Goal: Task Accomplishment & Management: Complete application form

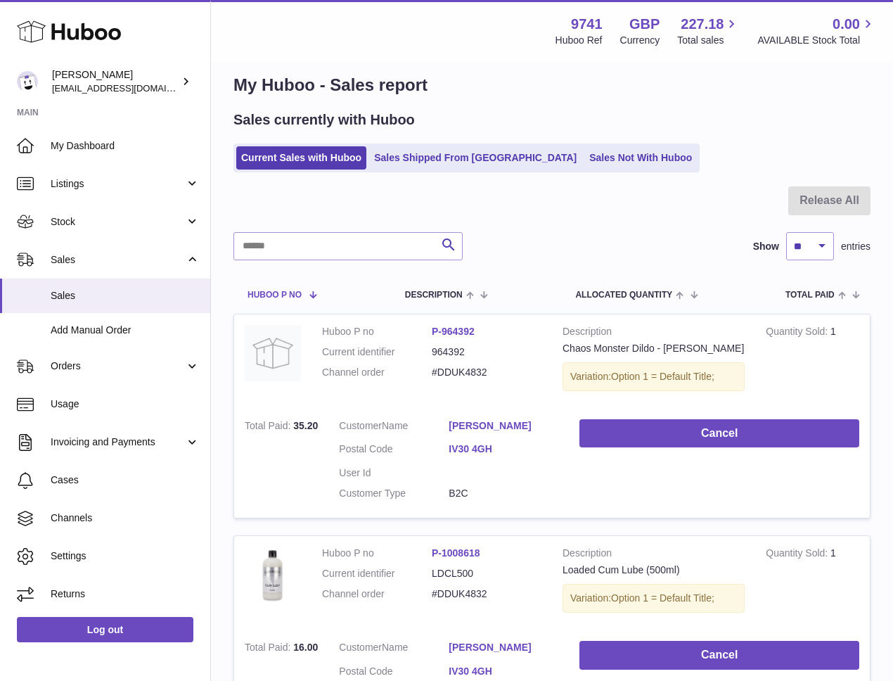
scroll to position [30, 0]
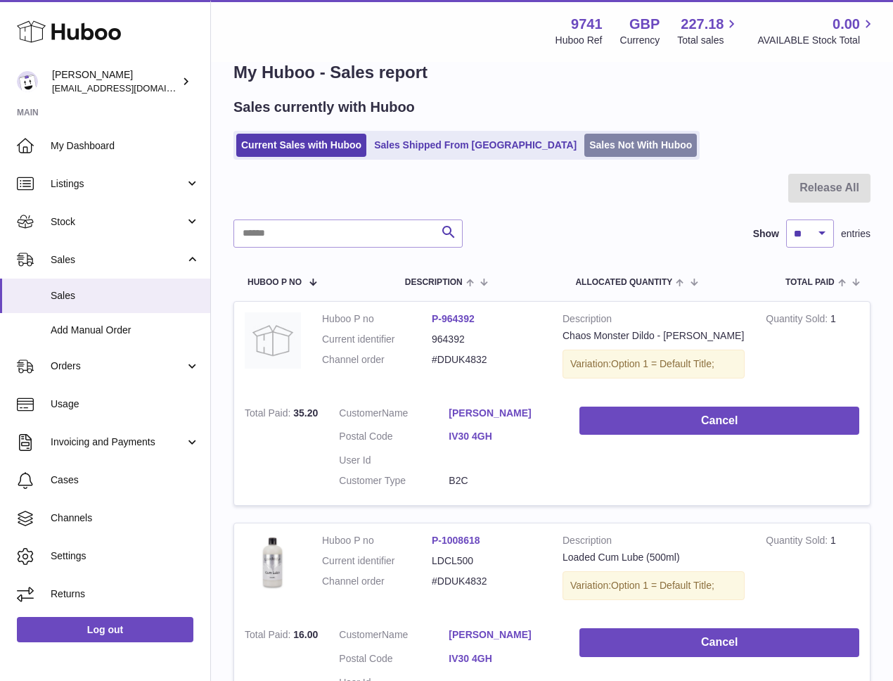
click at [584, 150] on link "Sales Not With Huboo" at bounding box center [640, 145] width 113 height 23
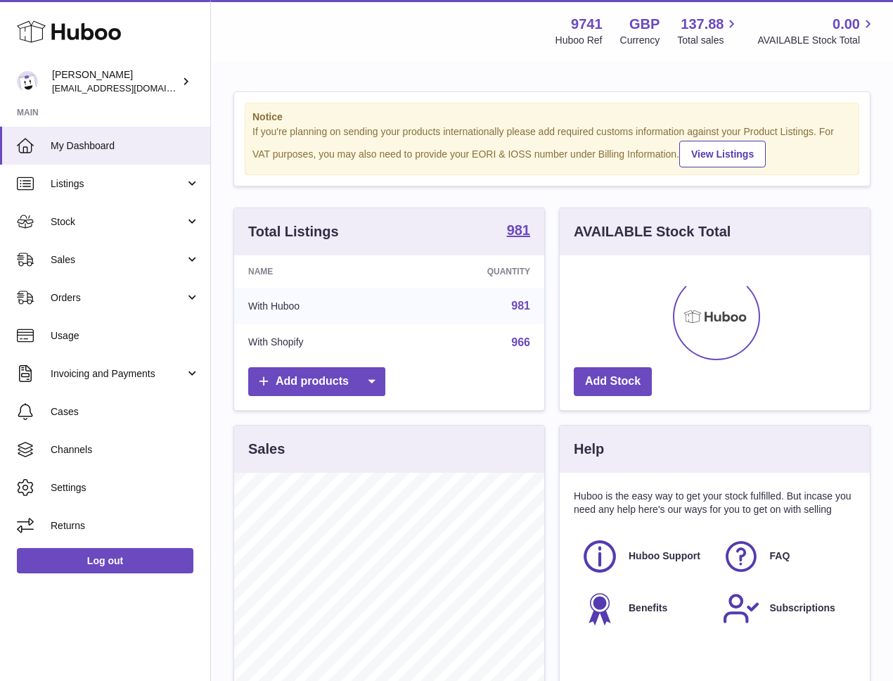
scroll to position [219, 310]
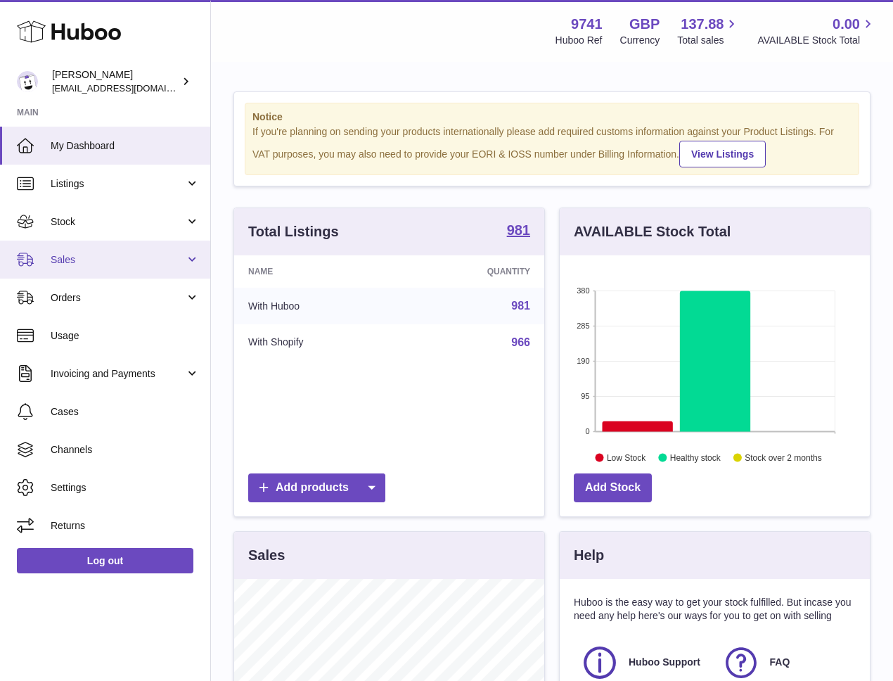
click at [68, 254] on span "Sales" at bounding box center [118, 259] width 134 height 13
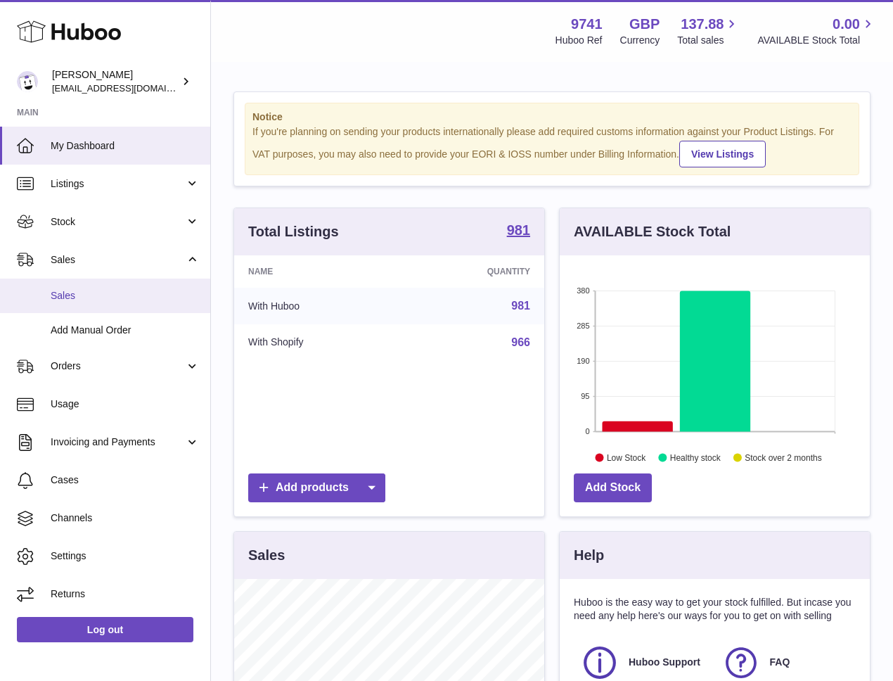
click at [63, 295] on span "Sales" at bounding box center [125, 295] width 149 height 13
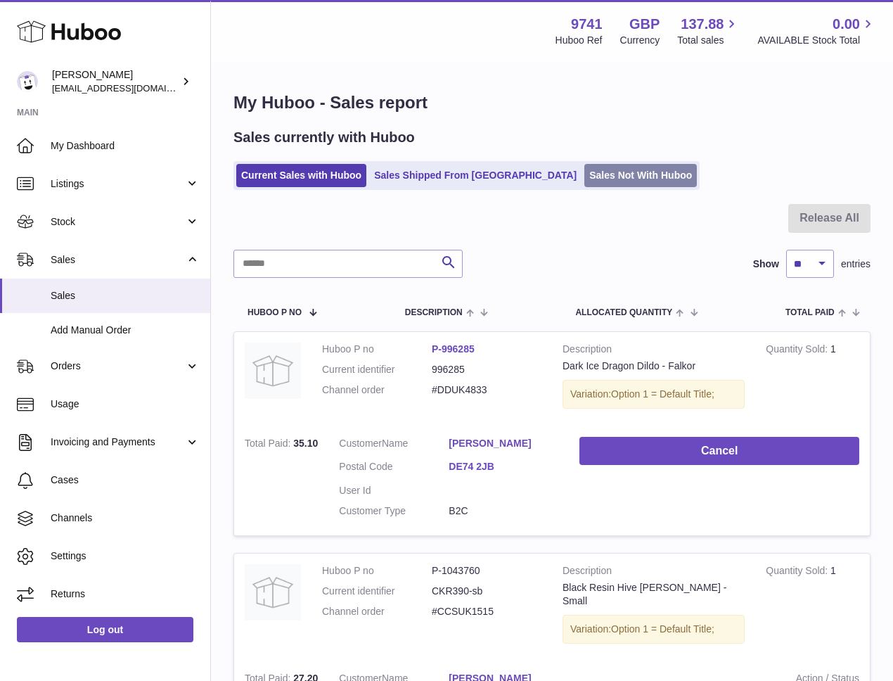
click at [584, 179] on link "Sales Not With Huboo" at bounding box center [640, 175] width 113 height 23
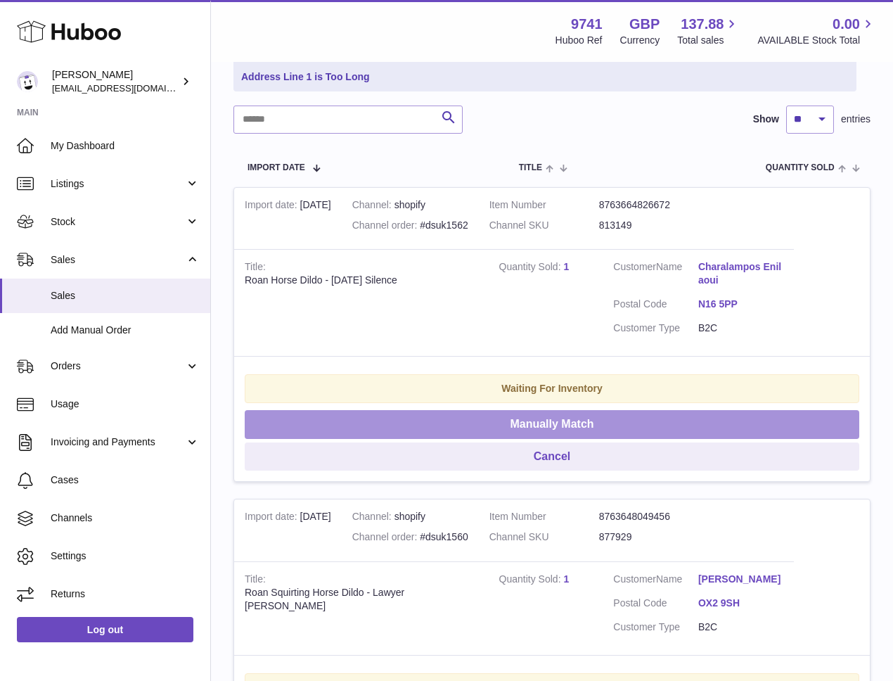
scroll to position [172, 0]
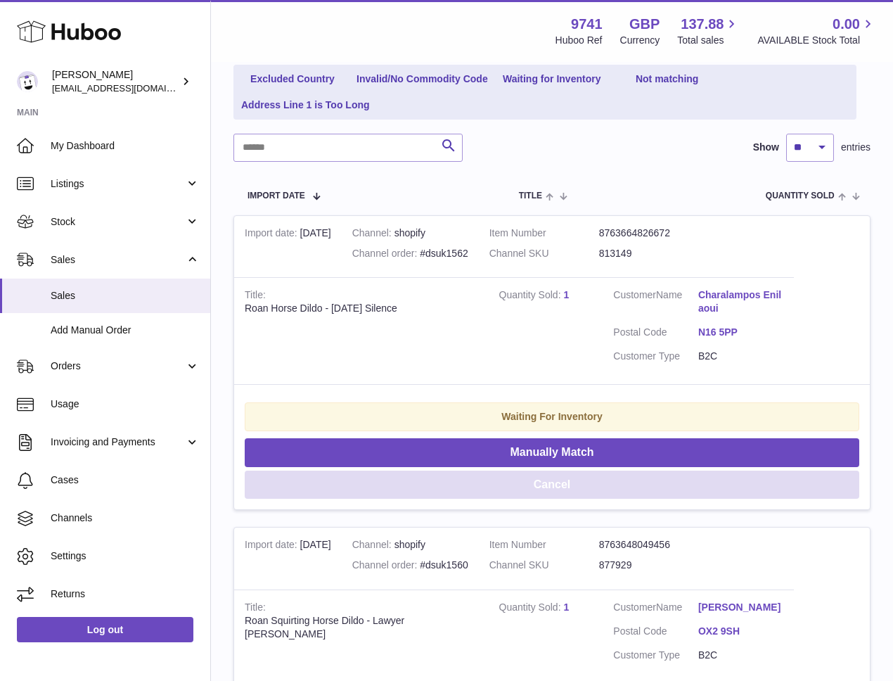
click at [527, 477] on button "Cancel" at bounding box center [552, 484] width 615 height 29
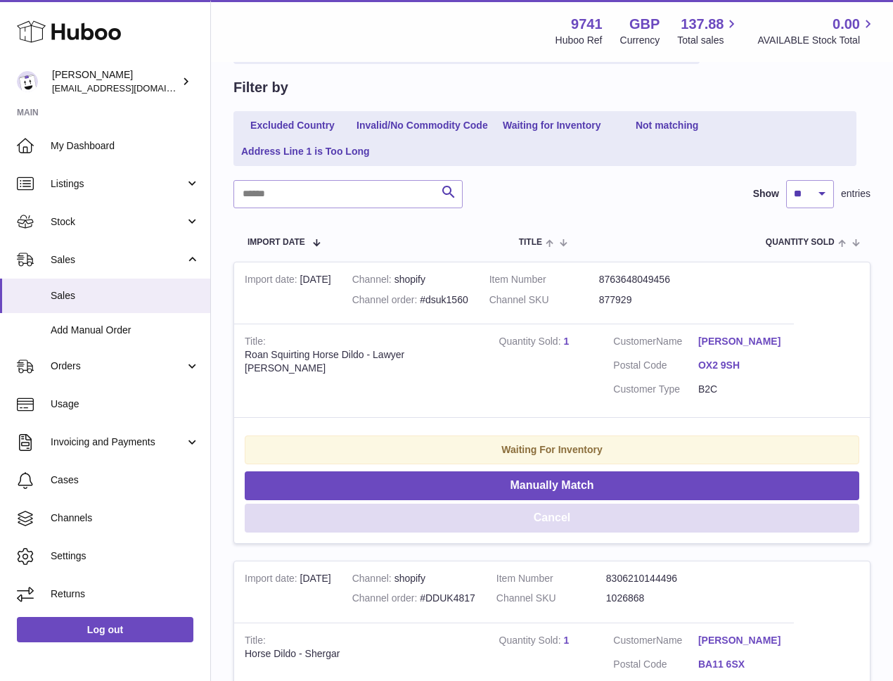
scroll to position [0, 0]
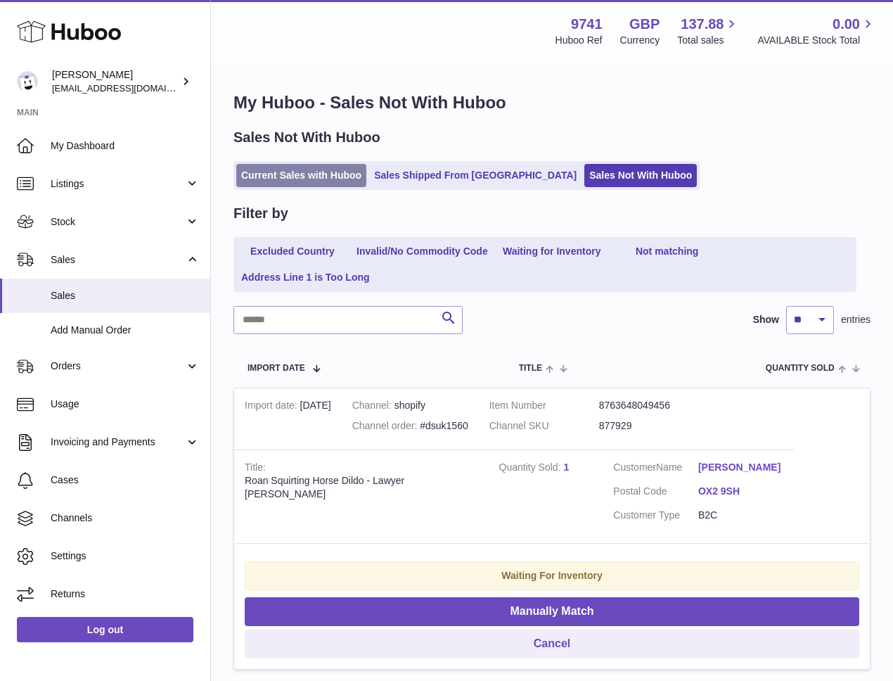
click at [321, 177] on link "Current Sales with Huboo" at bounding box center [301, 175] width 130 height 23
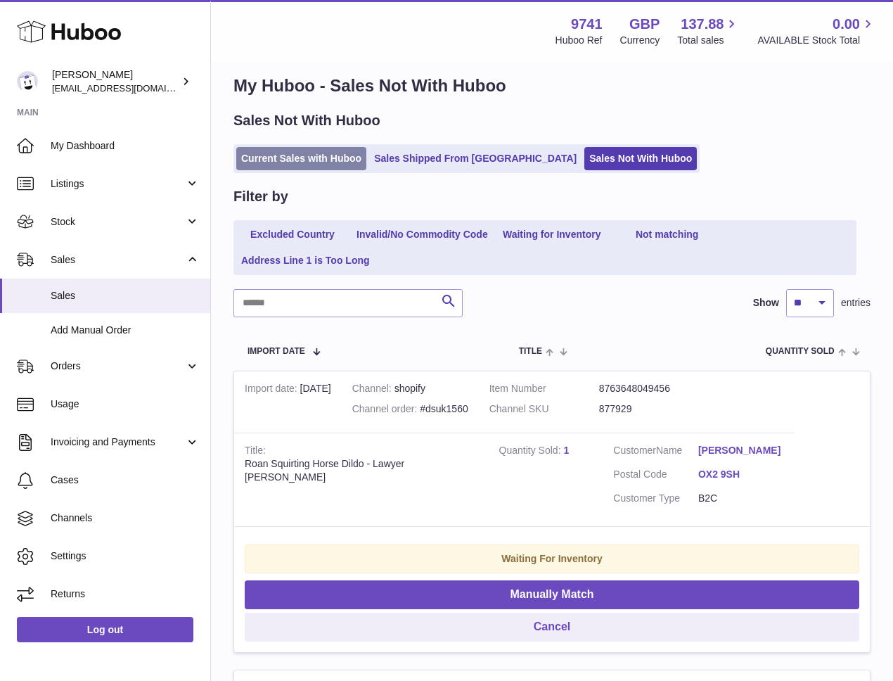
scroll to position [20, 0]
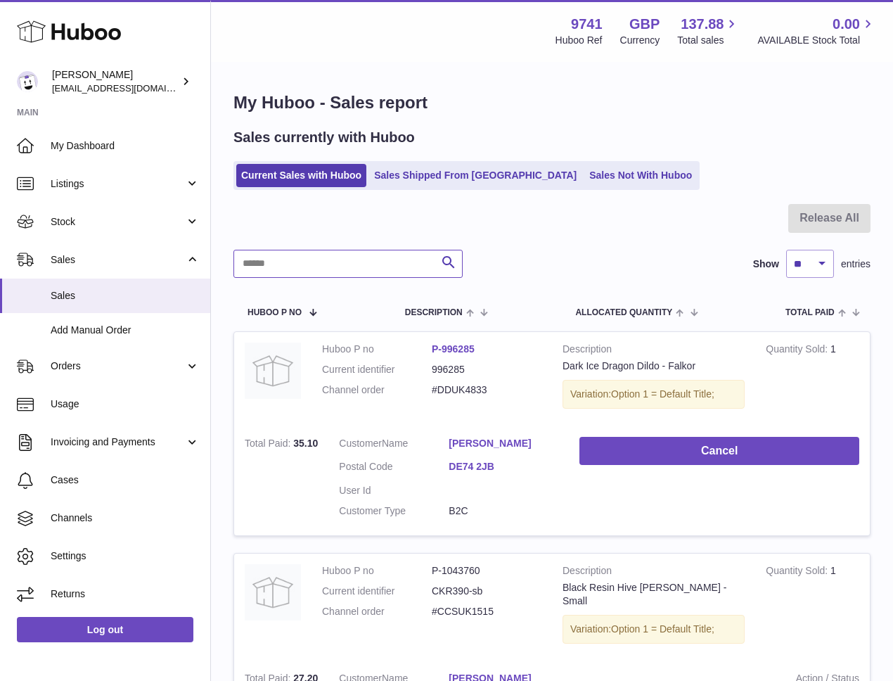
click at [392, 262] on input "text" at bounding box center [347, 264] width 229 height 28
paste input "**********"
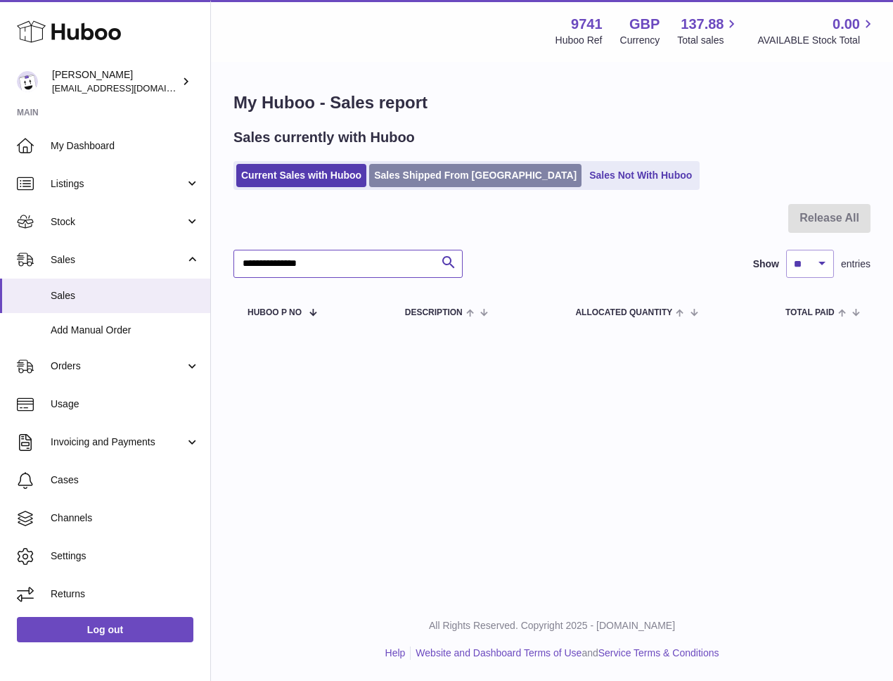
type input "**********"
click at [402, 176] on link "Sales Shipped From [GEOGRAPHIC_DATA]" at bounding box center [475, 175] width 212 height 23
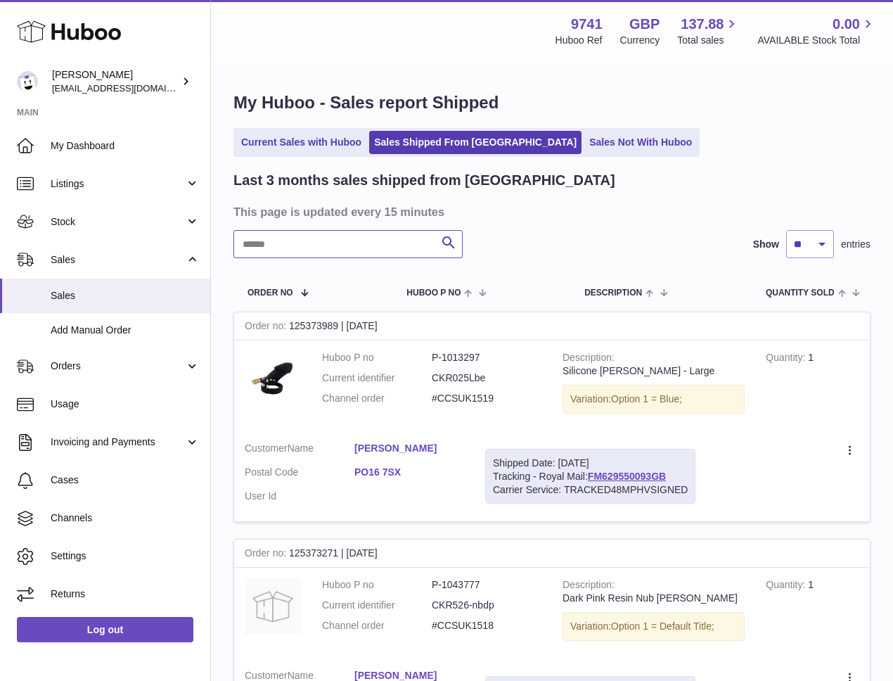
click at [324, 243] on input "text" at bounding box center [347, 244] width 229 height 28
paste input "**********"
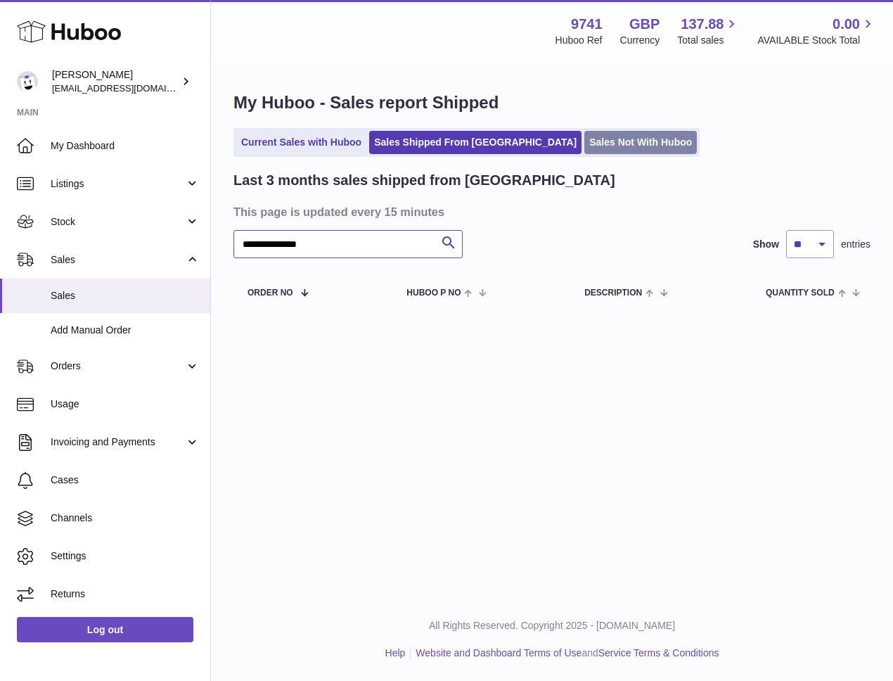
type input "**********"
click at [584, 151] on link "Sales Not With Huboo" at bounding box center [640, 142] width 113 height 23
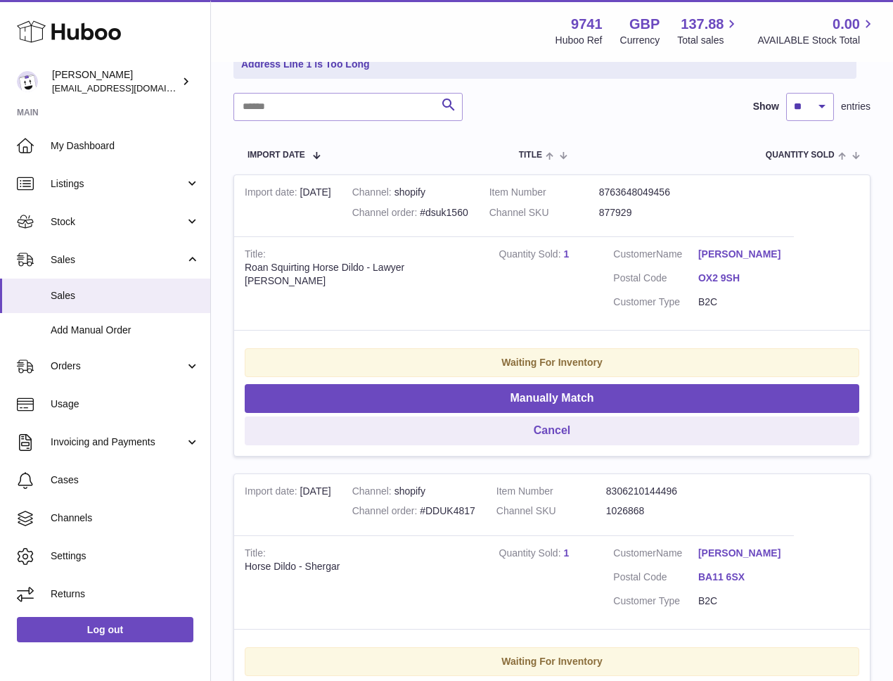
scroll to position [225, 0]
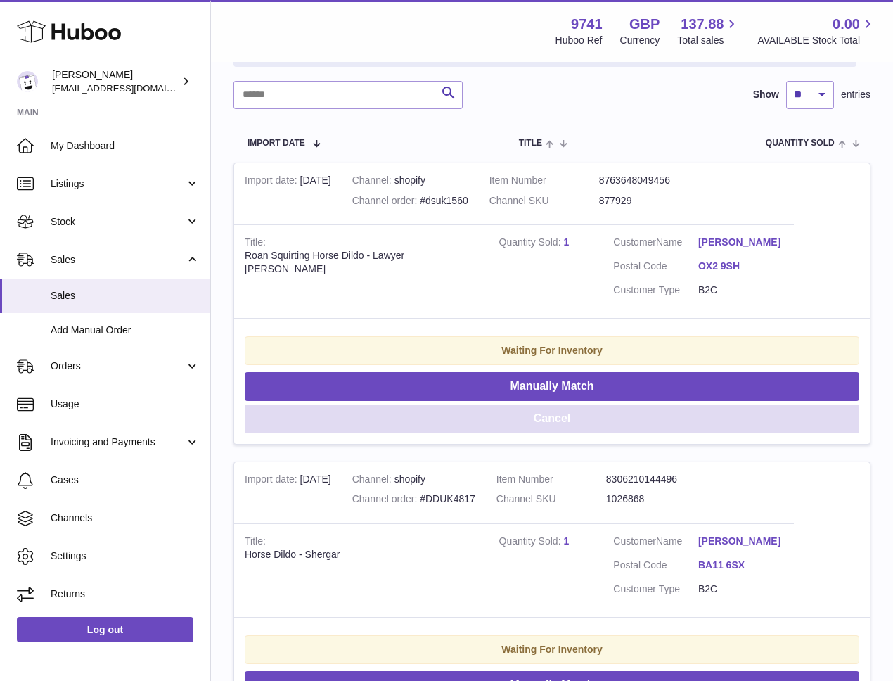
click at [545, 423] on button "Cancel" at bounding box center [552, 418] width 615 height 29
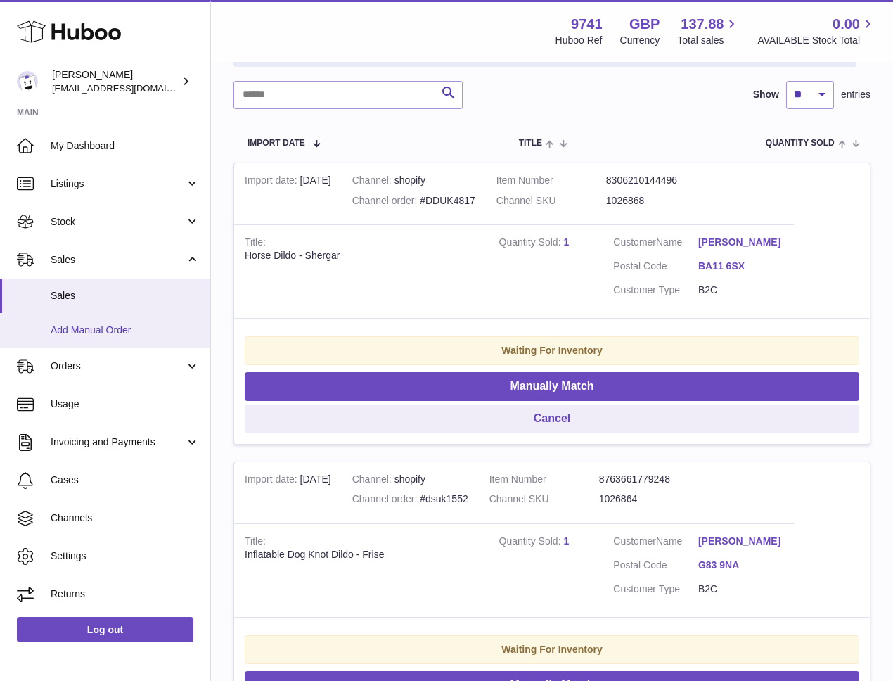
click at [110, 332] on span "Add Manual Order" at bounding box center [125, 330] width 149 height 13
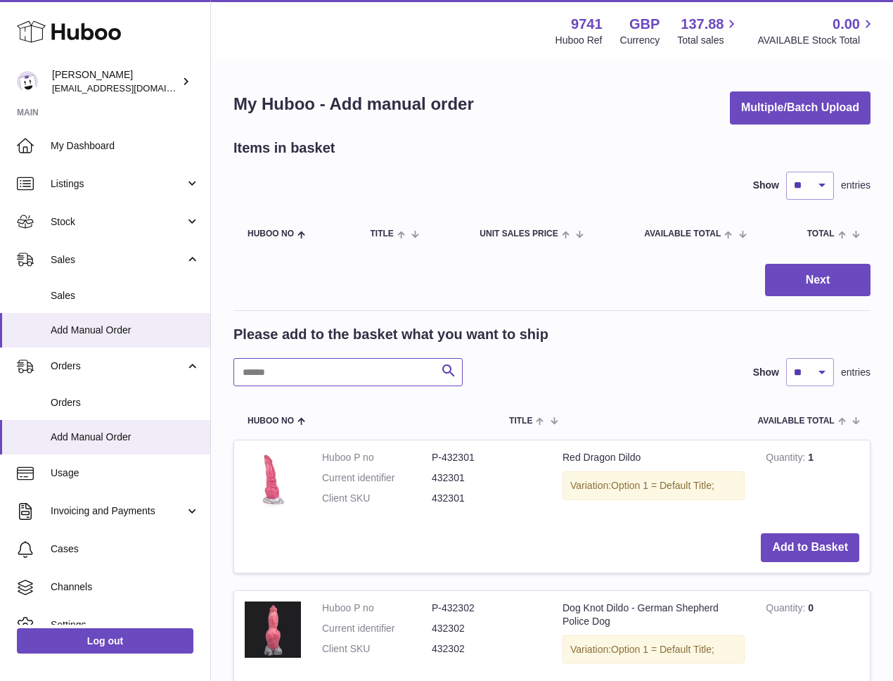
click at [291, 363] on input "text" at bounding box center [347, 372] width 229 height 28
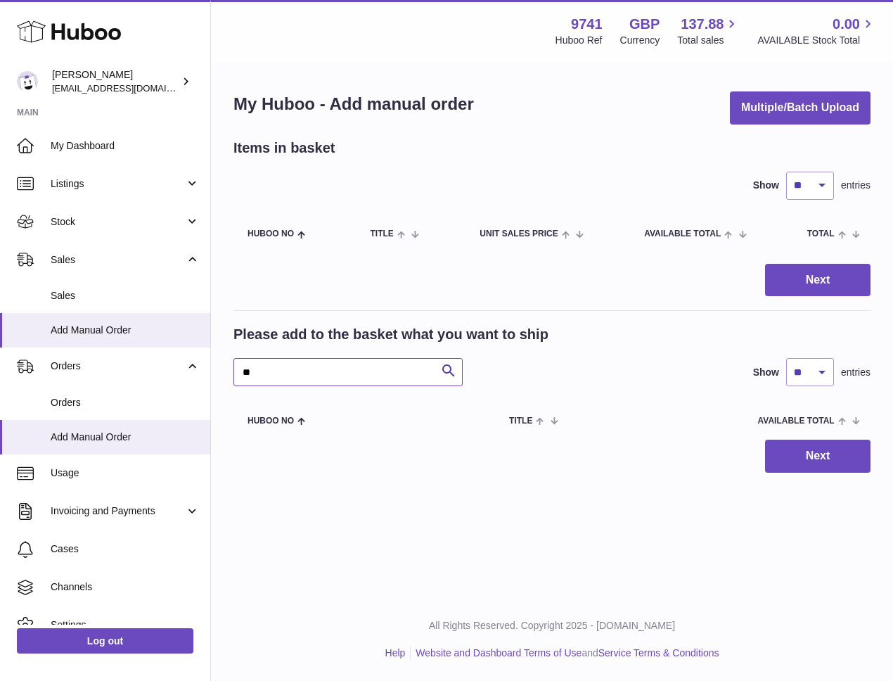
type input "*"
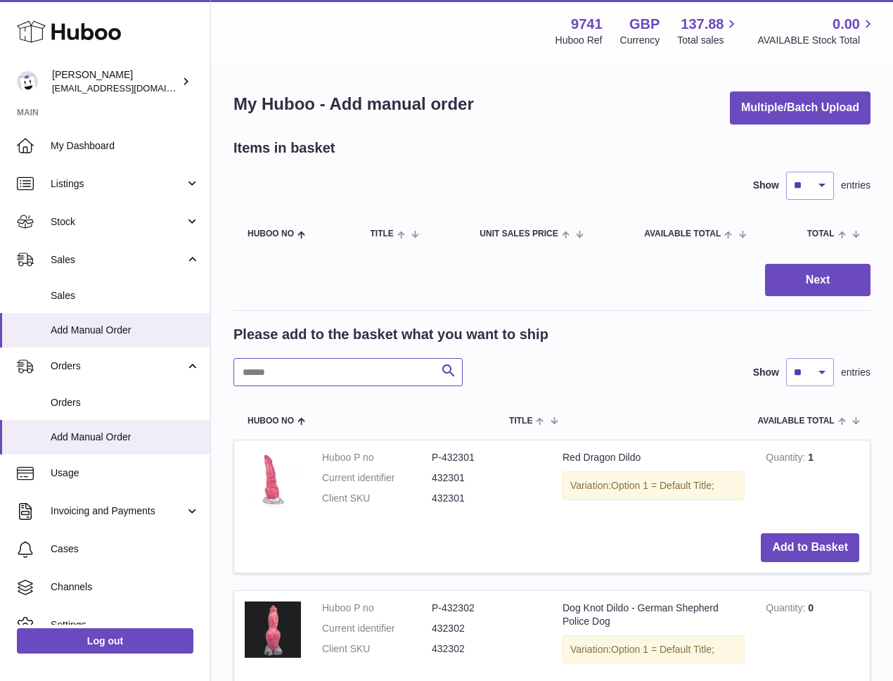
click at [352, 364] on input "text" at bounding box center [347, 372] width 229 height 28
paste input "*******"
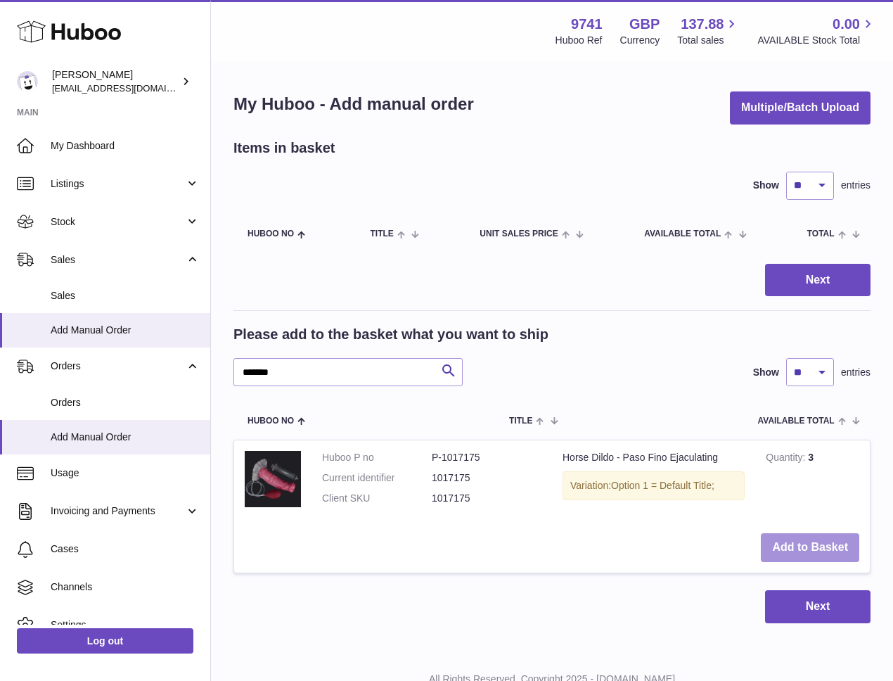
click at [819, 545] on button "Add to Basket" at bounding box center [810, 547] width 98 height 29
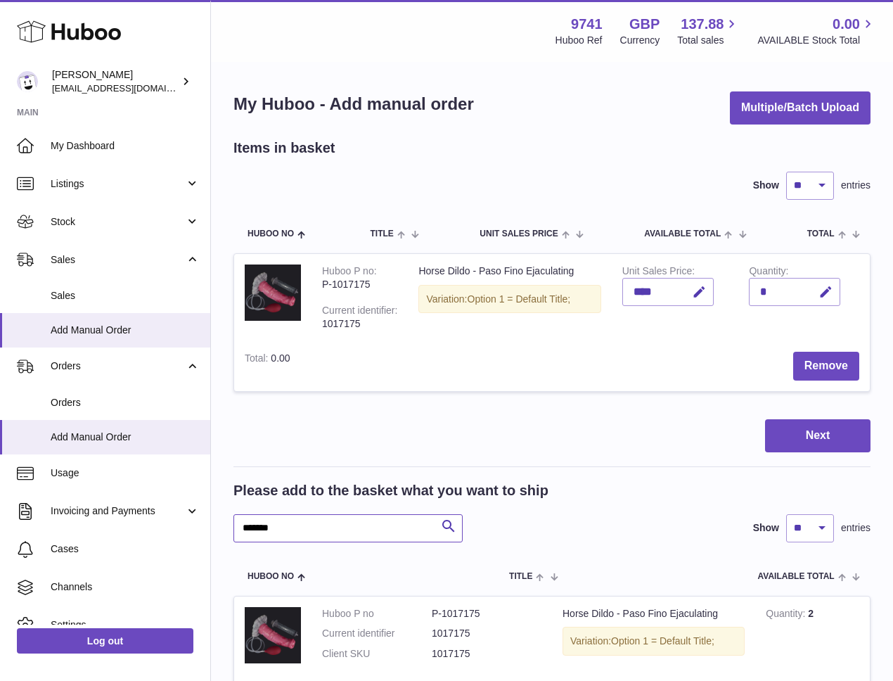
click at [307, 514] on input "*******" at bounding box center [347, 528] width 229 height 28
click at [306, 523] on input "*******" at bounding box center [347, 528] width 229 height 28
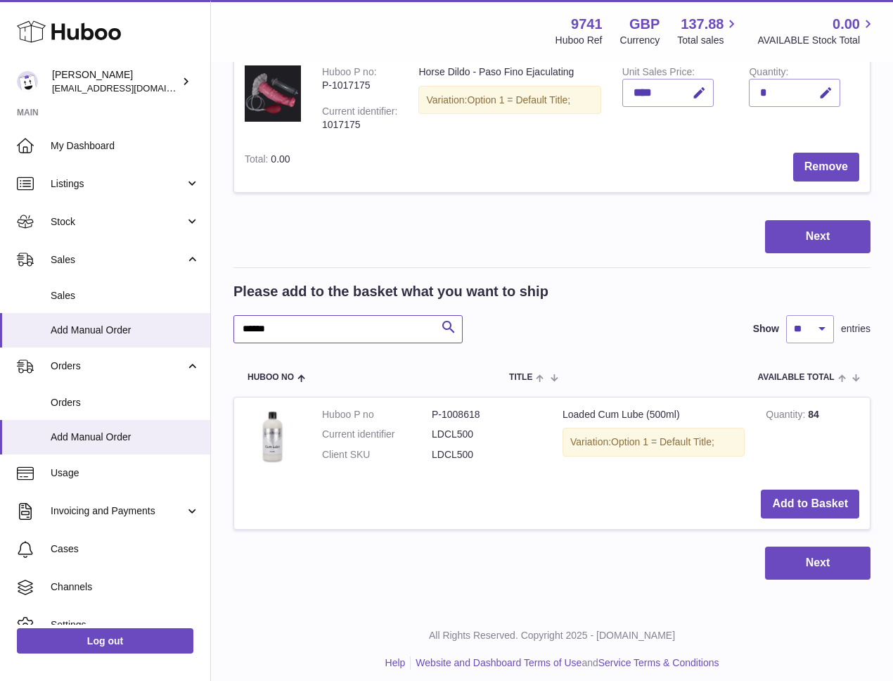
scroll to position [209, 0]
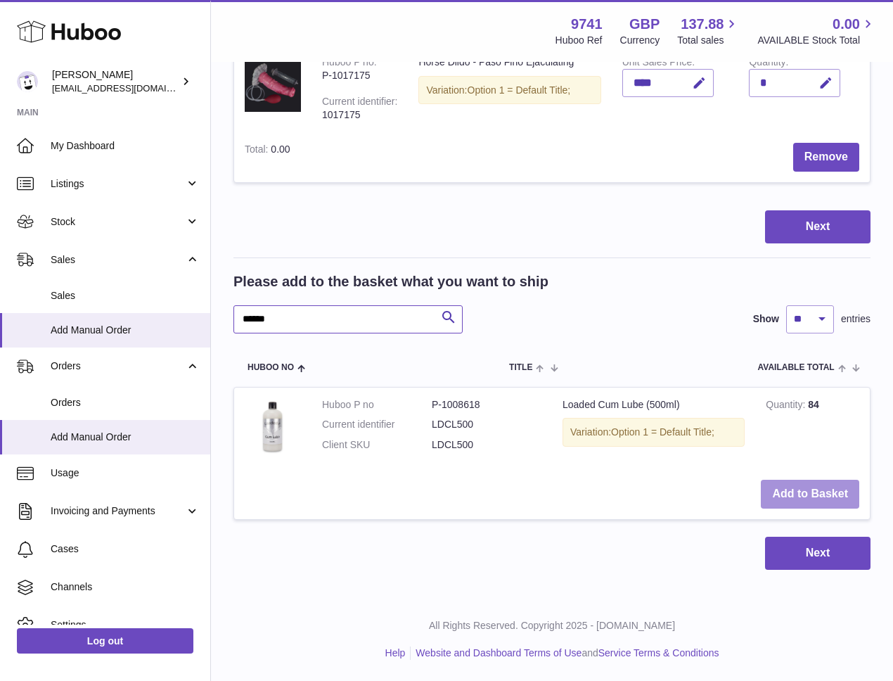
type input "******"
click at [828, 486] on button "Add to Basket" at bounding box center [810, 494] width 98 height 29
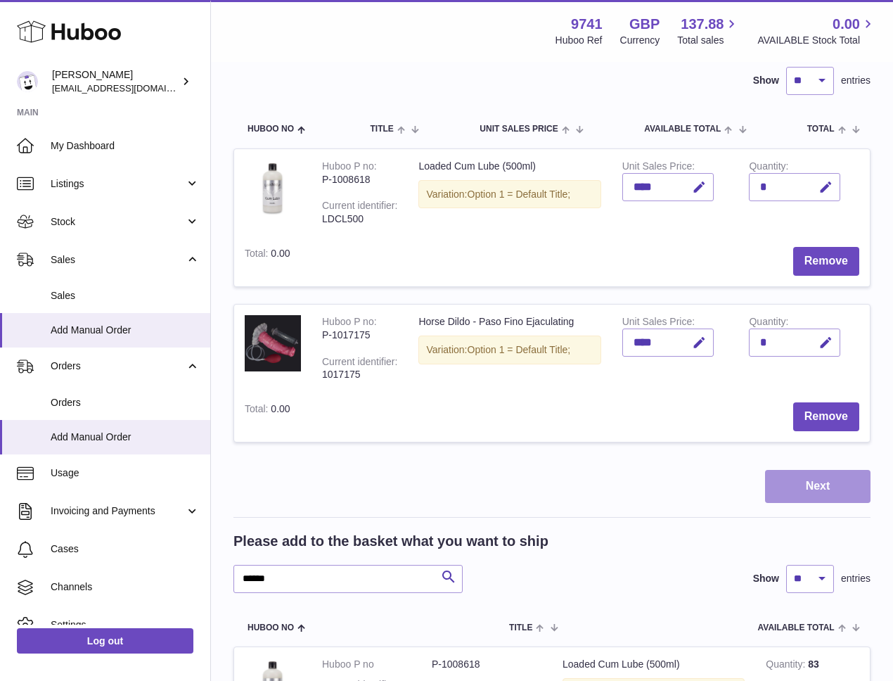
scroll to position [105, 0]
click at [798, 487] on button "Next" at bounding box center [817, 485] width 105 height 33
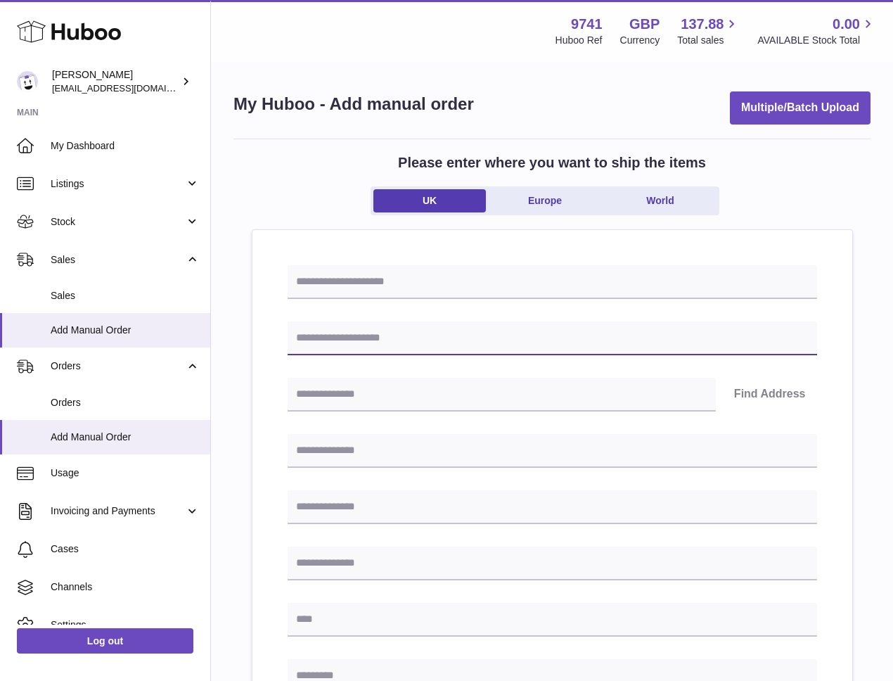
click at [399, 344] on input "text" at bounding box center [553, 338] width 530 height 34
paste input "**********"
type input "**********"
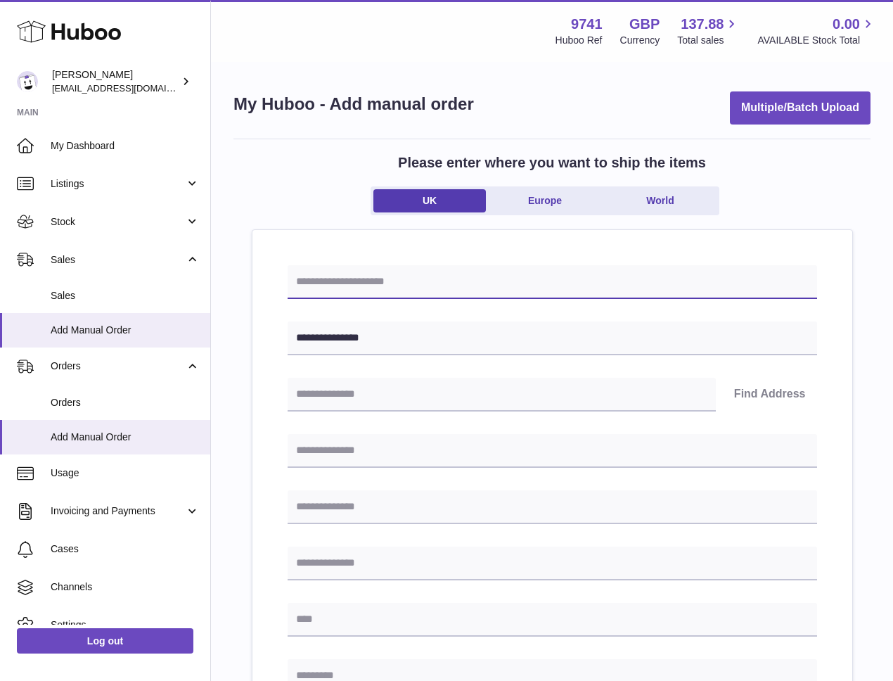
click at [393, 279] on input "text" at bounding box center [553, 282] width 530 height 34
paste input "*********"
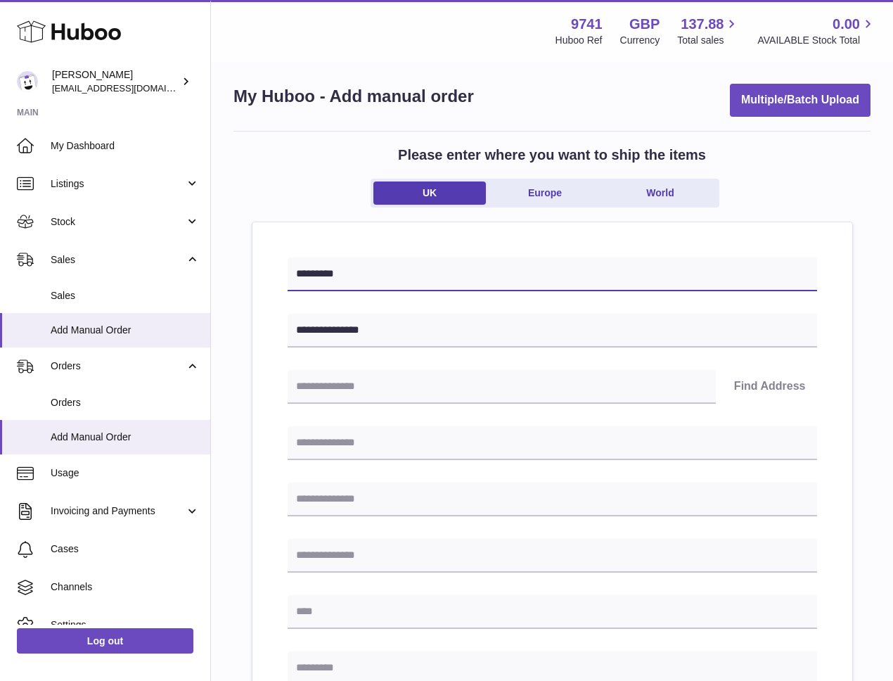
scroll to position [11, 0]
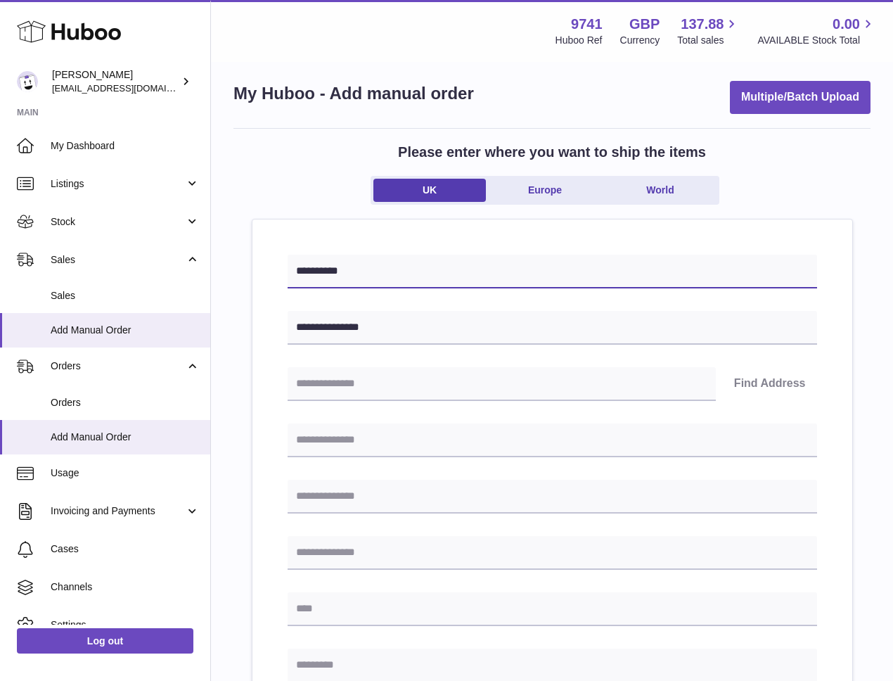
type input "**********"
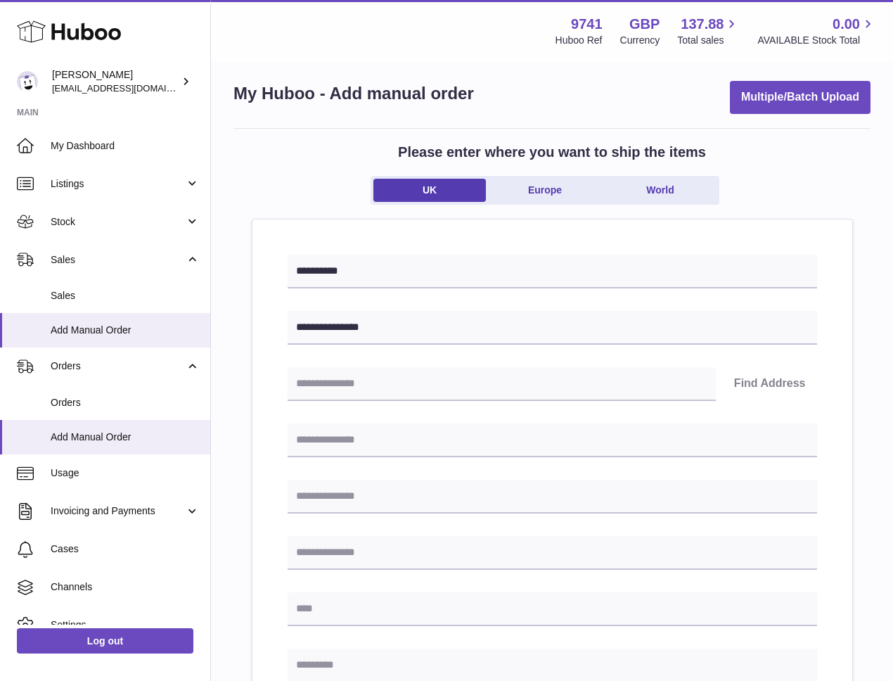
scroll to position [10, 0]
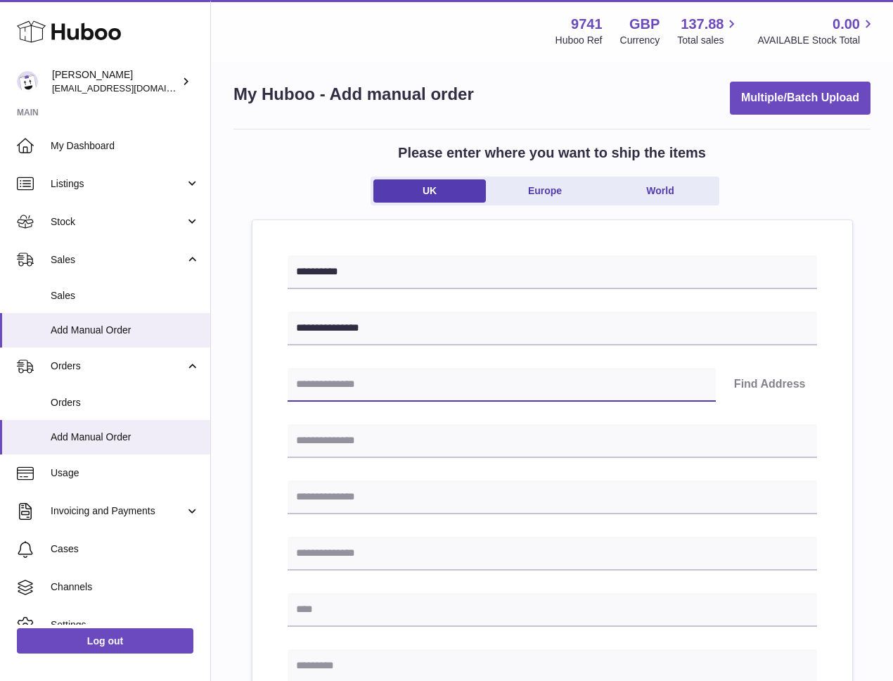
click at [523, 381] on input "text" at bounding box center [502, 385] width 428 height 34
paste input "*******"
type input "*******"
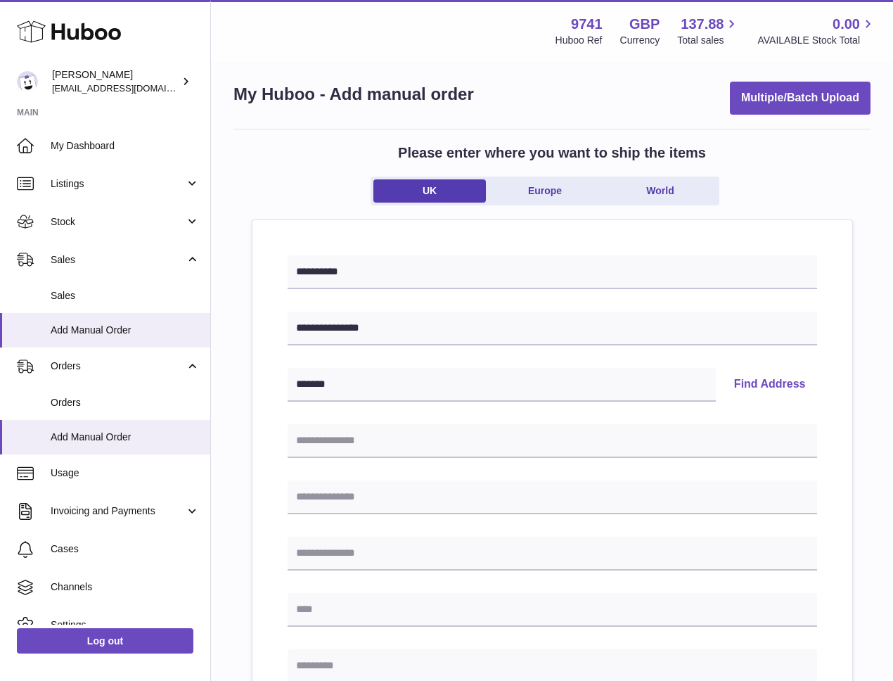
click at [757, 387] on button "Find Address" at bounding box center [770, 385] width 94 height 34
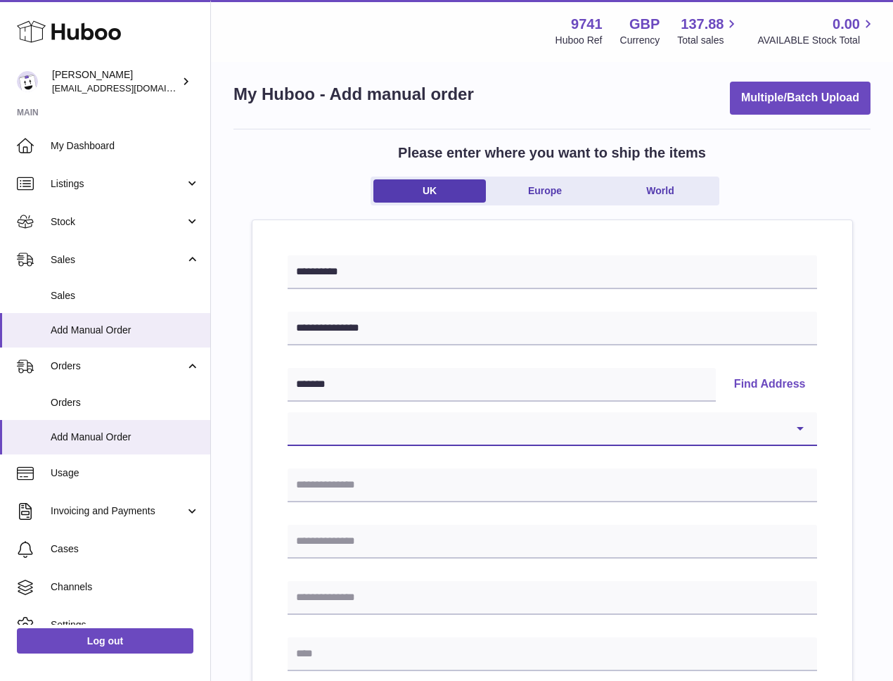
click at [767, 432] on select "**********" at bounding box center [553, 429] width 530 height 34
select select "**"
click at [288, 412] on select "**********" at bounding box center [553, 429] width 530 height 34
type input "**********"
type input "******"
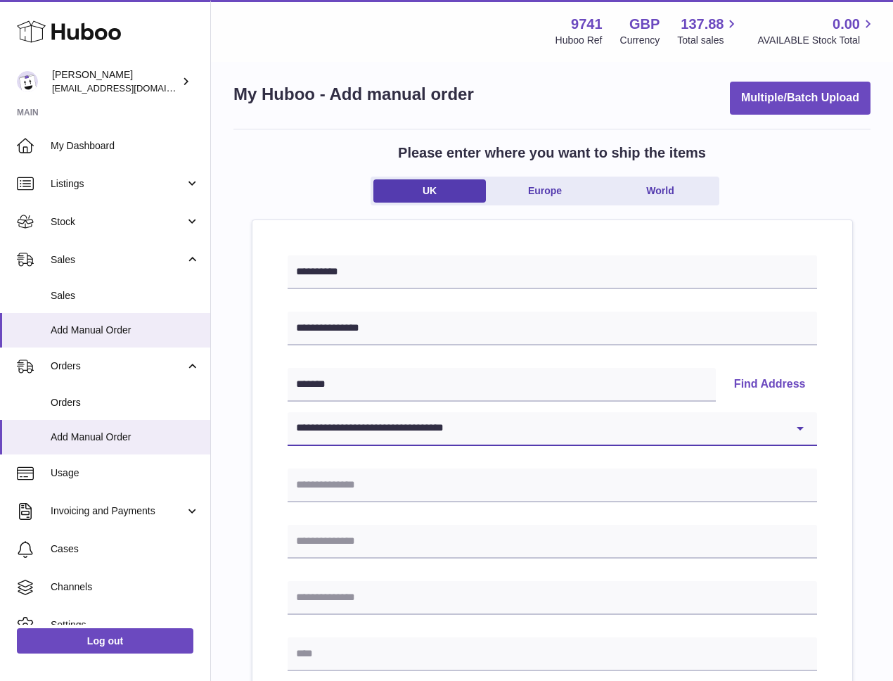
type input "*******"
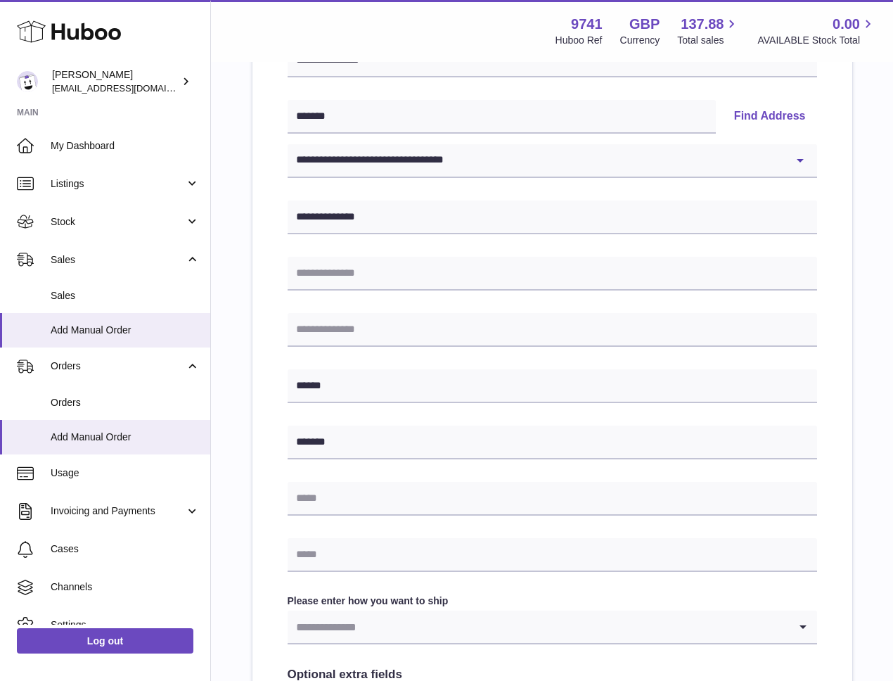
scroll to position [276, 0]
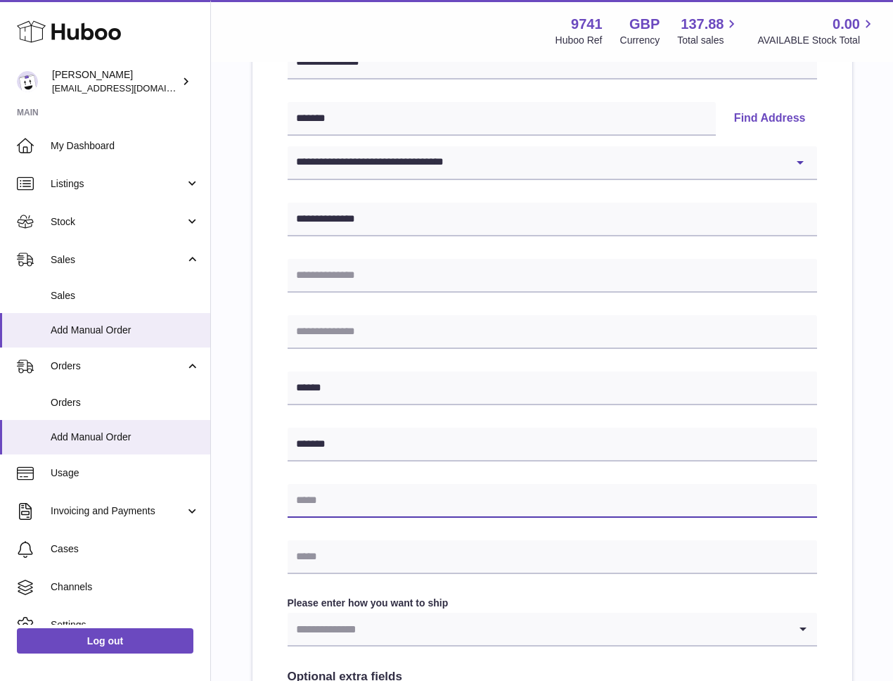
click at [339, 501] on input "text" at bounding box center [553, 501] width 530 height 34
paste input "**********"
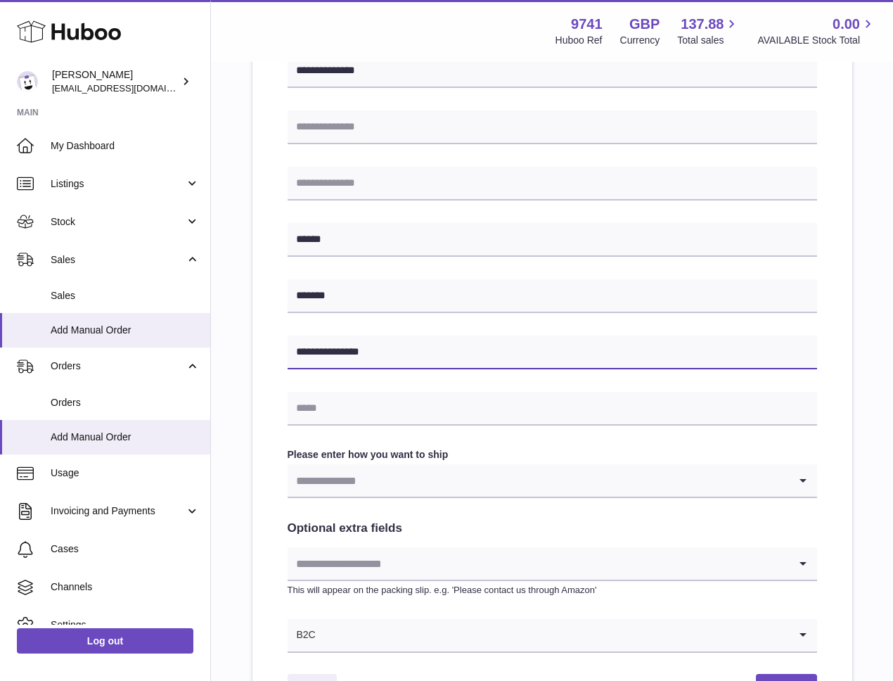
scroll to position [437, 0]
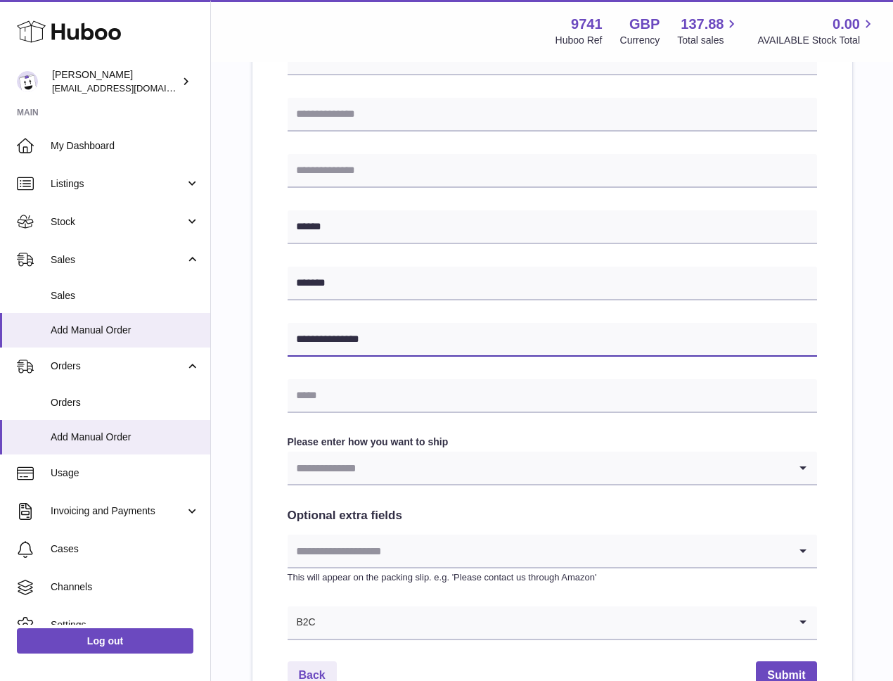
type input "**********"
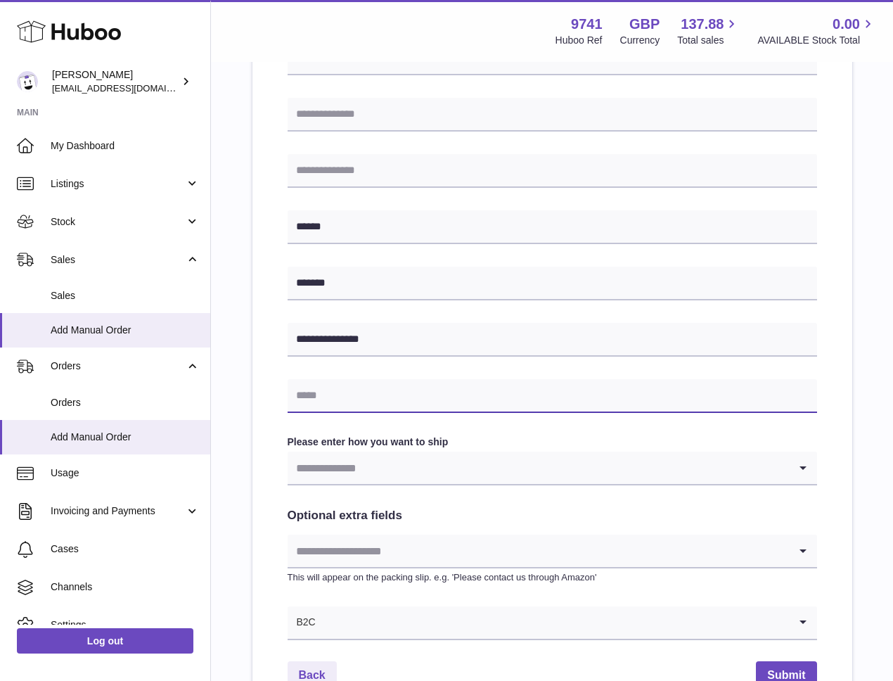
click at [404, 397] on input "text" at bounding box center [553, 396] width 530 height 34
paste input "**********"
type input "**********"
click at [502, 373] on div "**********" at bounding box center [553, 234] width 530 height 812
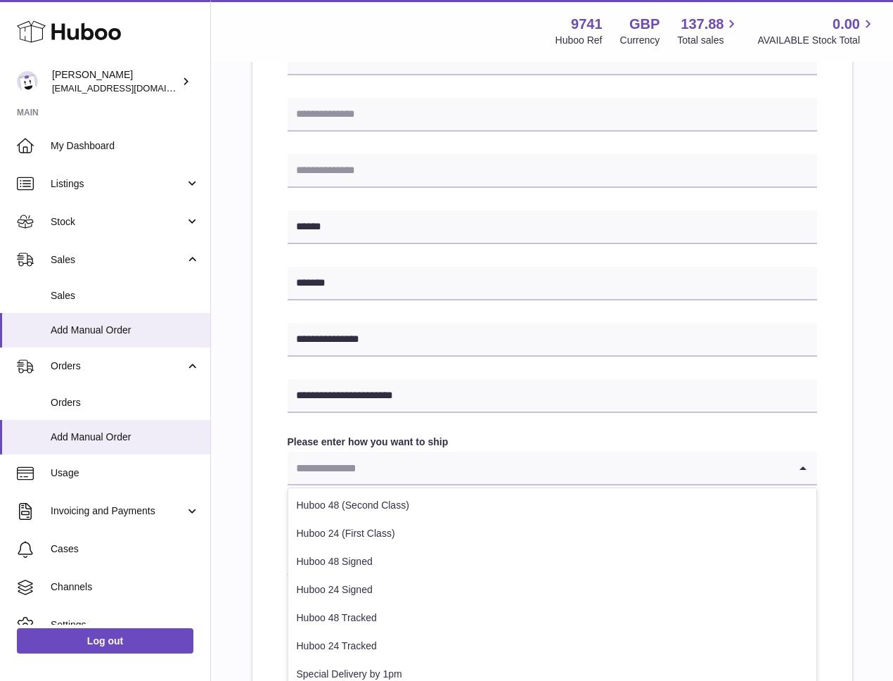
click at [558, 473] on input "Search for option" at bounding box center [538, 468] width 501 height 32
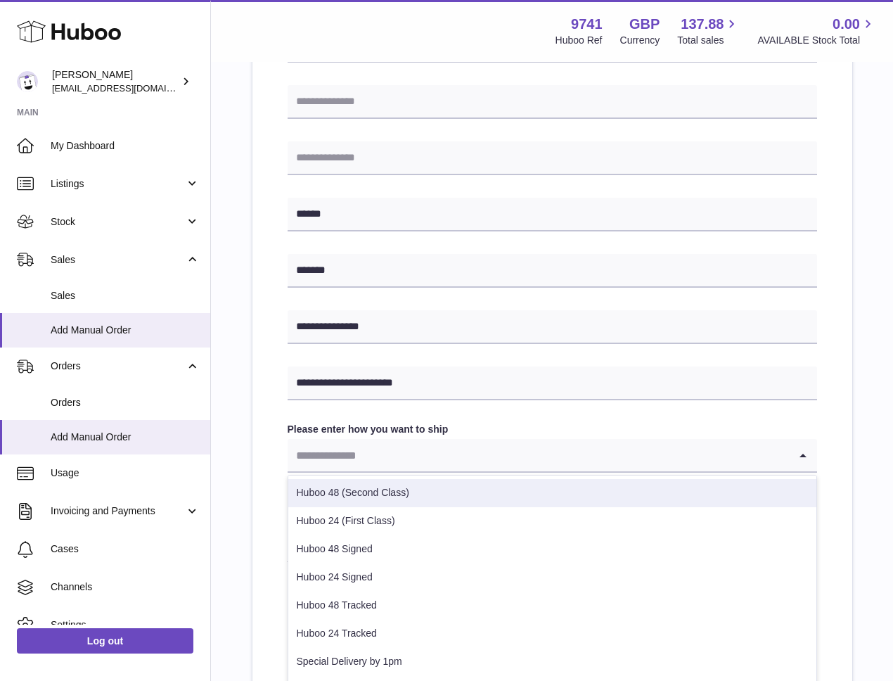
scroll to position [4, 0]
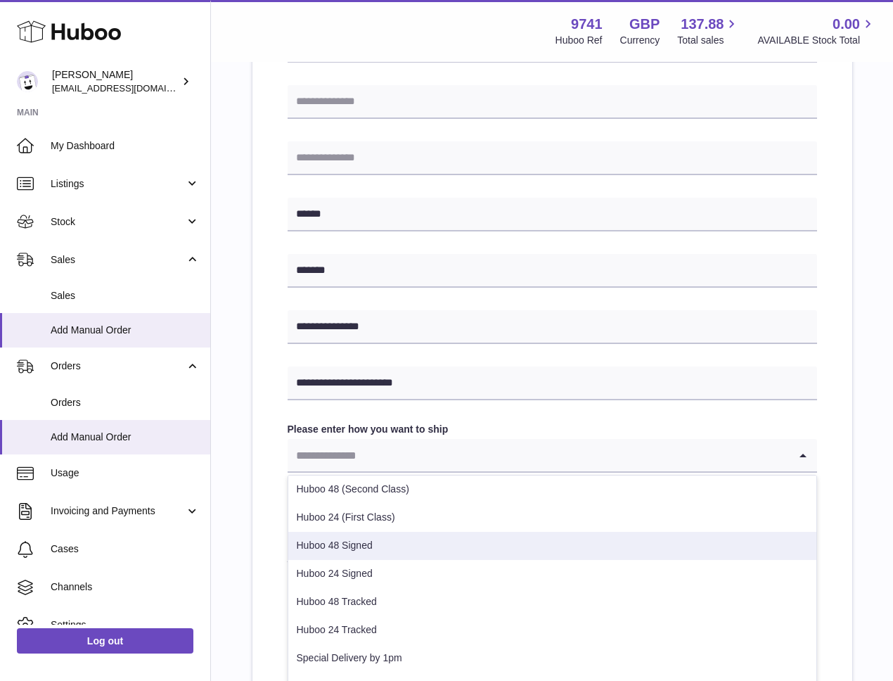
click at [399, 551] on li "Huboo 48 Signed" at bounding box center [552, 546] width 528 height 28
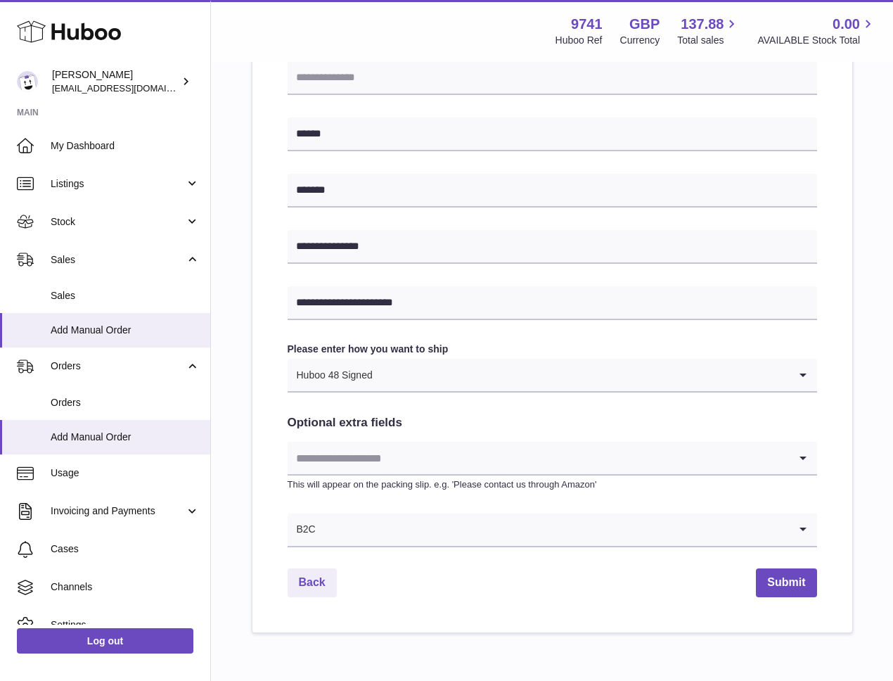
scroll to position [531, 0]
click at [431, 454] on input "Search for option" at bounding box center [538, 456] width 501 height 32
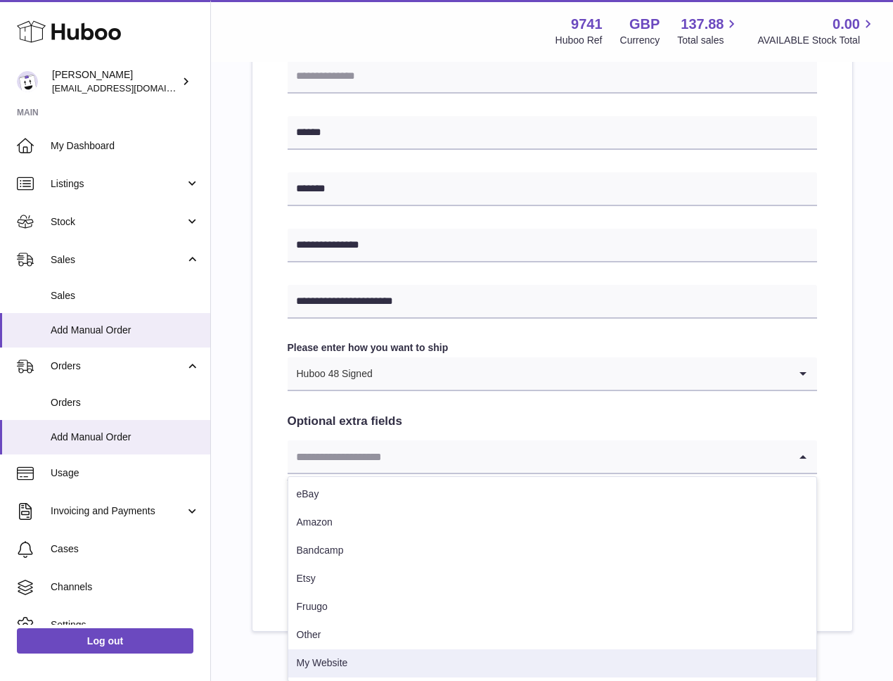
click at [444, 652] on li "My Website" at bounding box center [552, 663] width 528 height 28
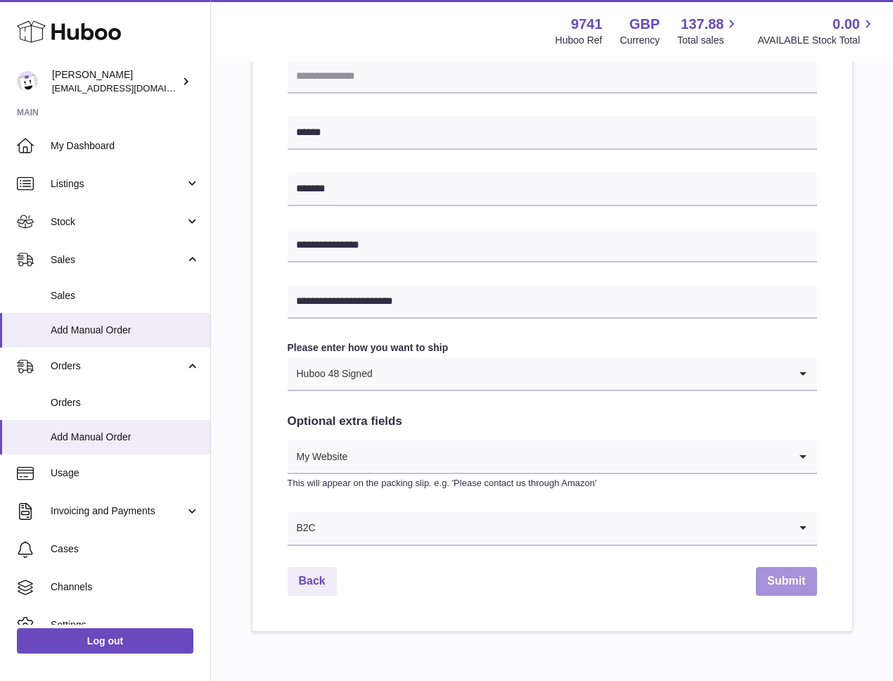
click at [794, 577] on button "Submit" at bounding box center [786, 581] width 60 height 29
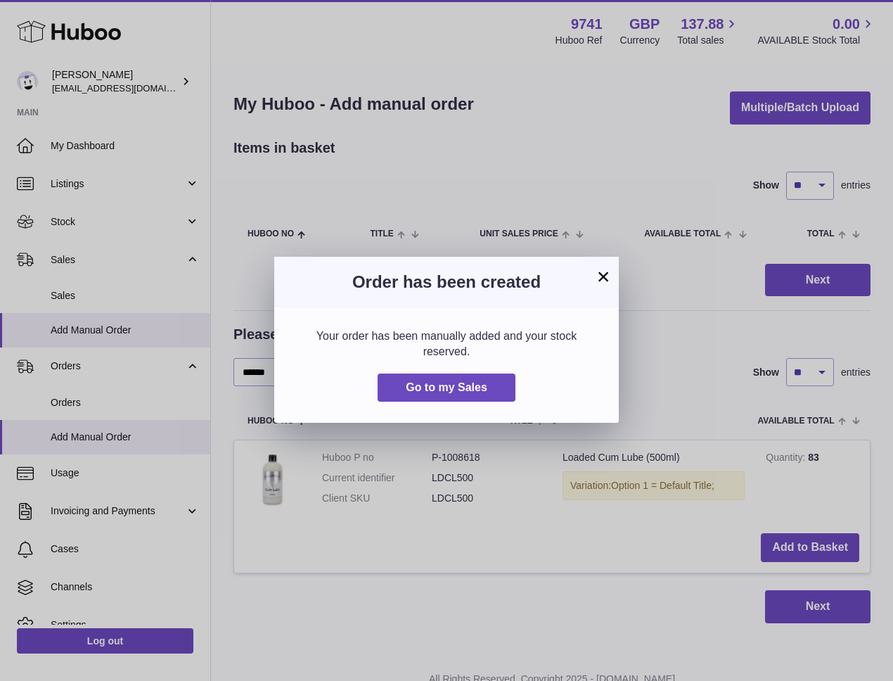
click at [603, 276] on button "×" at bounding box center [603, 276] width 17 height 17
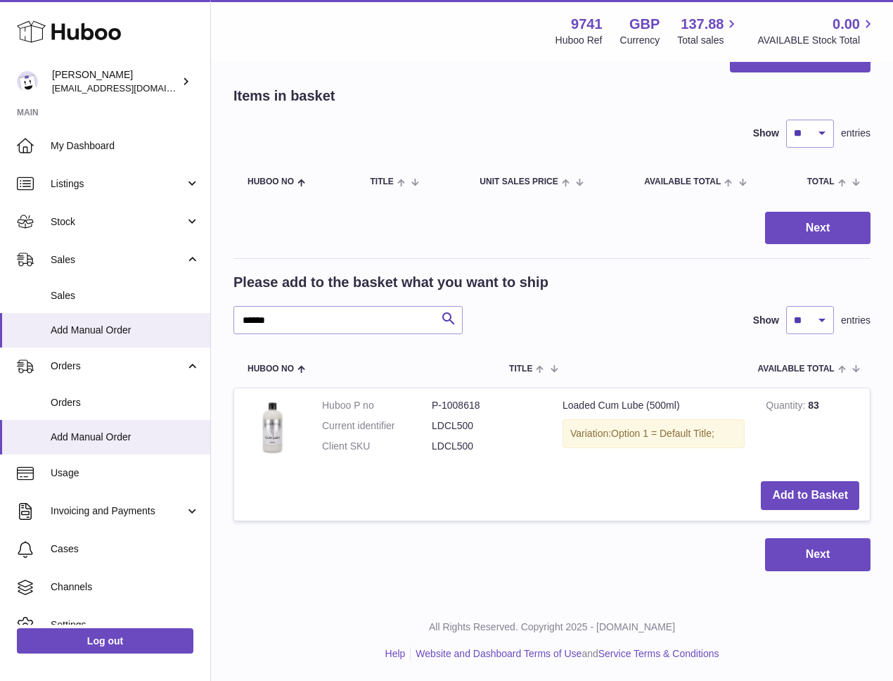
scroll to position [53, 0]
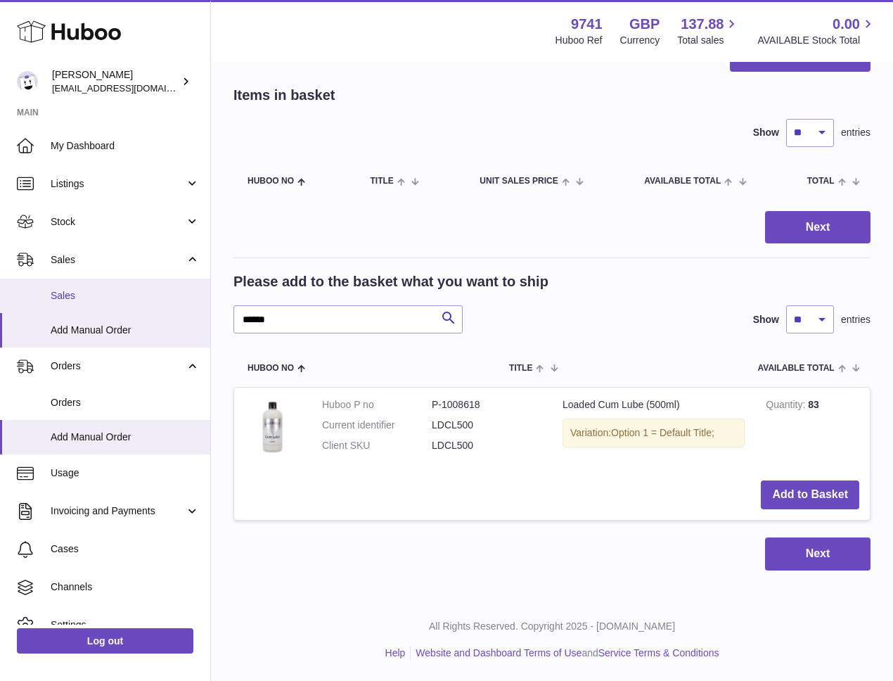
click at [91, 289] on span "Sales" at bounding box center [125, 295] width 149 height 13
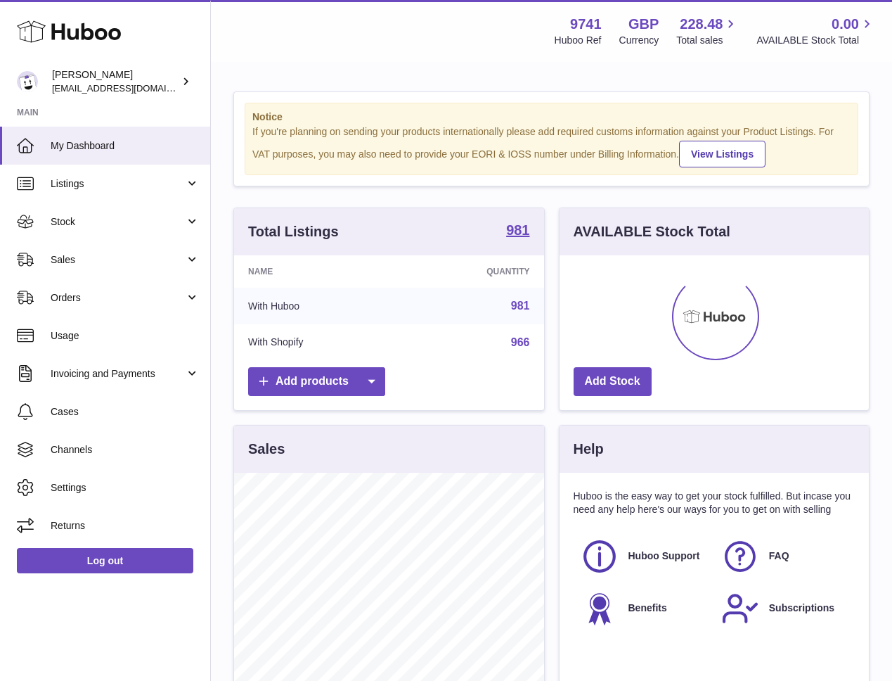
scroll to position [219, 309]
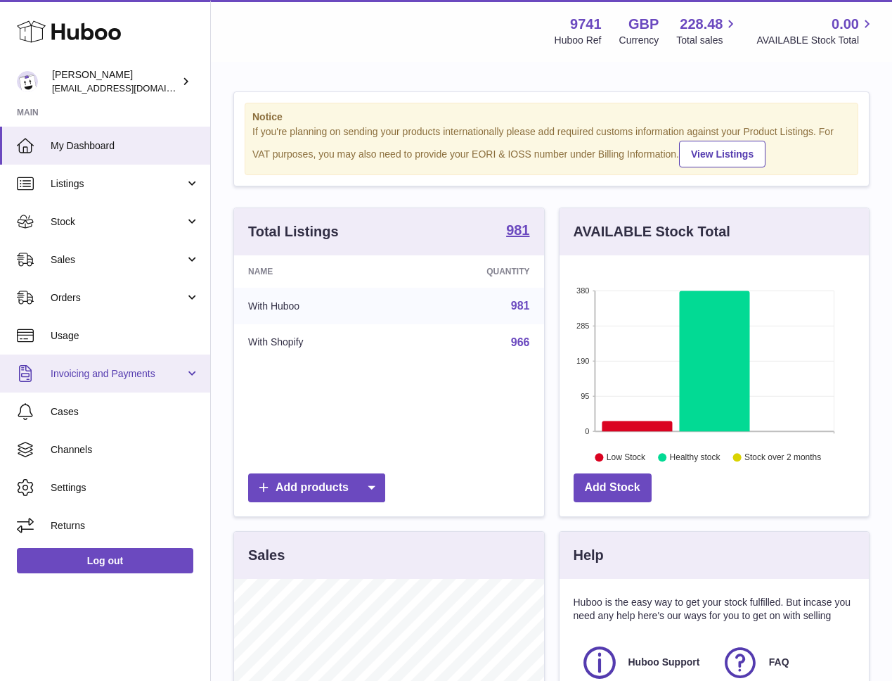
click at [79, 375] on span "Invoicing and Payments" at bounding box center [118, 373] width 134 height 13
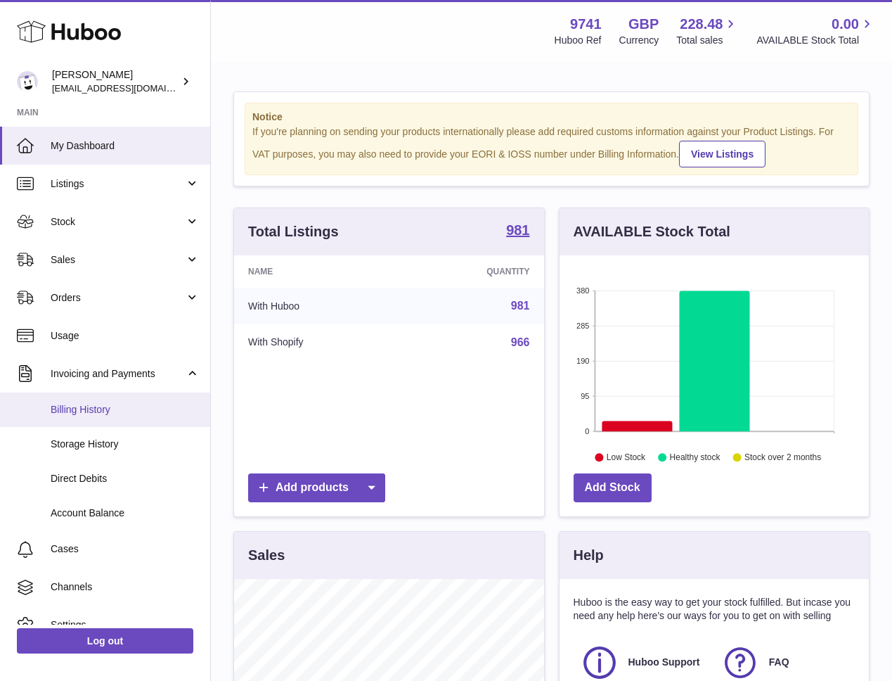
click at [94, 412] on span "Billing History" at bounding box center [125, 409] width 149 height 13
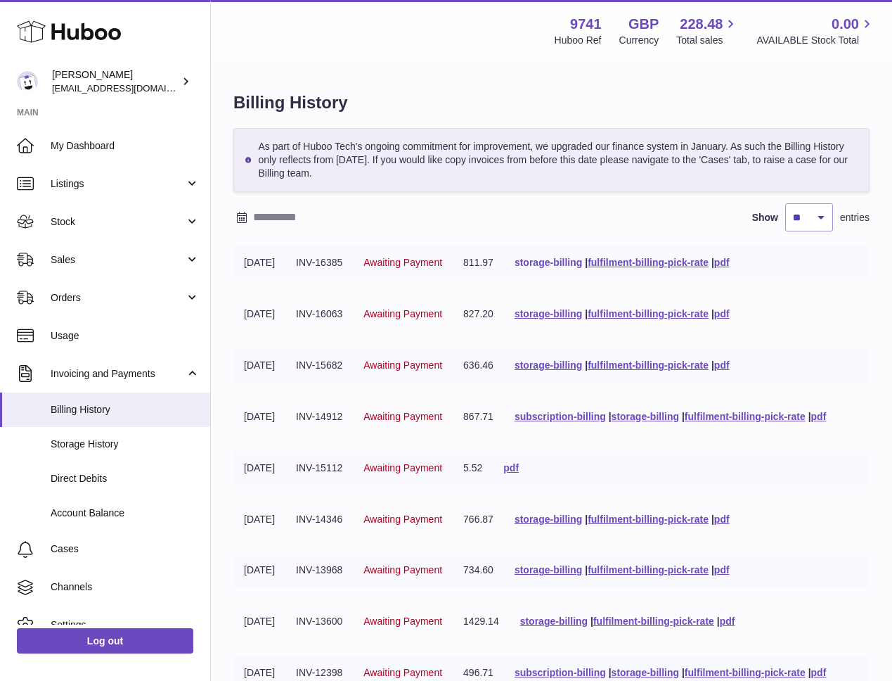
click at [582, 262] on link "storage-billing" at bounding box center [549, 262] width 68 height 11
click at [550, 316] on link "storage-billing" at bounding box center [549, 313] width 68 height 11
click at [563, 361] on link "storage-billing" at bounding box center [549, 364] width 68 height 11
click at [658, 416] on link "storage-billing" at bounding box center [646, 416] width 68 height 11
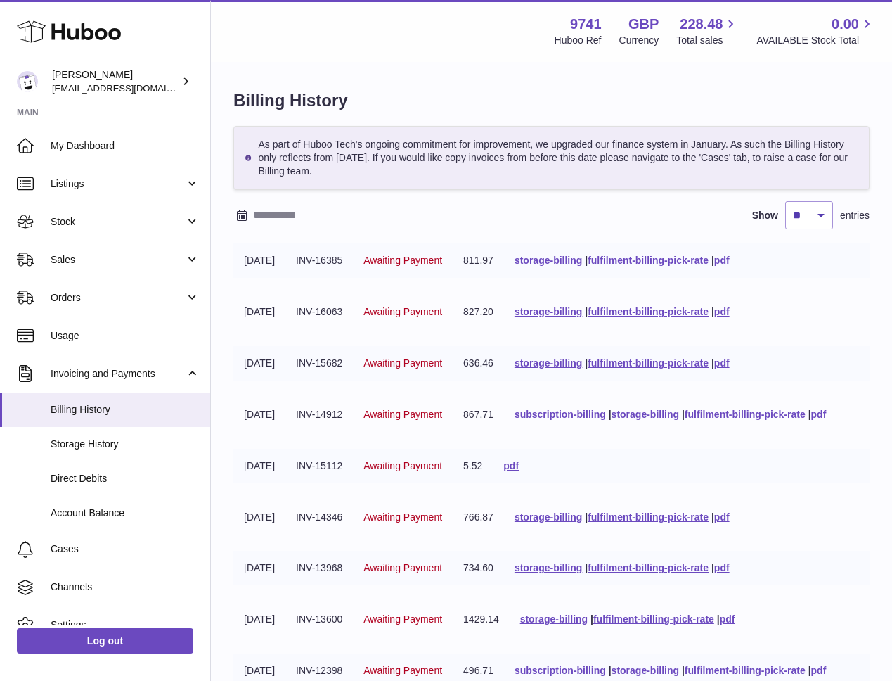
scroll to position [4, 0]
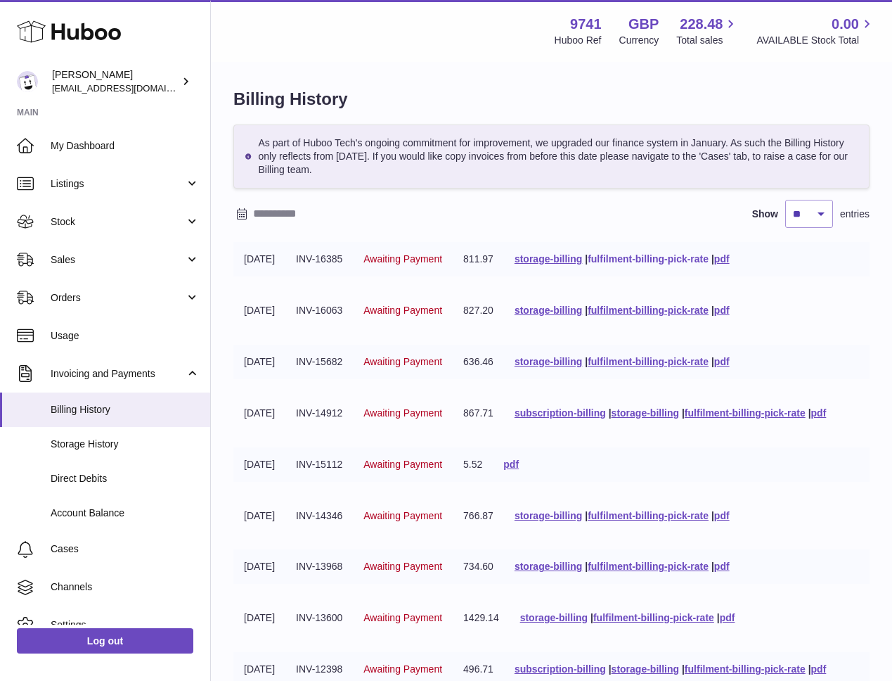
click at [636, 258] on link "fulfilment-billing-pick-rate" at bounding box center [648, 258] width 121 height 11
click at [561, 413] on link "subscription-billing" at bounding box center [560, 412] width 91 height 11
click at [643, 259] on link "fulfilment-billing-pick-rate" at bounding box center [648, 258] width 121 height 11
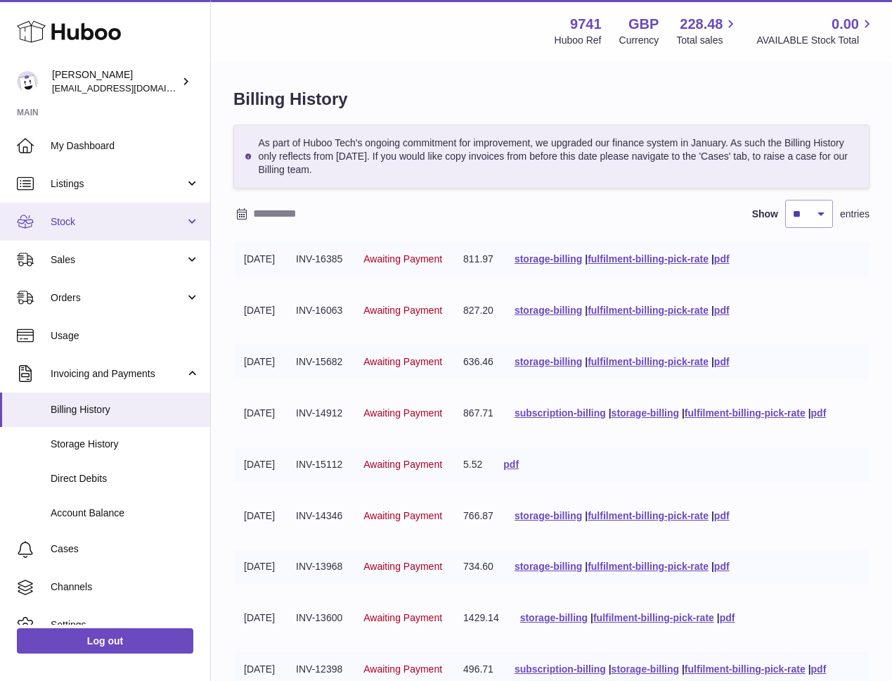
click at [80, 223] on span "Stock" at bounding box center [118, 221] width 134 height 13
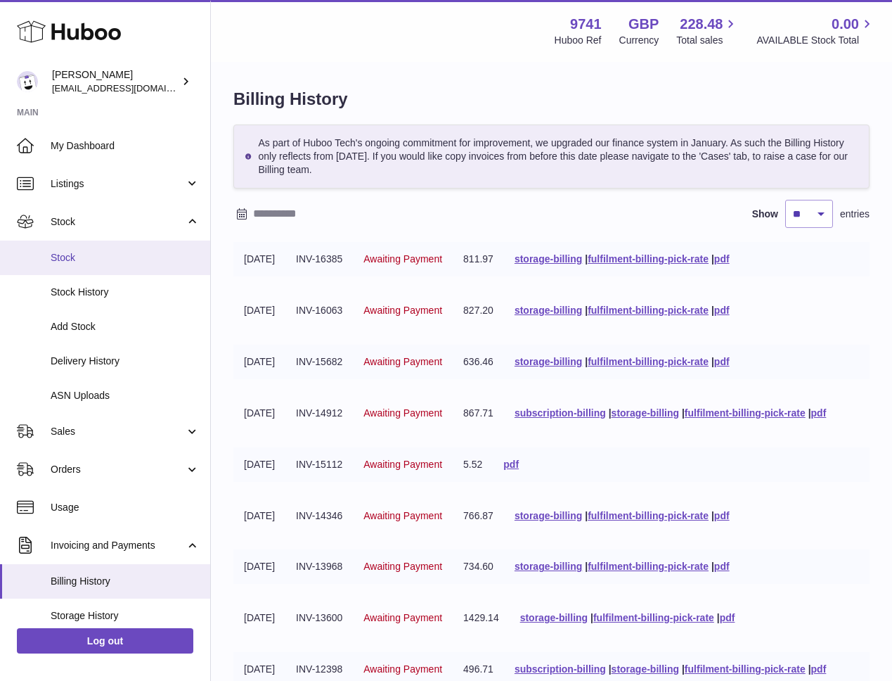
click at [76, 264] on link "Stock" at bounding box center [105, 258] width 210 height 34
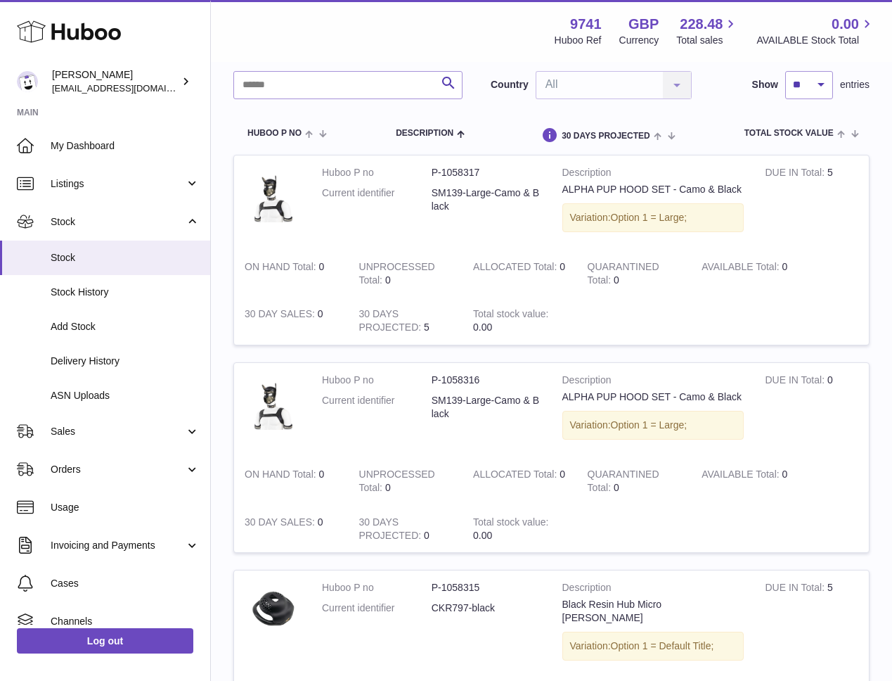
scroll to position [106, 0]
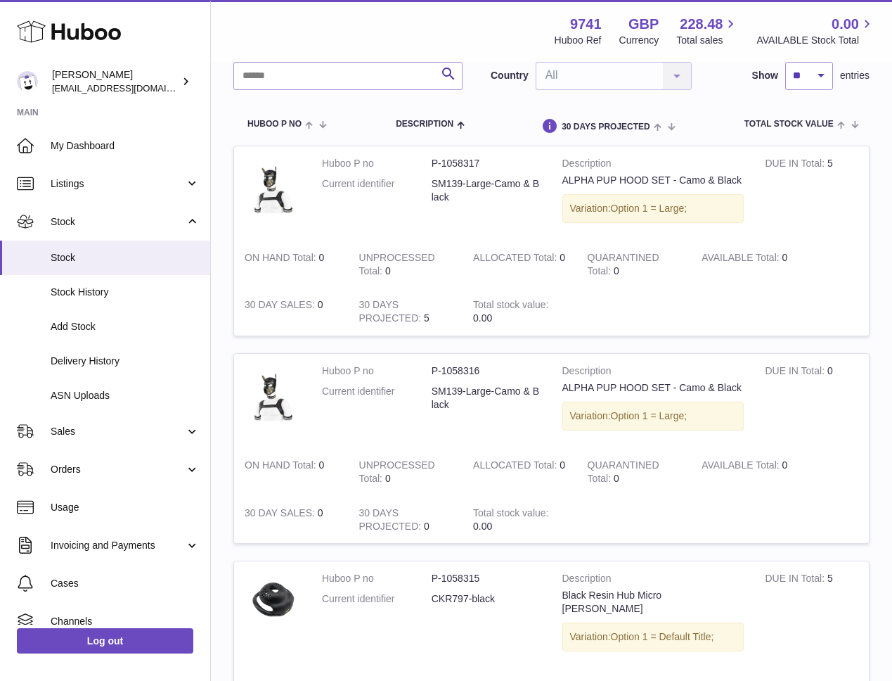
click at [471, 188] on dd "SM139-Large-Camo & Black" at bounding box center [487, 190] width 110 height 27
click at [70, 190] on link "Listings" at bounding box center [105, 184] width 210 height 38
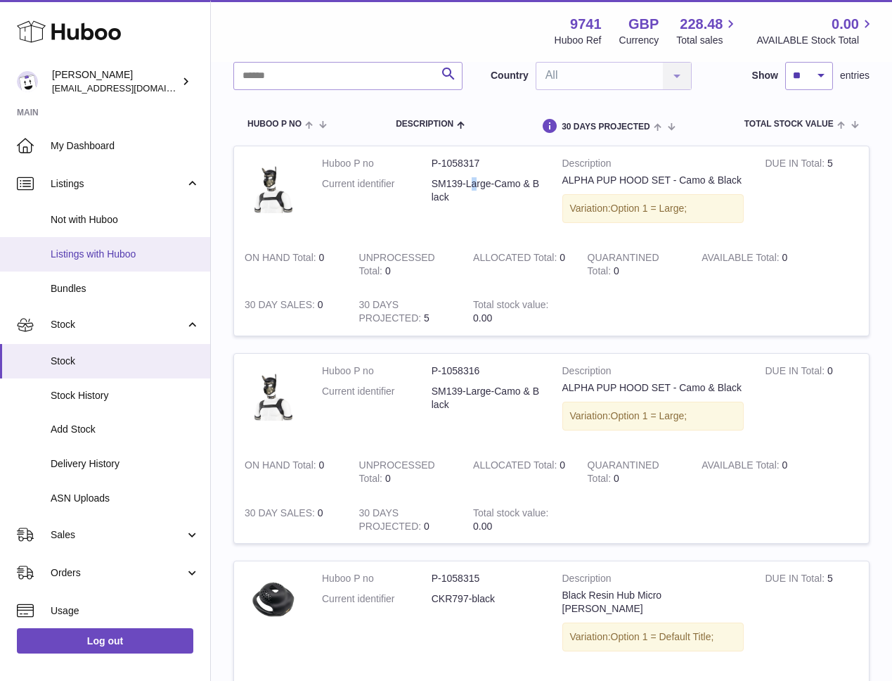
click at [72, 252] on span "Listings with Huboo" at bounding box center [125, 254] width 149 height 13
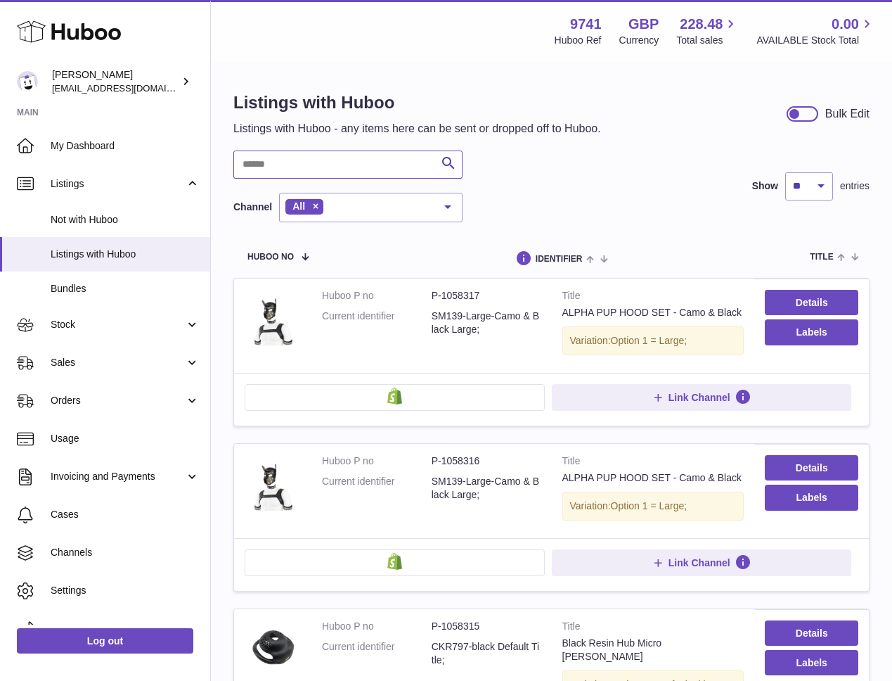
click at [299, 165] on input "text" at bounding box center [347, 165] width 229 height 28
type input "**********"
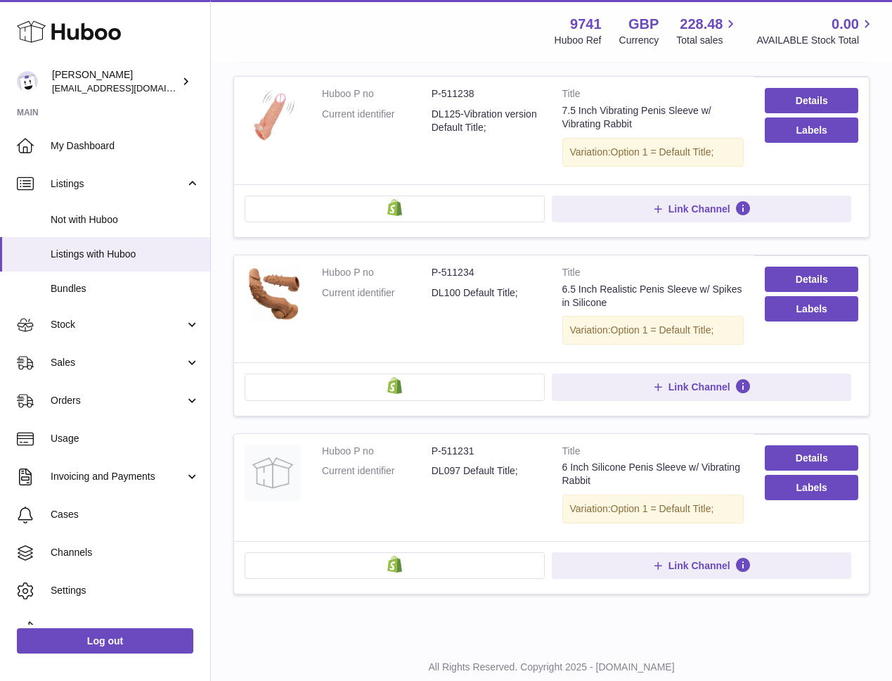
scroll to position [1136, 0]
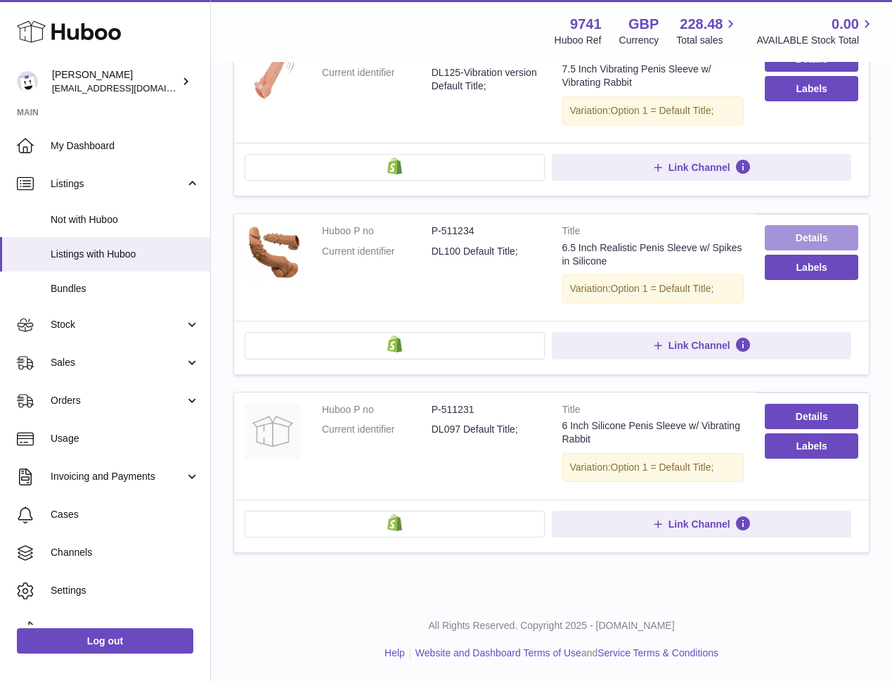
click at [805, 235] on link "Details" at bounding box center [812, 237] width 94 height 25
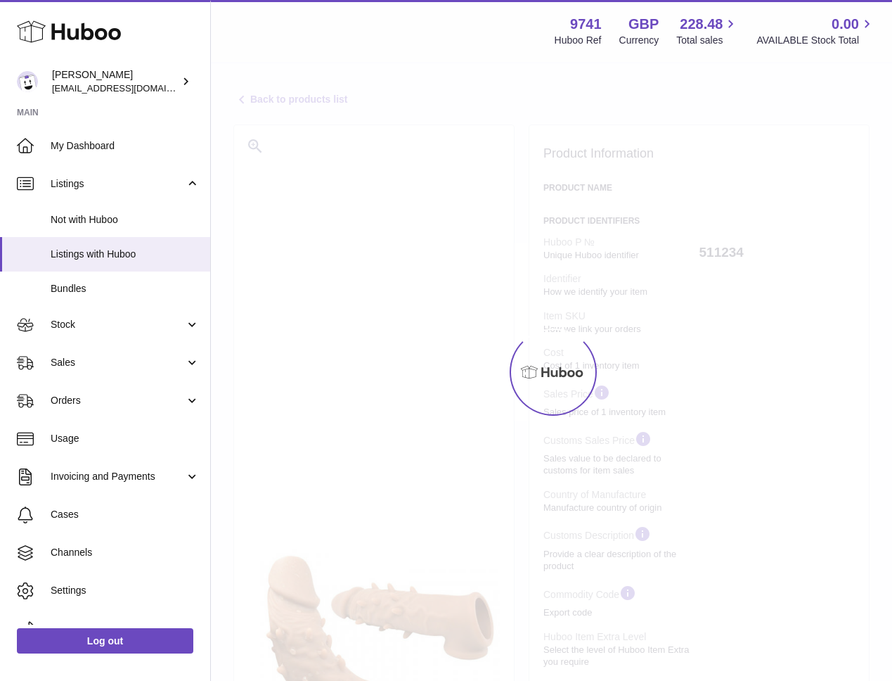
select select "**"
select select "****"
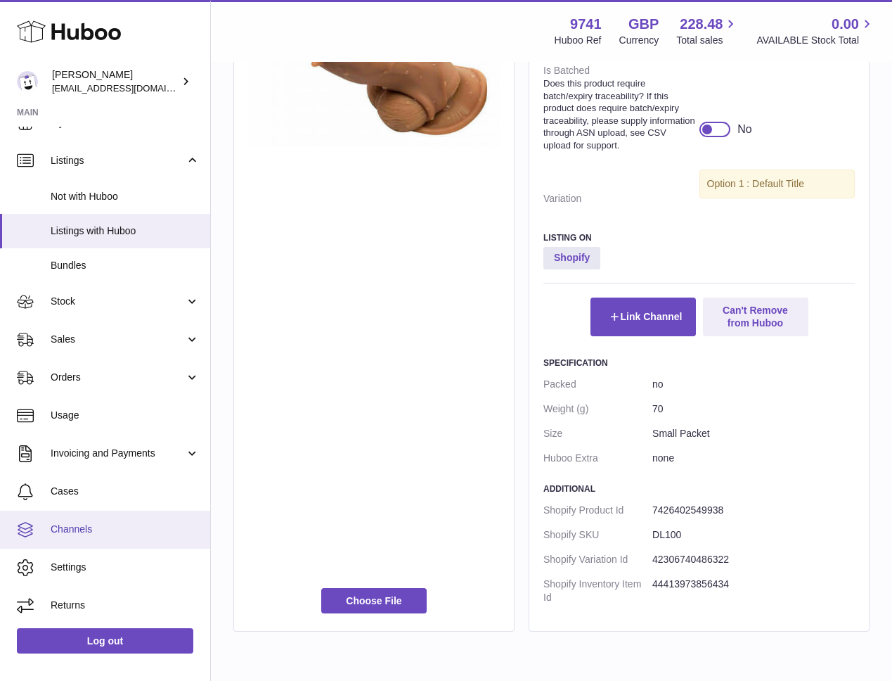
scroll to position [691, 0]
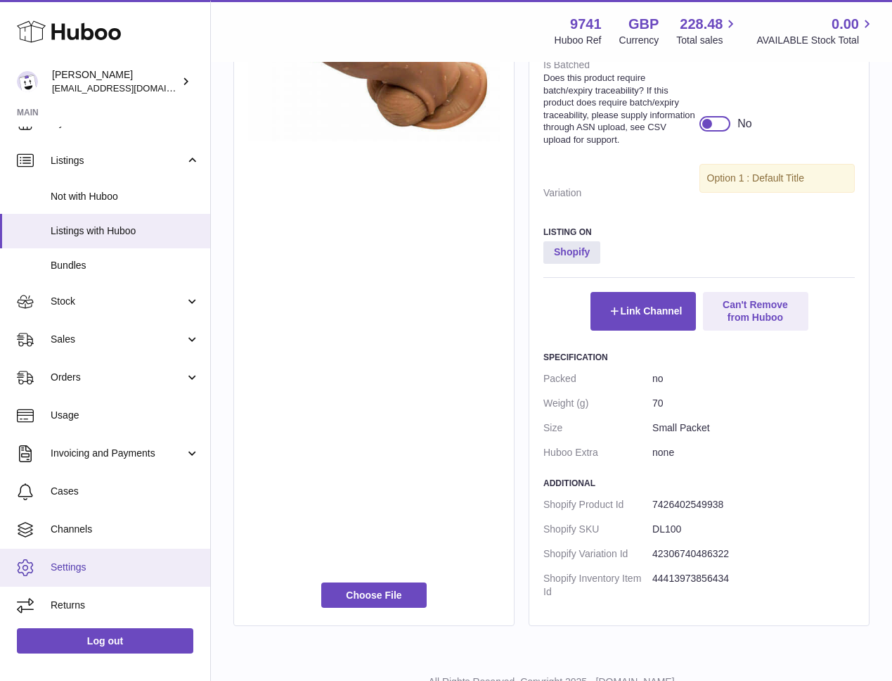
click at [75, 564] on span "Settings" at bounding box center [125, 567] width 149 height 13
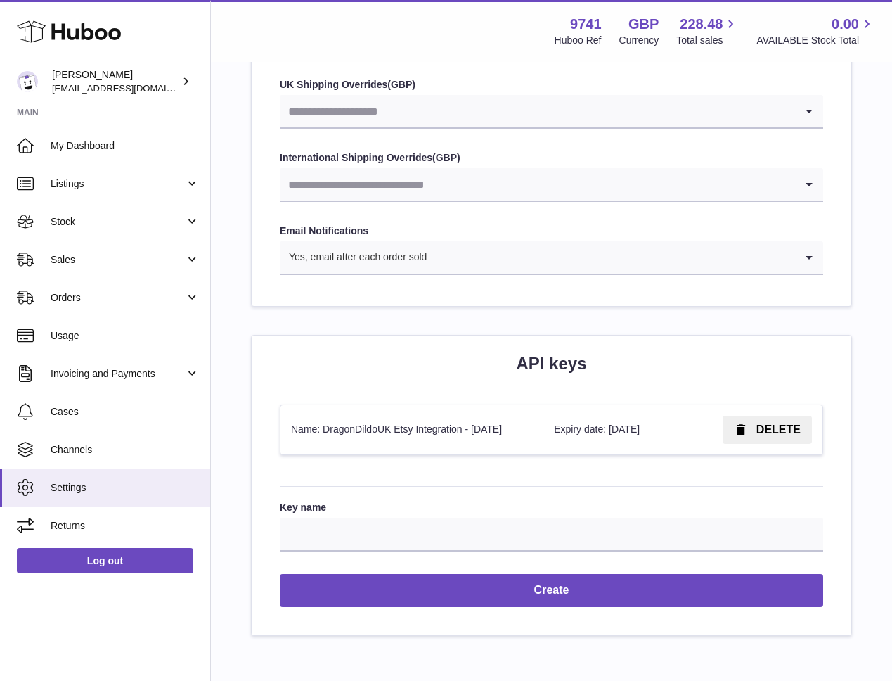
scroll to position [1505, 0]
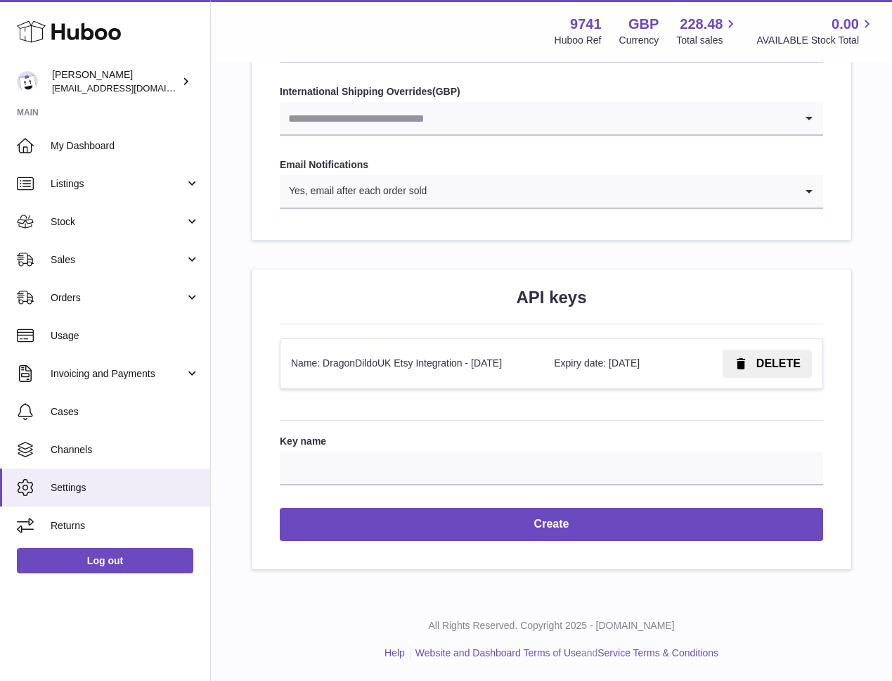
click at [786, 366] on span "DELETE" at bounding box center [779, 363] width 44 height 12
click at [771, 360] on span "Confirm" at bounding box center [779, 363] width 43 height 12
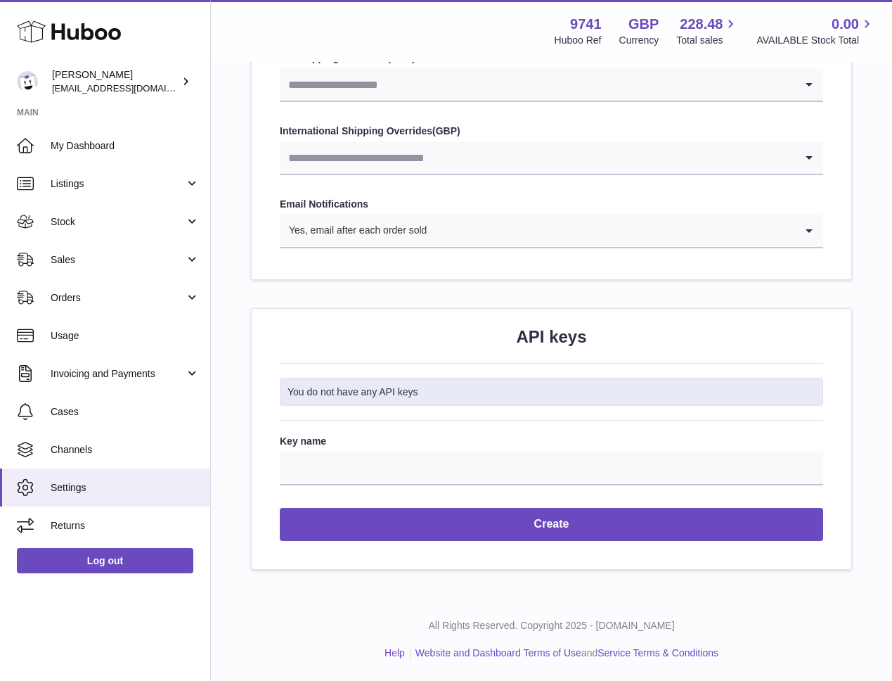
scroll to position [1465, 0]
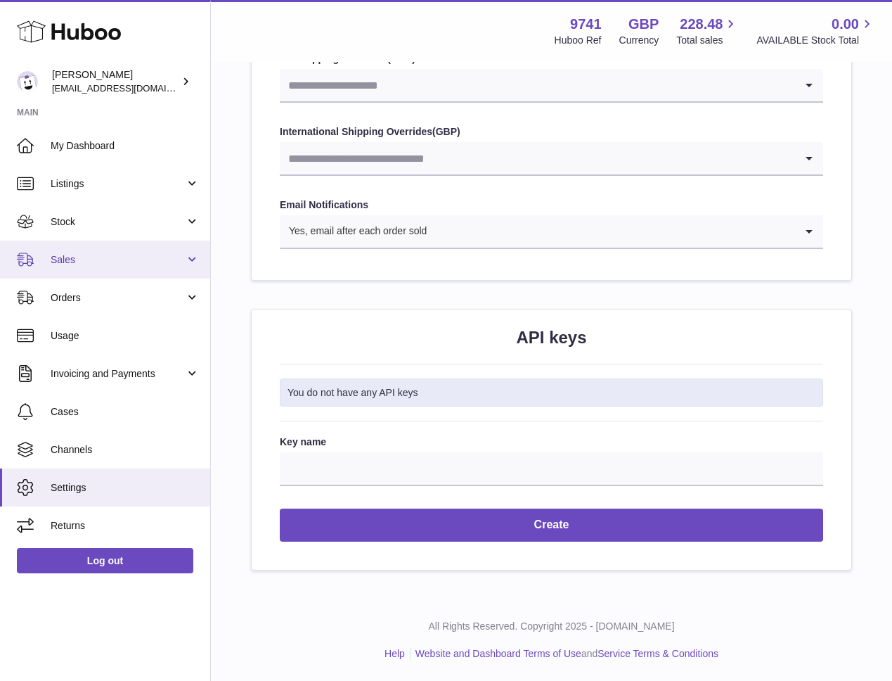
click at [86, 262] on span "Sales" at bounding box center [118, 259] width 134 height 13
click at [87, 260] on span "Sales" at bounding box center [118, 259] width 134 height 13
click at [97, 262] on span "Sales" at bounding box center [118, 259] width 134 height 13
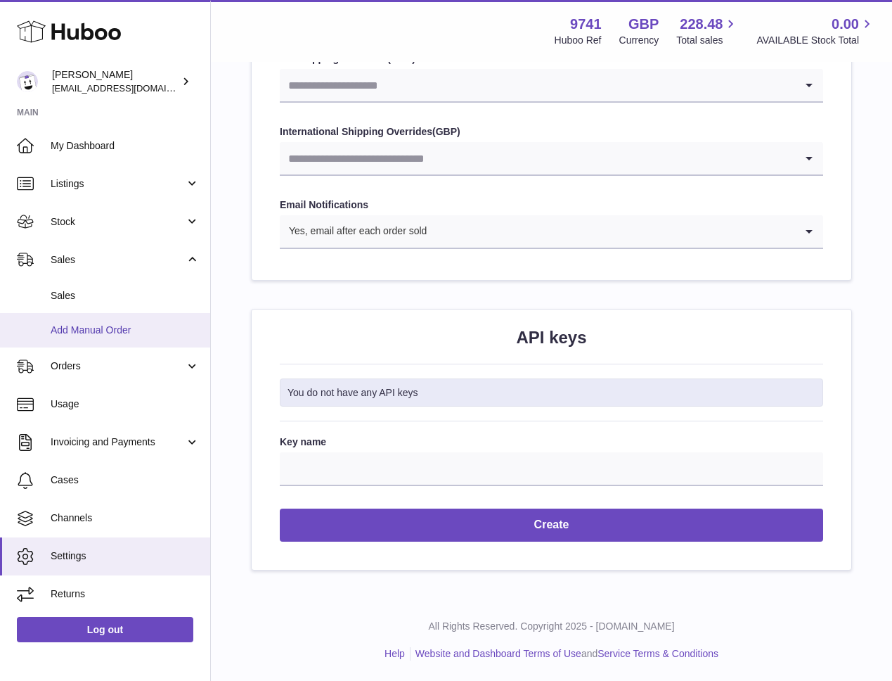
click at [116, 339] on link "Add Manual Order" at bounding box center [105, 330] width 210 height 34
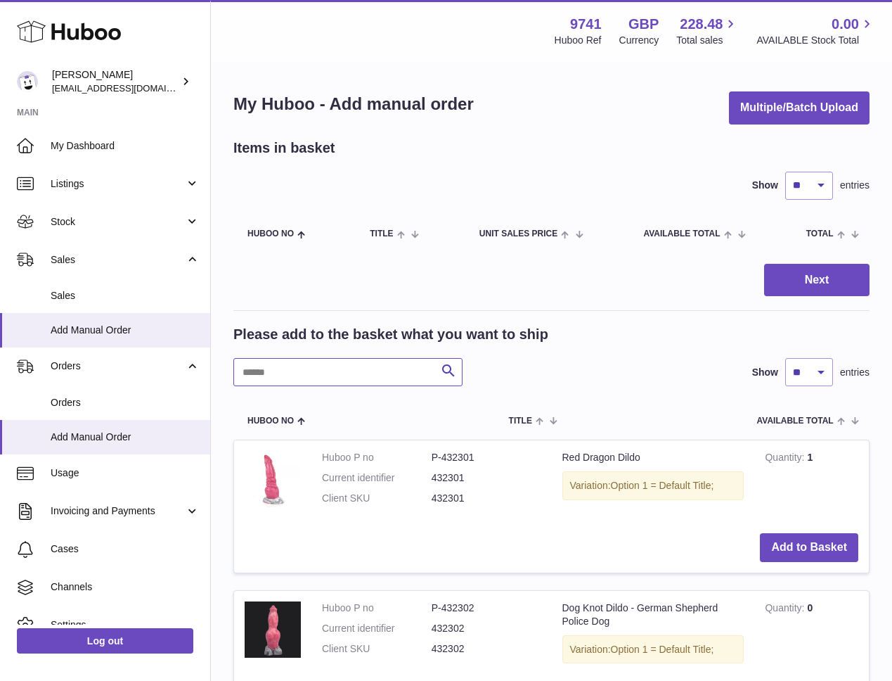
click at [298, 363] on input "text" at bounding box center [347, 372] width 229 height 28
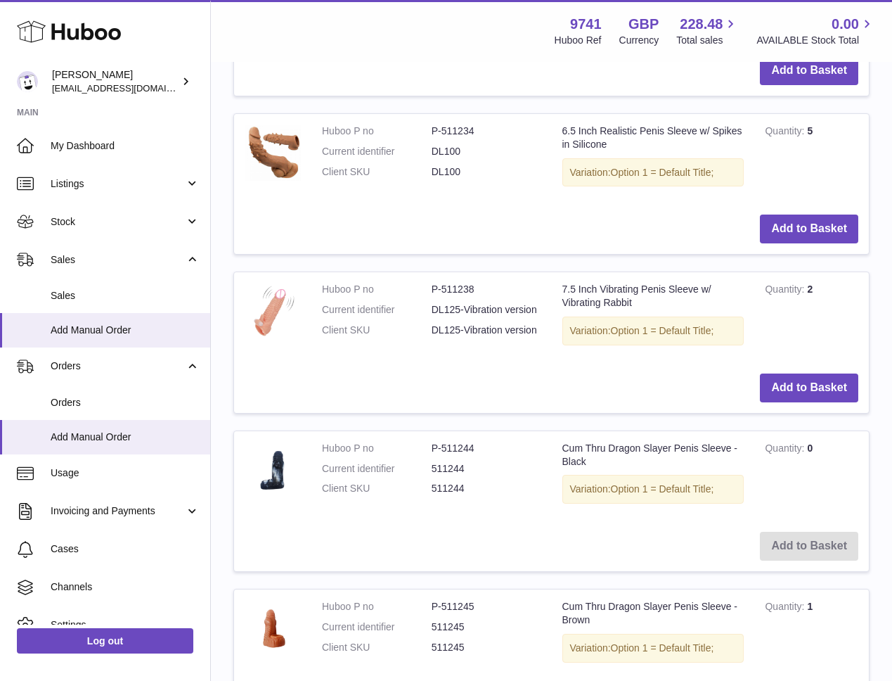
scroll to position [485, 0]
type input "**********"
click at [814, 224] on button "Add to Basket" at bounding box center [809, 229] width 98 height 29
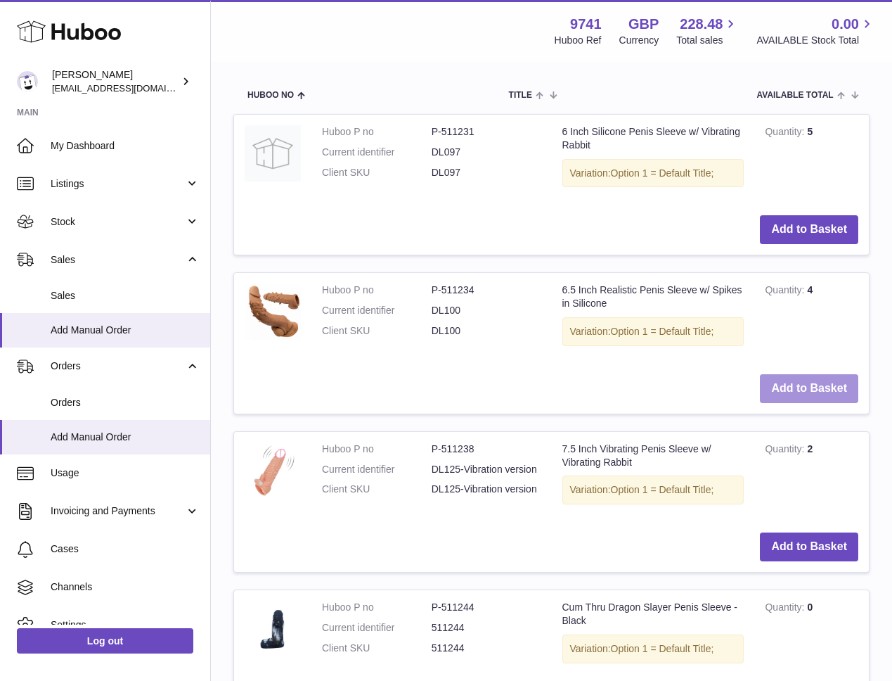
scroll to position [644, 0]
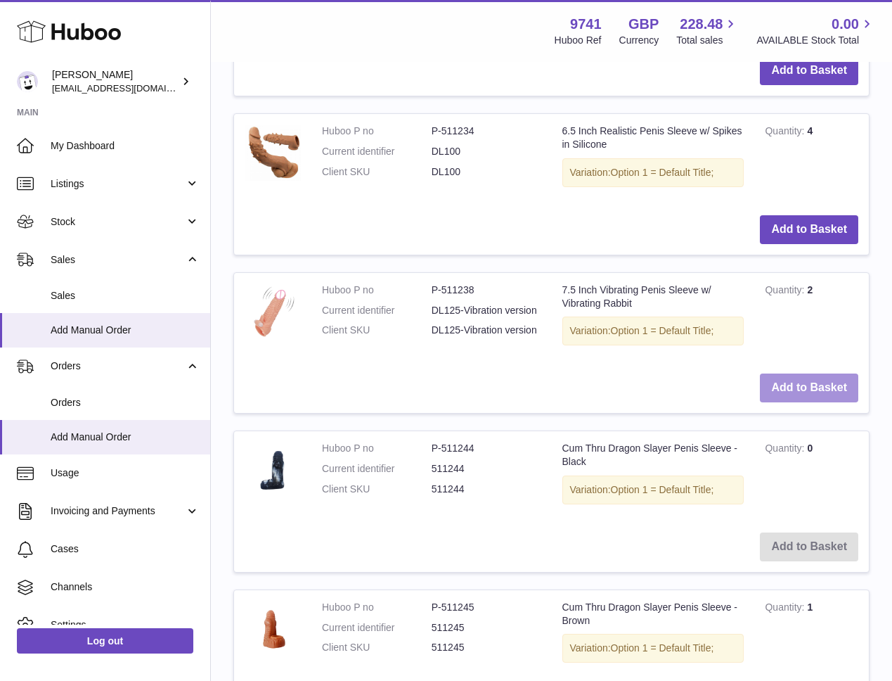
click at [814, 386] on button "Add to Basket" at bounding box center [809, 387] width 98 height 29
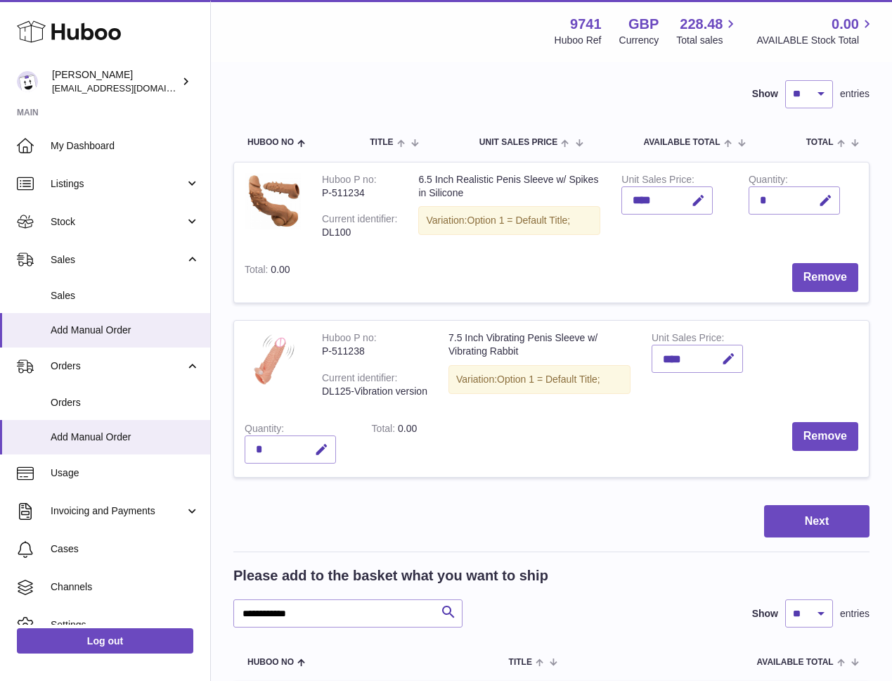
scroll to position [0, 0]
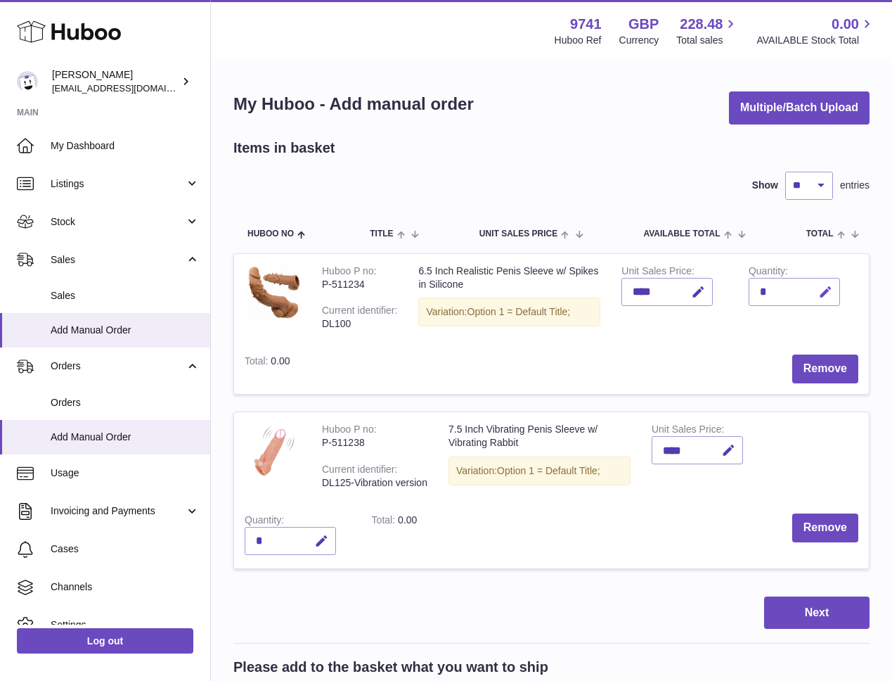
click at [825, 296] on icon "button" at bounding box center [826, 292] width 15 height 15
click at [828, 296] on icon "submit" at bounding box center [826, 292] width 13 height 13
click at [783, 288] on button "button" at bounding box center [795, 292] width 27 height 23
type input "*"
click at [773, 293] on div "*" at bounding box center [794, 292] width 91 height 28
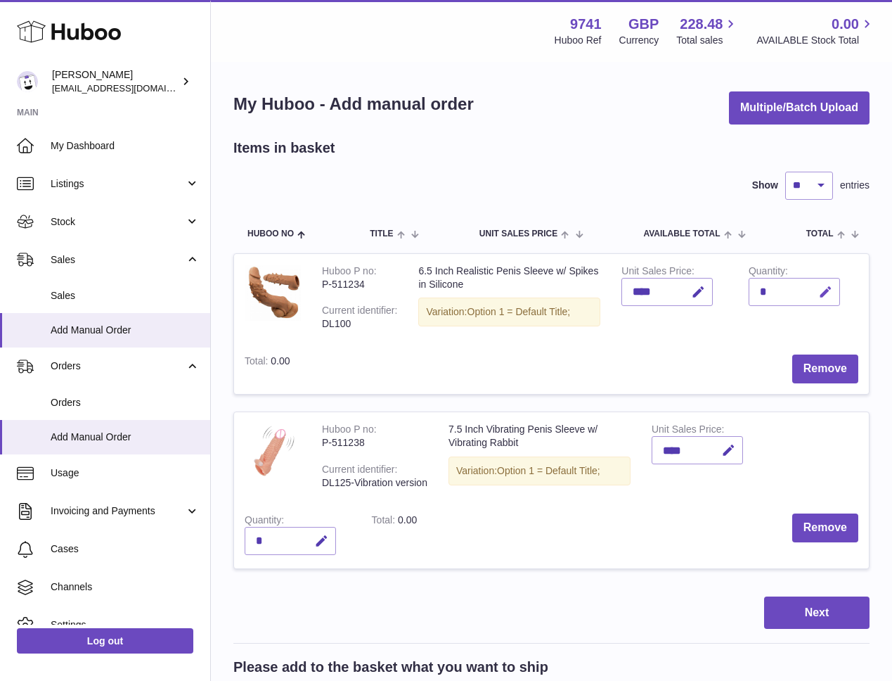
click at [811, 290] on button "button" at bounding box center [823, 292] width 33 height 29
type input "*"
click at [828, 295] on icon "submit" at bounding box center [826, 292] width 13 height 13
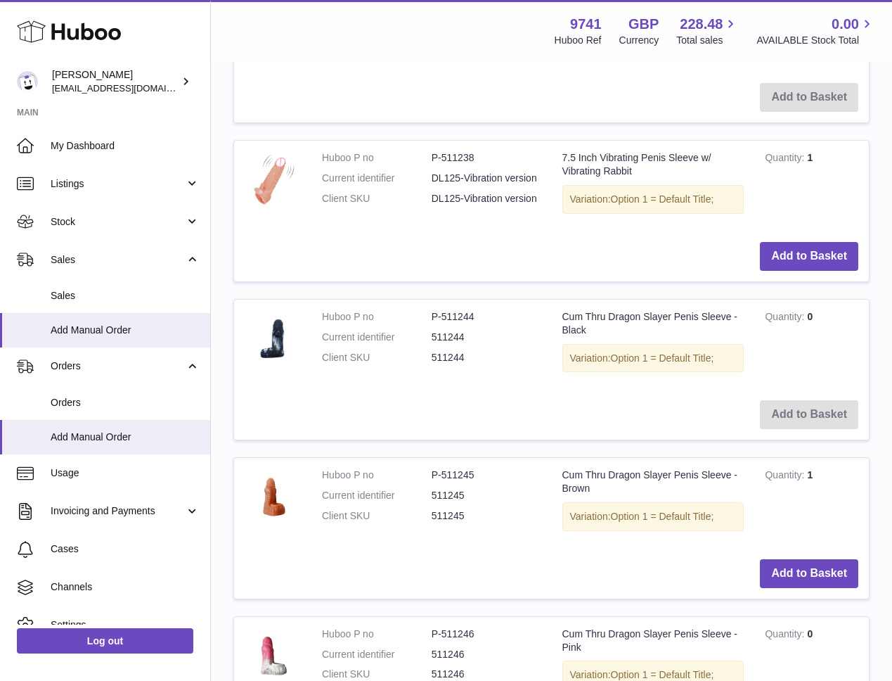
scroll to position [948, 0]
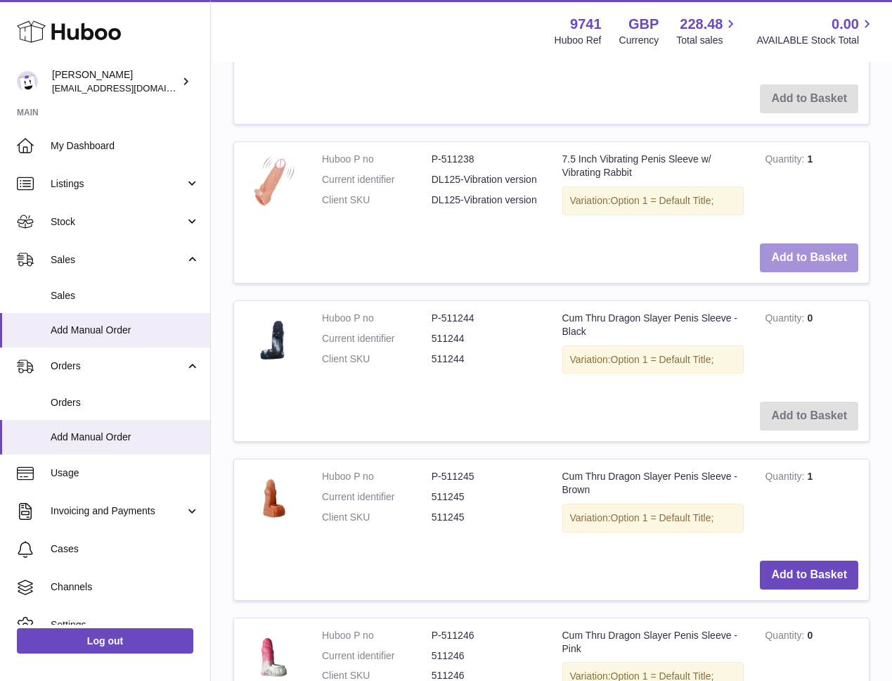
click at [792, 256] on button "Add to Basket" at bounding box center [809, 257] width 98 height 29
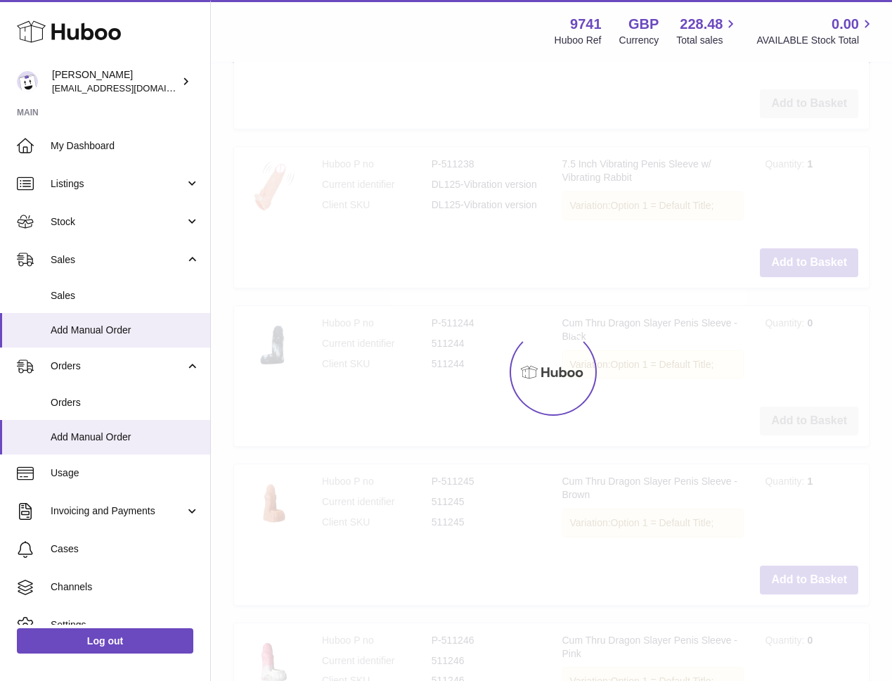
type input "*"
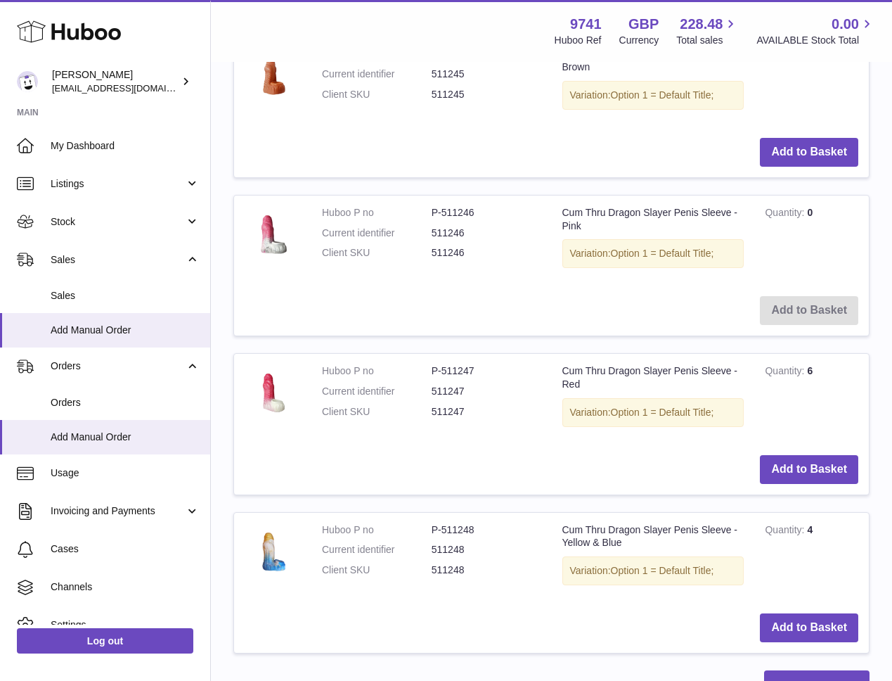
scroll to position [1504, 0]
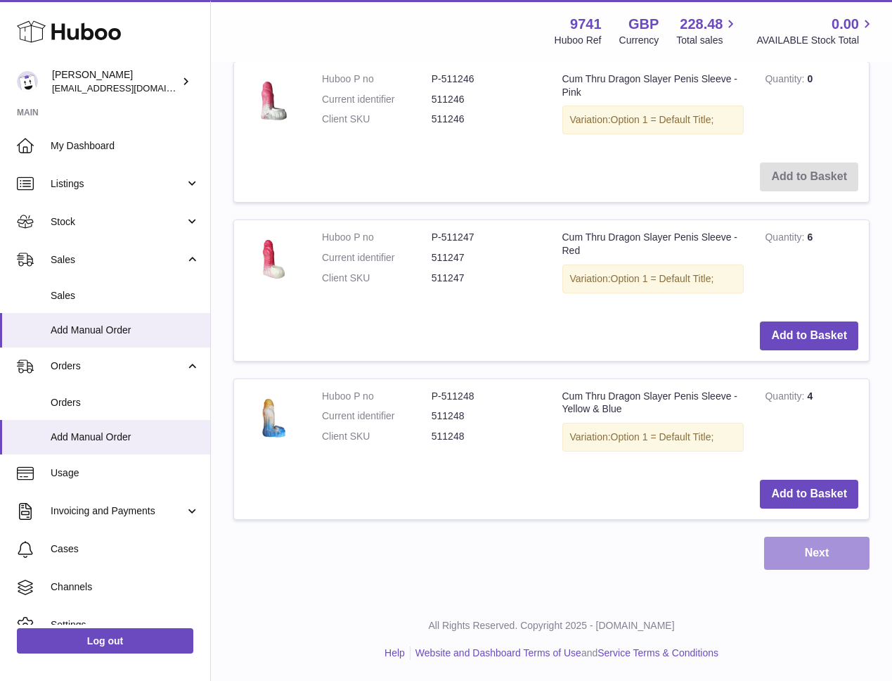
click at [828, 551] on button "Next" at bounding box center [816, 553] width 105 height 33
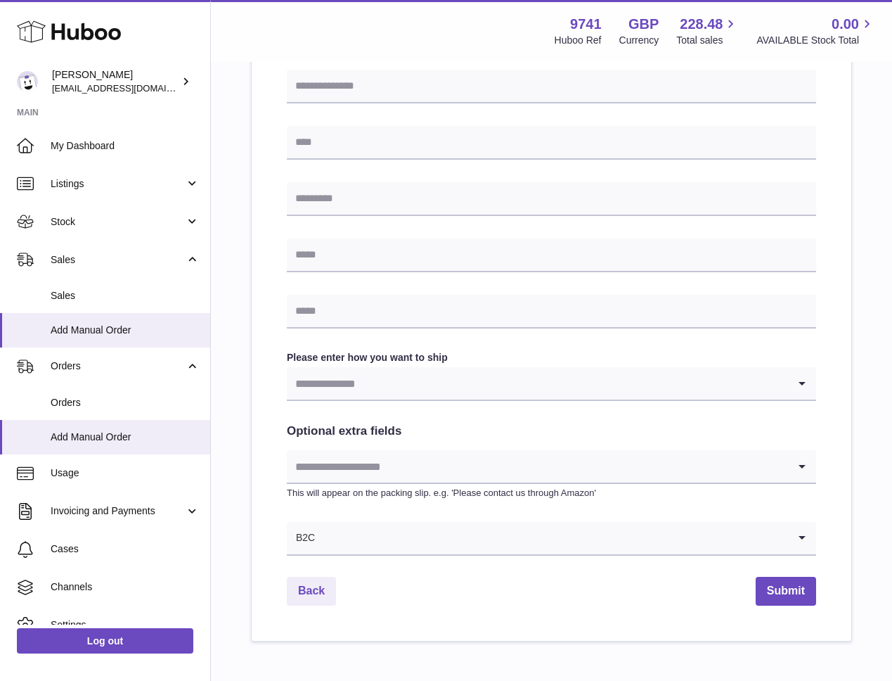
scroll to position [482, 0]
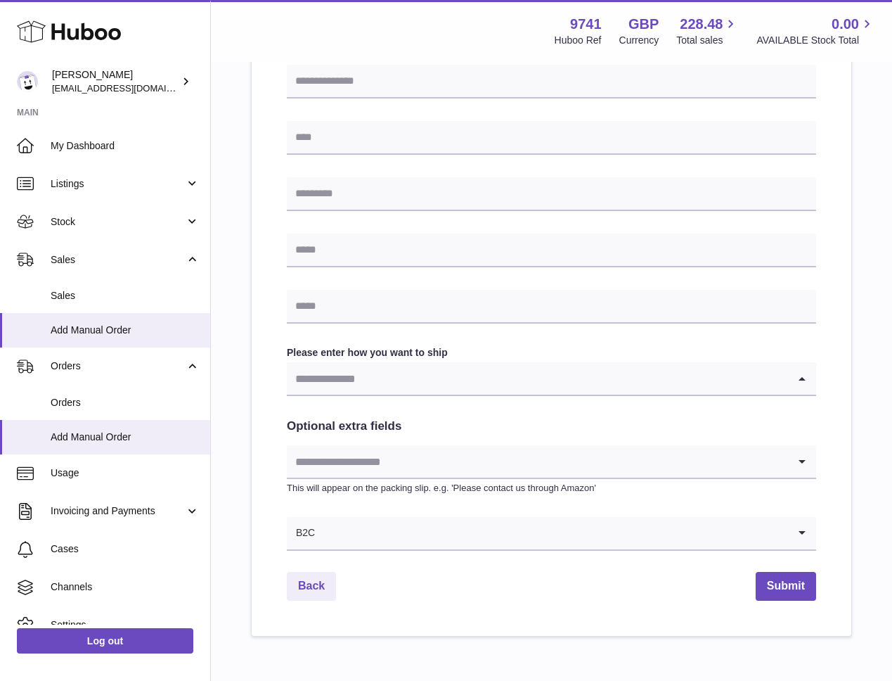
click at [485, 377] on input "Search for option" at bounding box center [537, 378] width 501 height 32
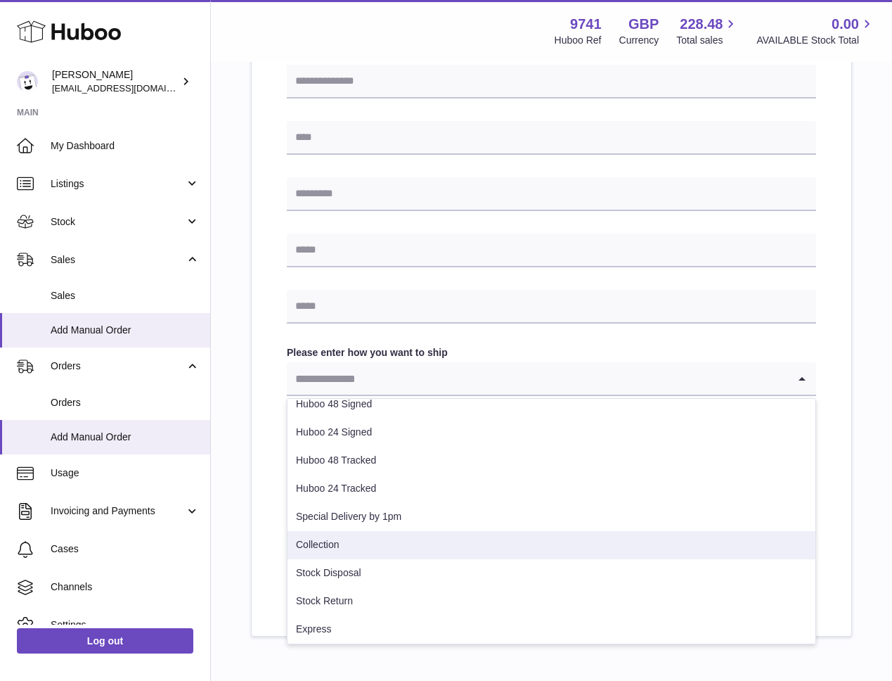
scroll to position [100, 0]
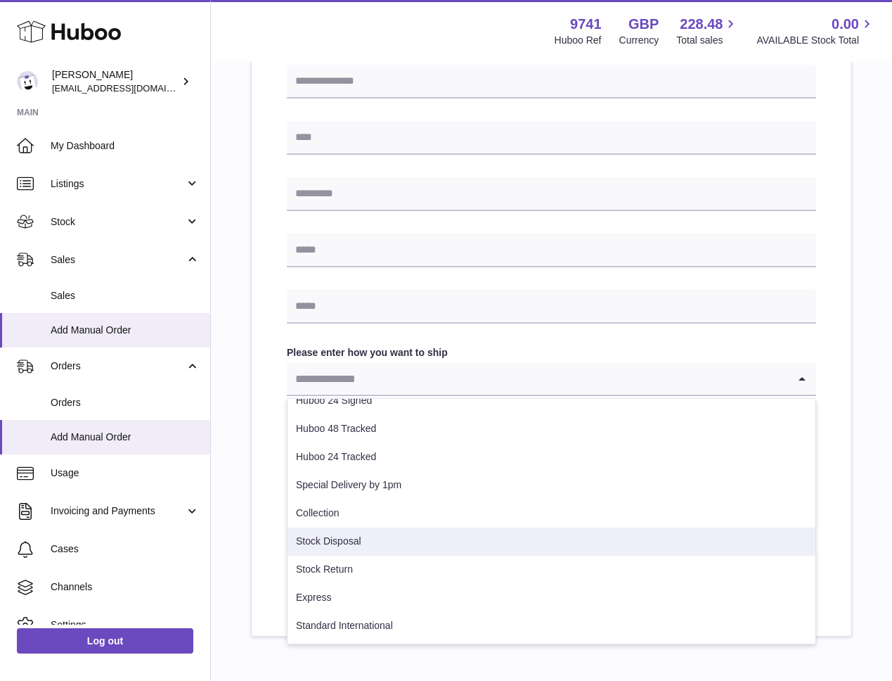
click at [354, 542] on li "Stock Disposal" at bounding box center [552, 541] width 528 height 28
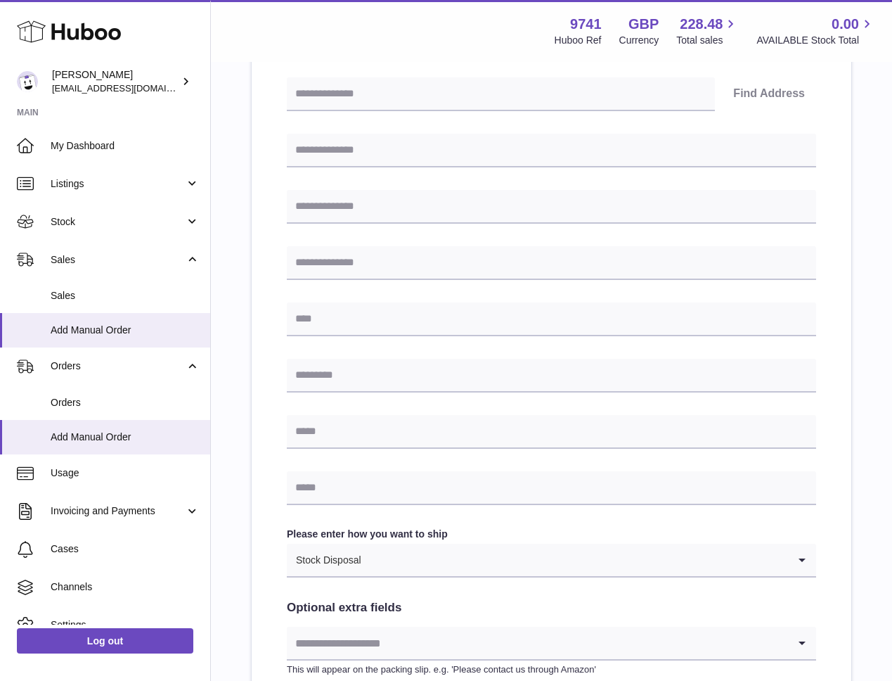
scroll to position [549, 0]
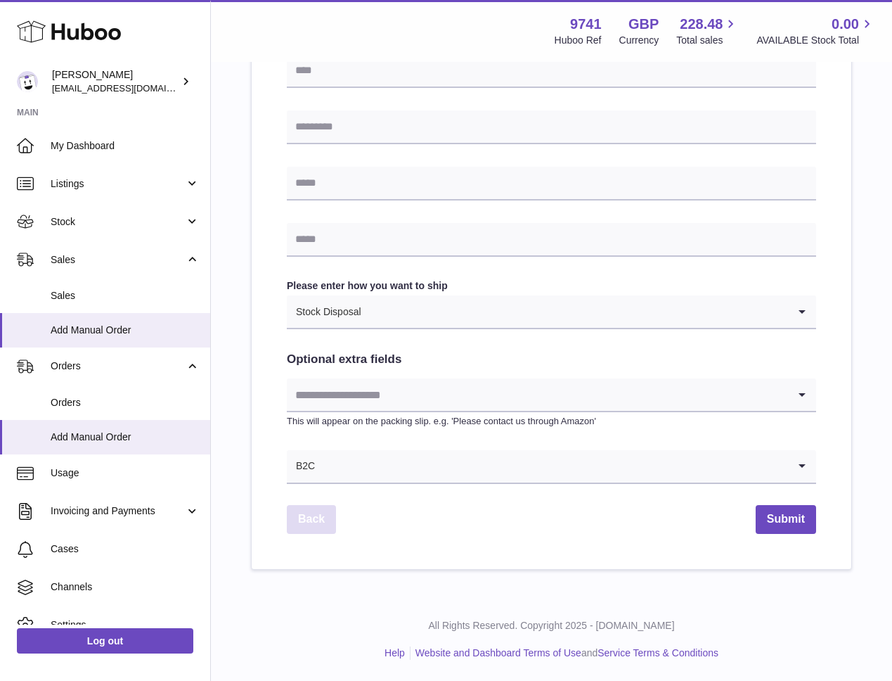
click at [299, 514] on link "Back" at bounding box center [311, 519] width 49 height 29
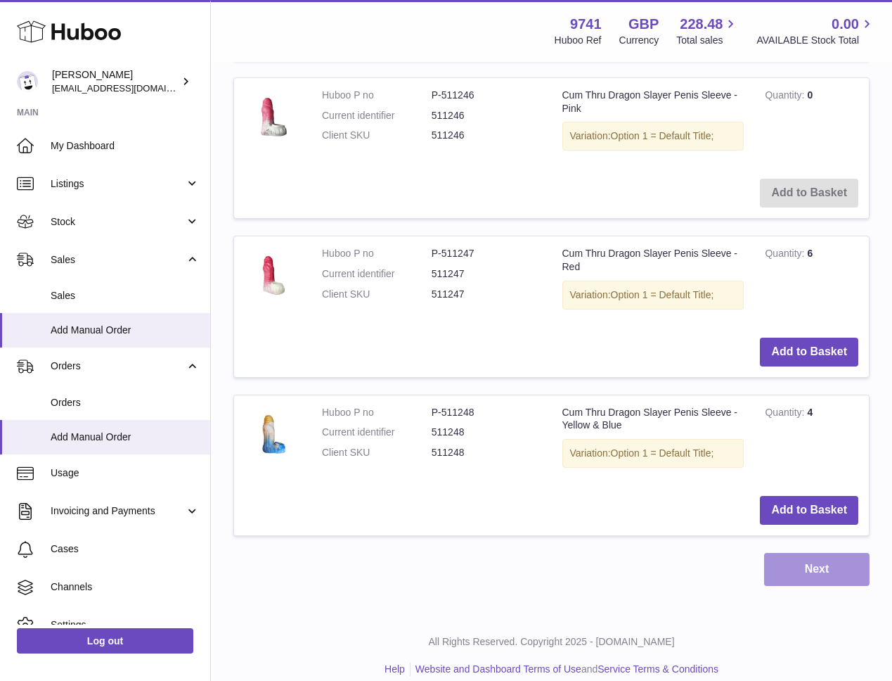
click at [800, 577] on button "Next" at bounding box center [816, 569] width 105 height 33
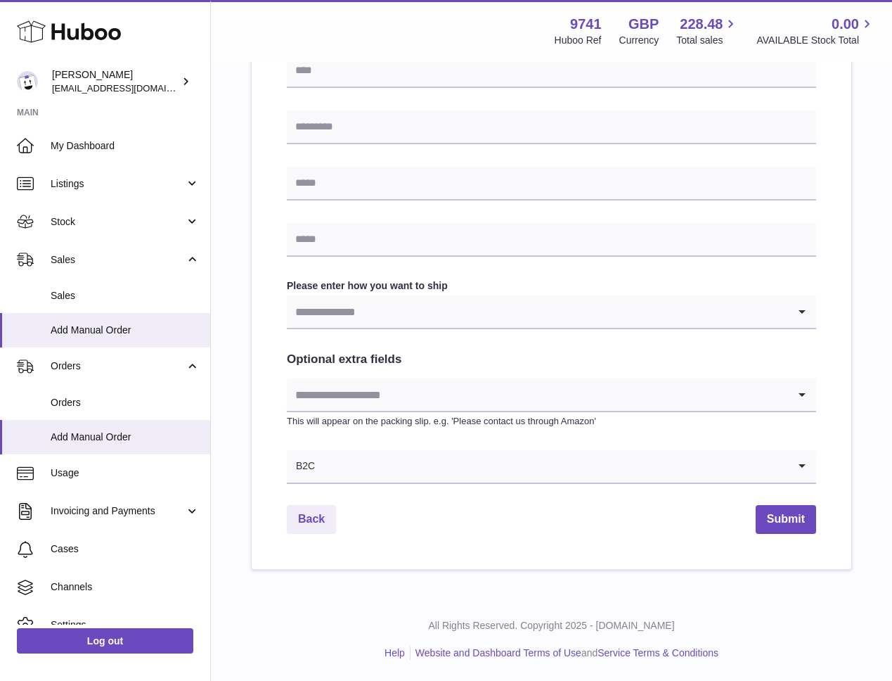
scroll to position [549, 0]
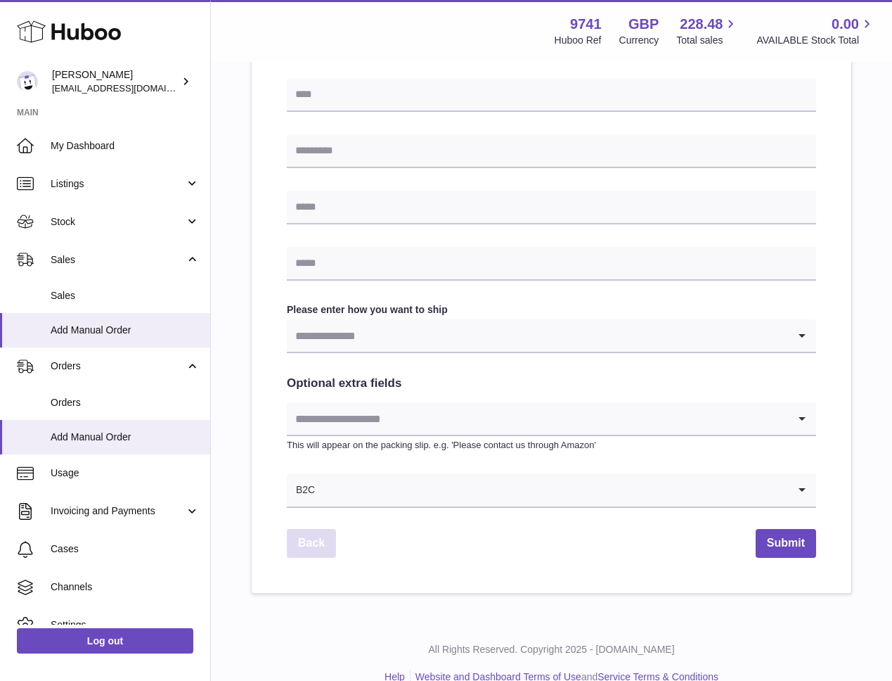
click at [307, 539] on link "Back" at bounding box center [311, 543] width 49 height 29
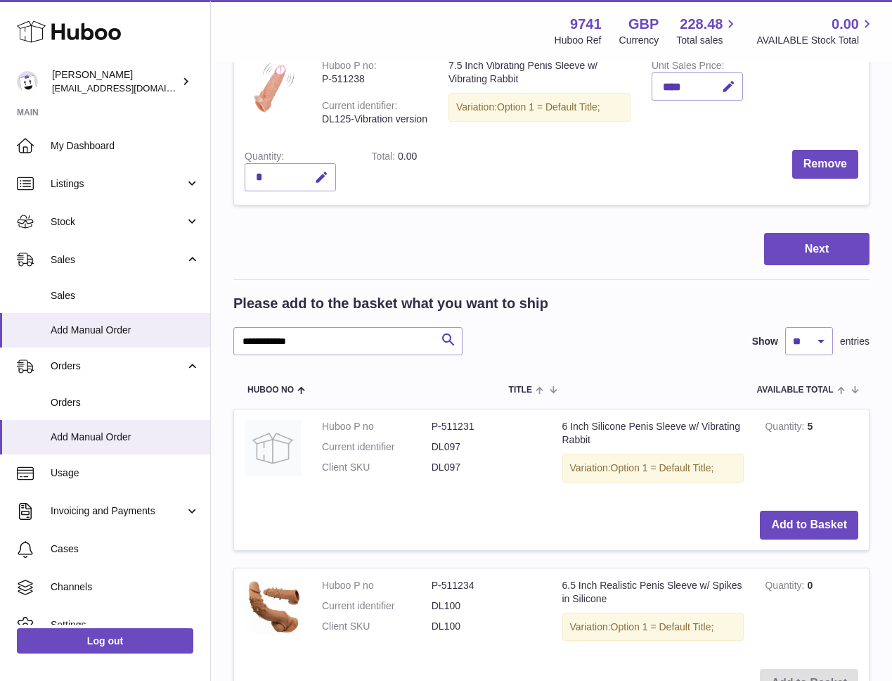
scroll to position [262, 0]
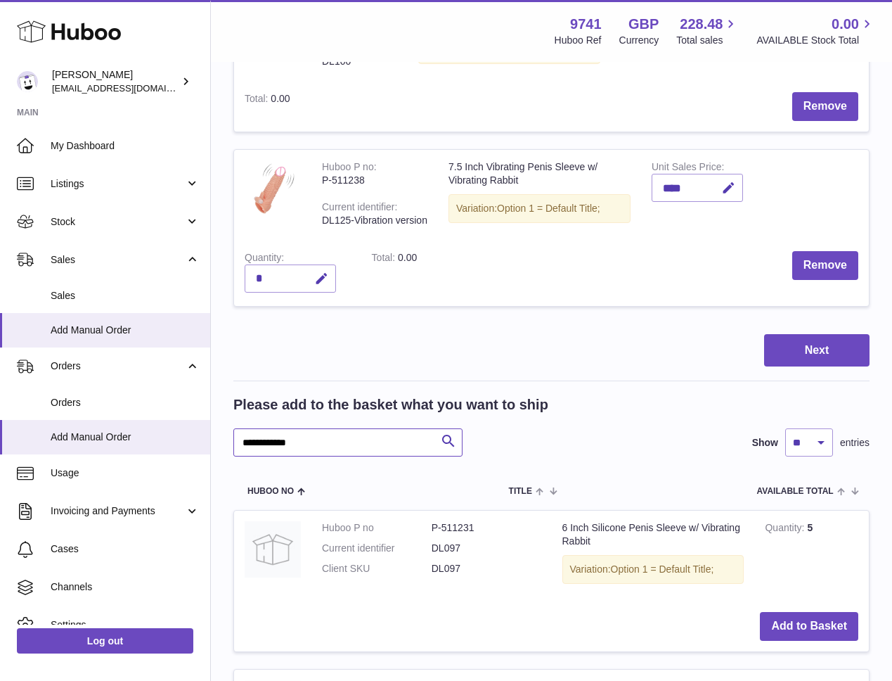
click at [338, 452] on input "**********" at bounding box center [347, 442] width 229 height 28
drag, startPoint x: 310, startPoint y: 444, endPoint x: 219, endPoint y: 446, distance: 90.7
type input "*"
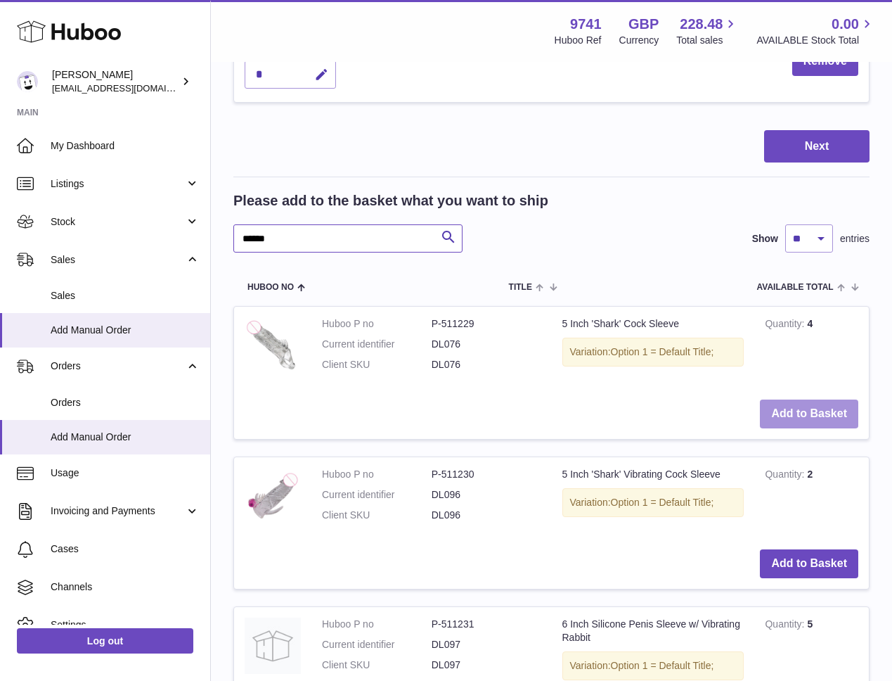
scroll to position [467, 0]
type input "******"
click at [817, 411] on button "Add to Basket" at bounding box center [809, 413] width 98 height 29
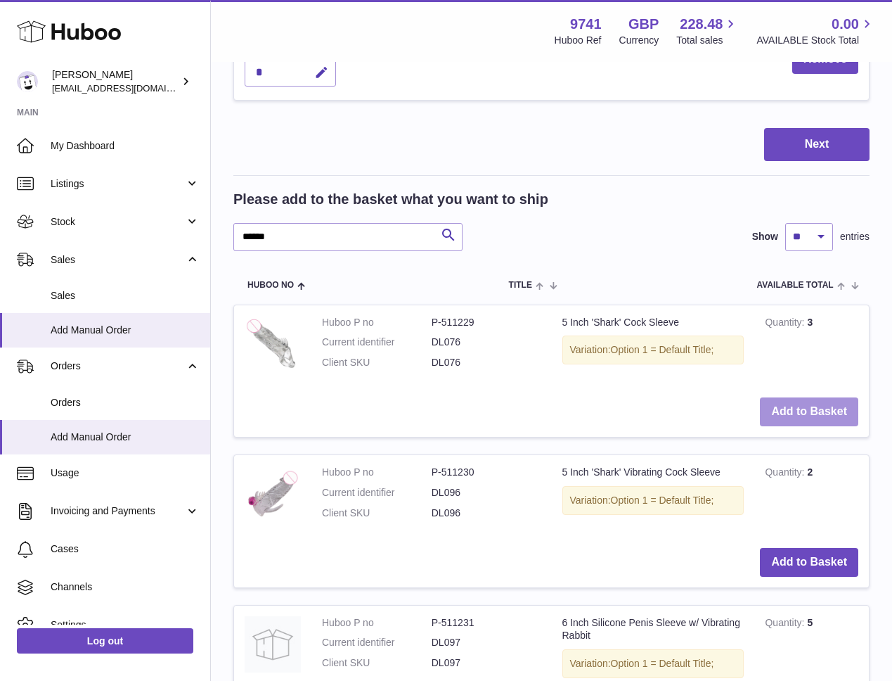
click at [817, 411] on button "Add to Basket" at bounding box center [809, 411] width 98 height 29
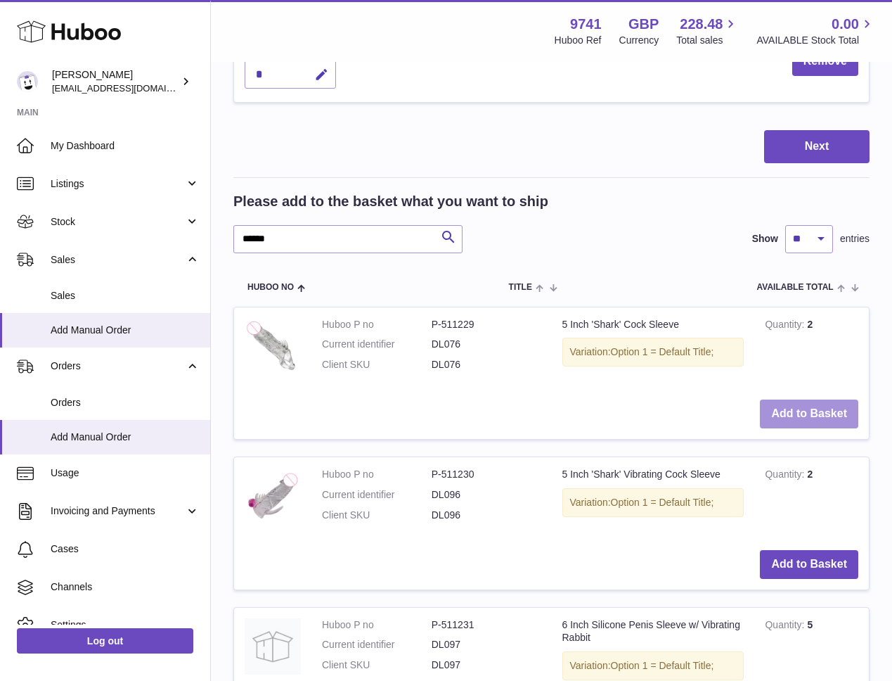
click at [817, 411] on button "Add to Basket" at bounding box center [809, 413] width 98 height 29
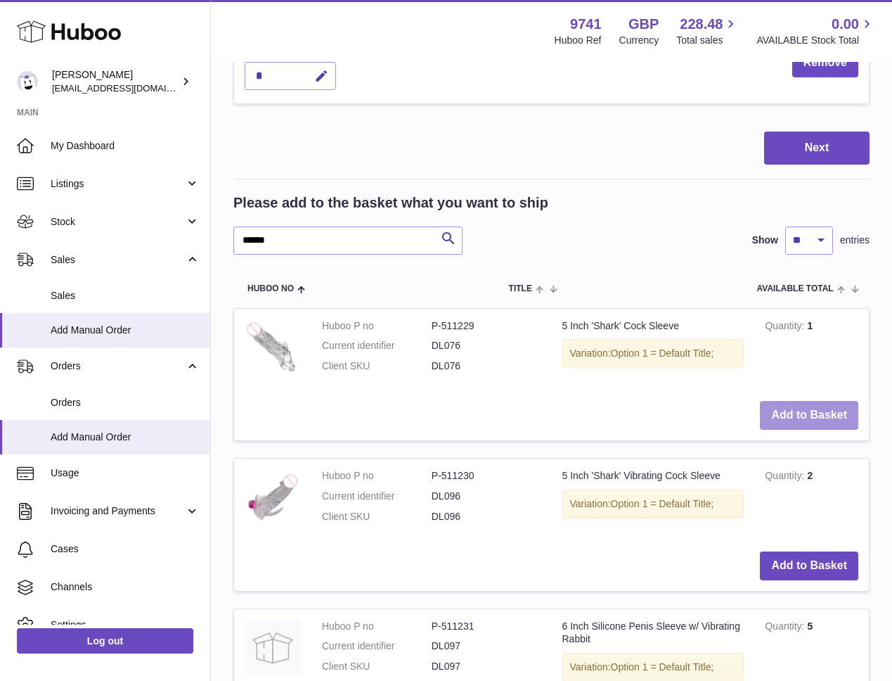
click at [817, 411] on button "Add to Basket" at bounding box center [809, 415] width 98 height 29
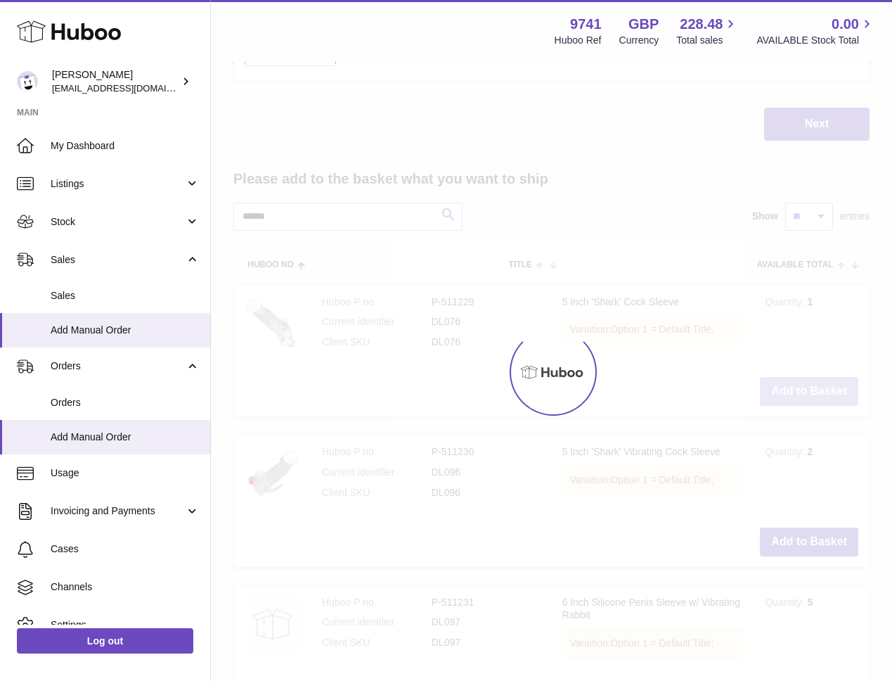
type input "*"
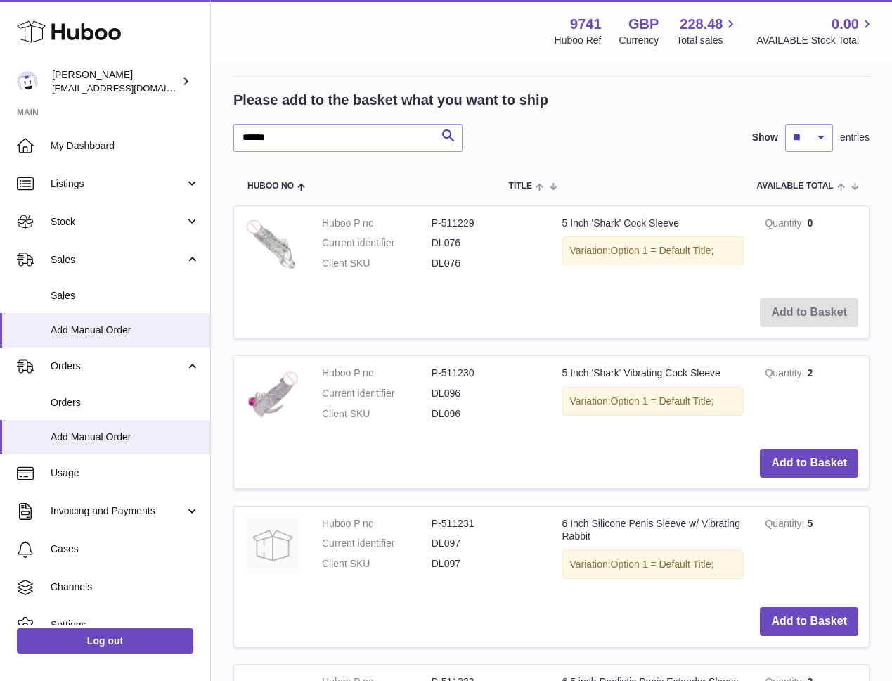
scroll to position [736, 0]
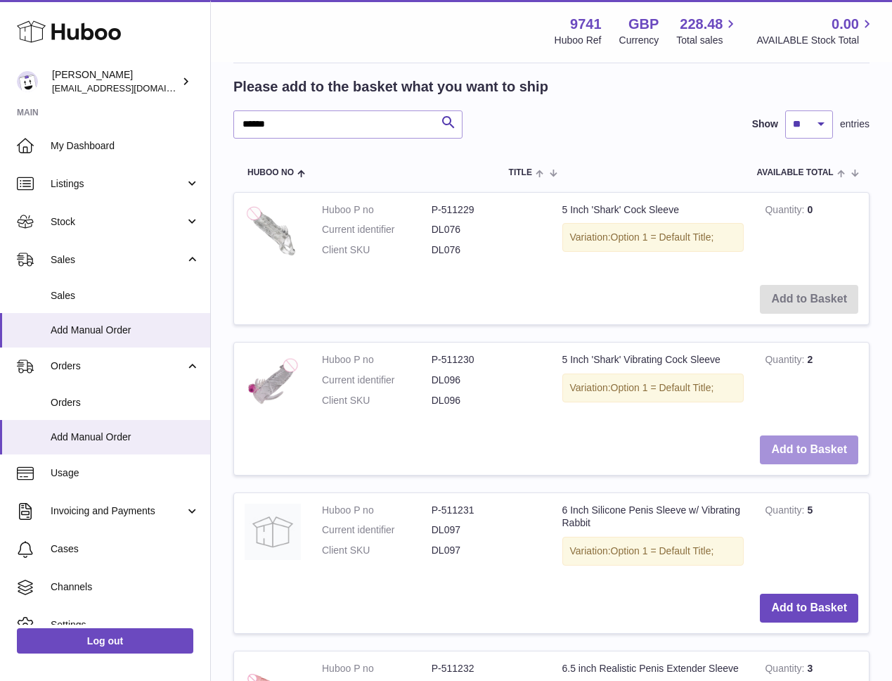
click at [790, 451] on button "Add to Basket" at bounding box center [809, 449] width 98 height 29
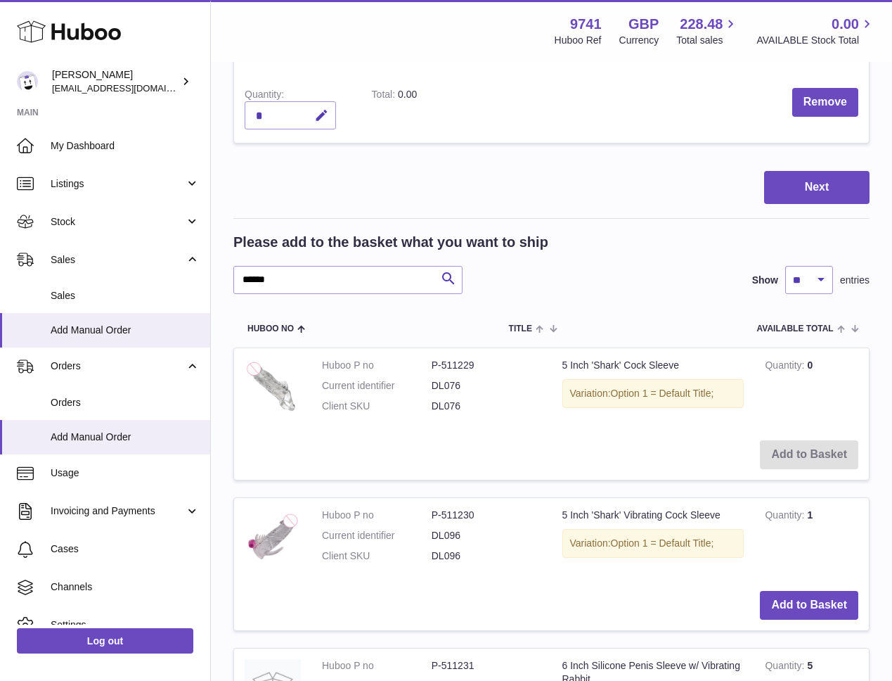
click at [791, 451] on td "Add to Basket" at bounding box center [551, 455] width 635 height 50
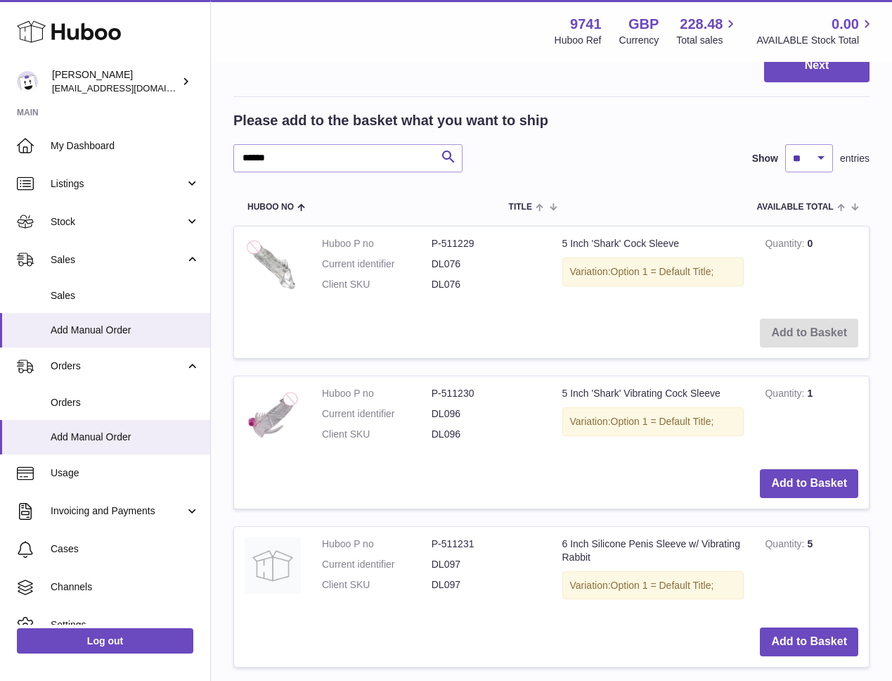
scroll to position [947, 0]
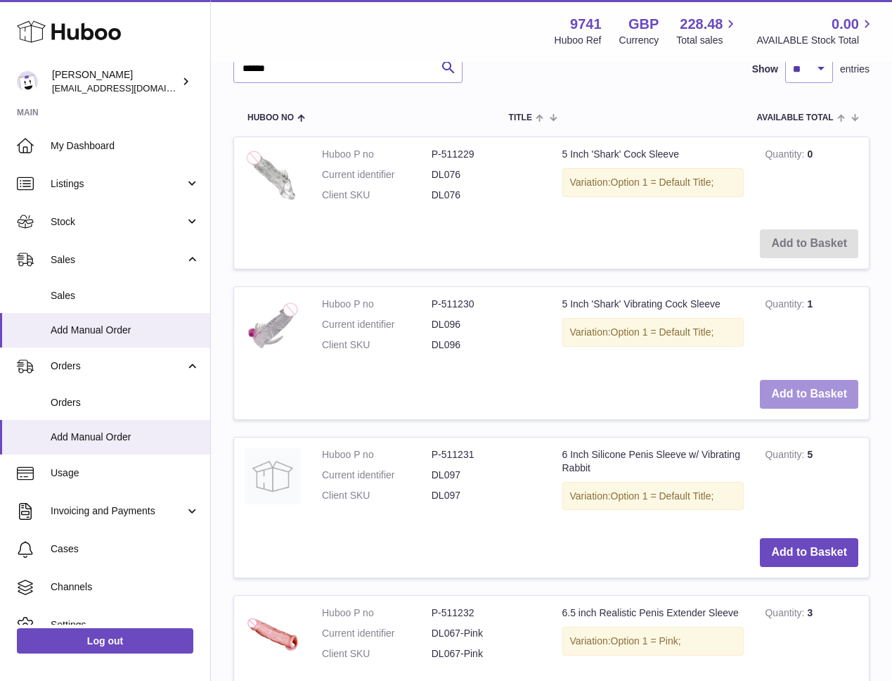
click at [799, 404] on button "Add to Basket" at bounding box center [809, 394] width 98 height 29
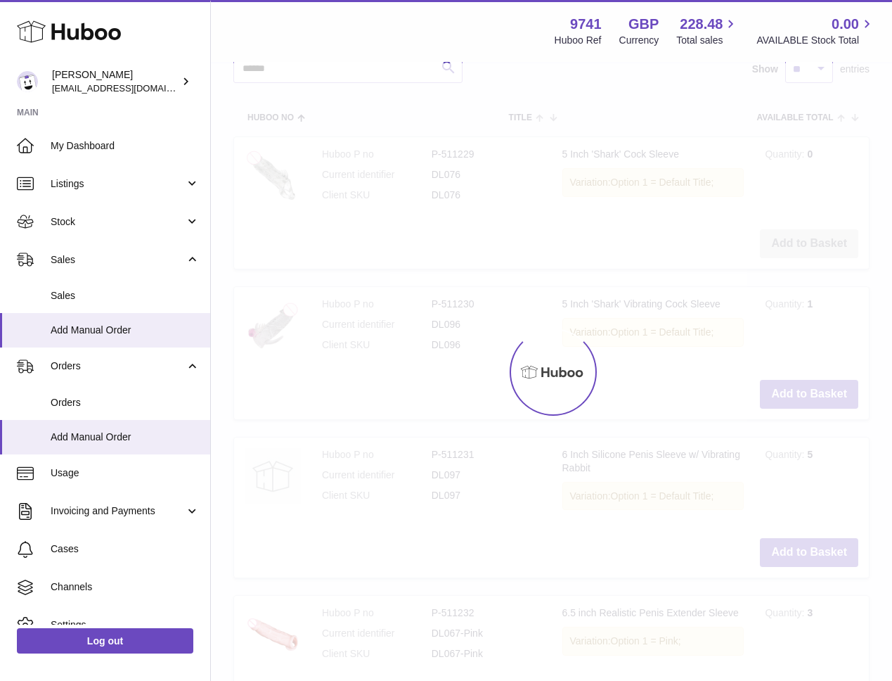
type input "*"
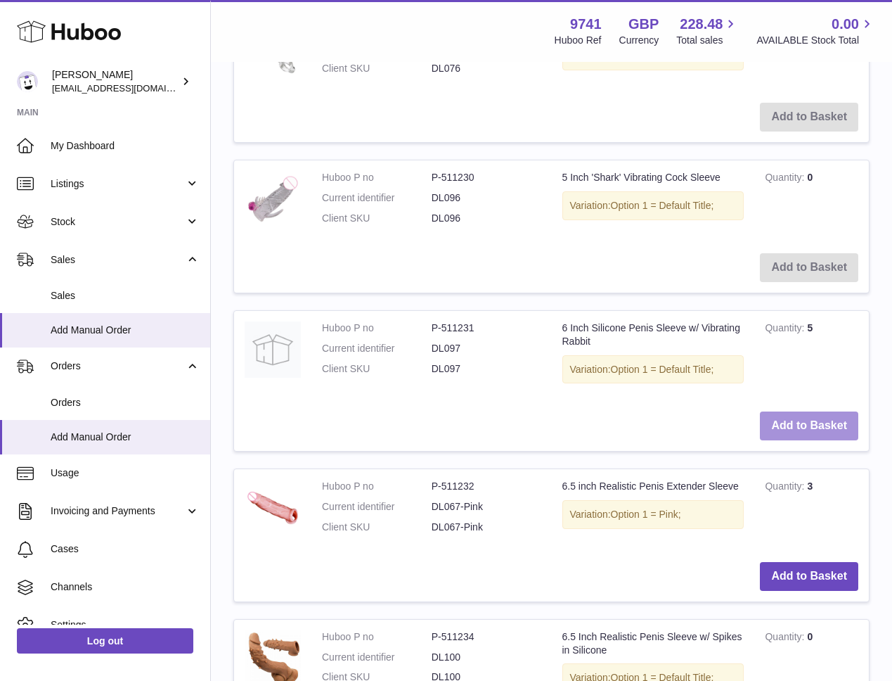
scroll to position [1081, 0]
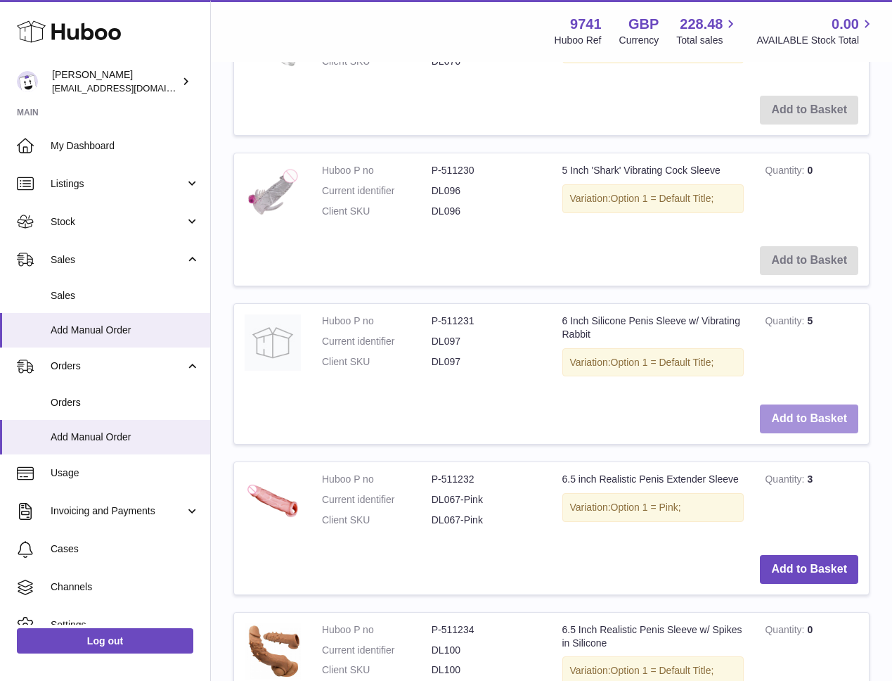
click at [797, 417] on button "Add to Basket" at bounding box center [809, 418] width 98 height 29
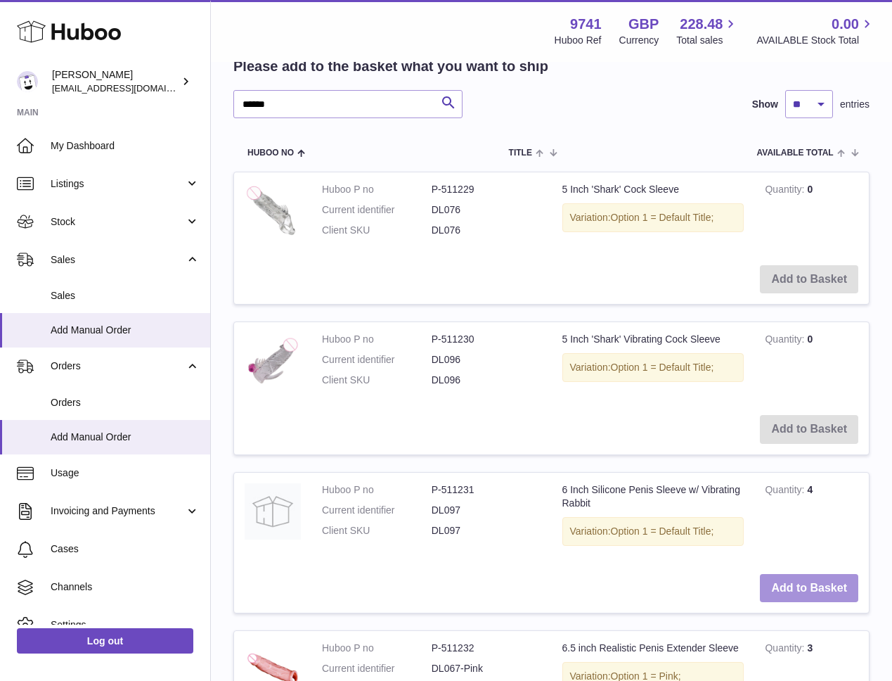
scroll to position [1239, 0]
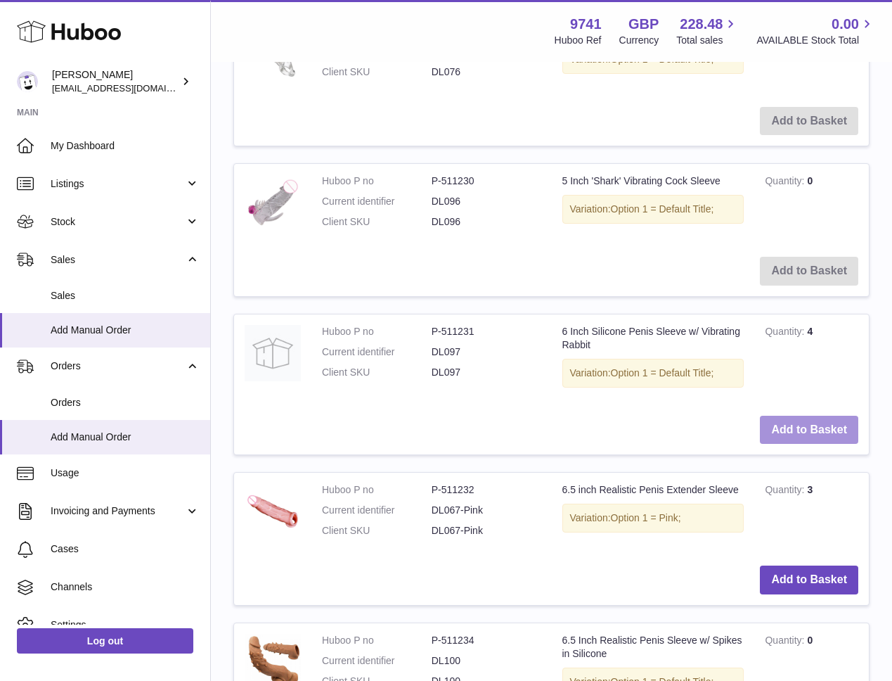
click at [797, 417] on button "Add to Basket" at bounding box center [809, 430] width 98 height 29
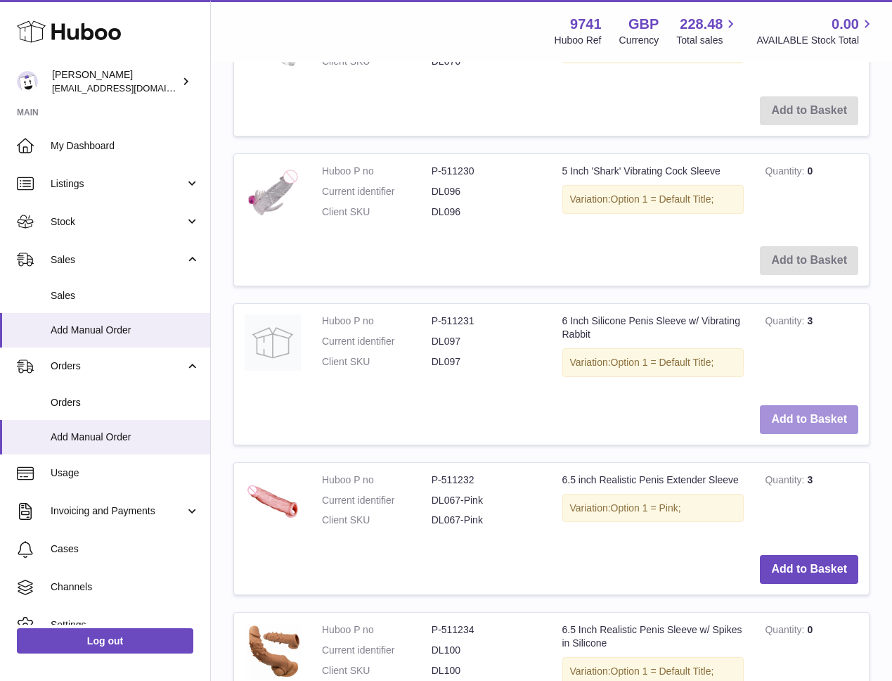
click at [797, 417] on button "Add to Basket" at bounding box center [809, 419] width 98 height 29
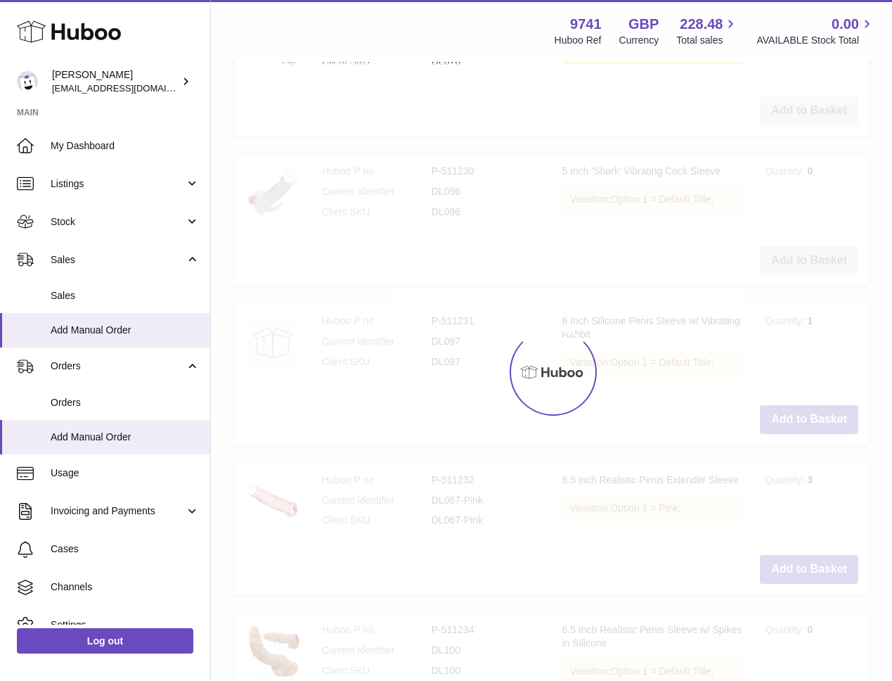
type input "*"
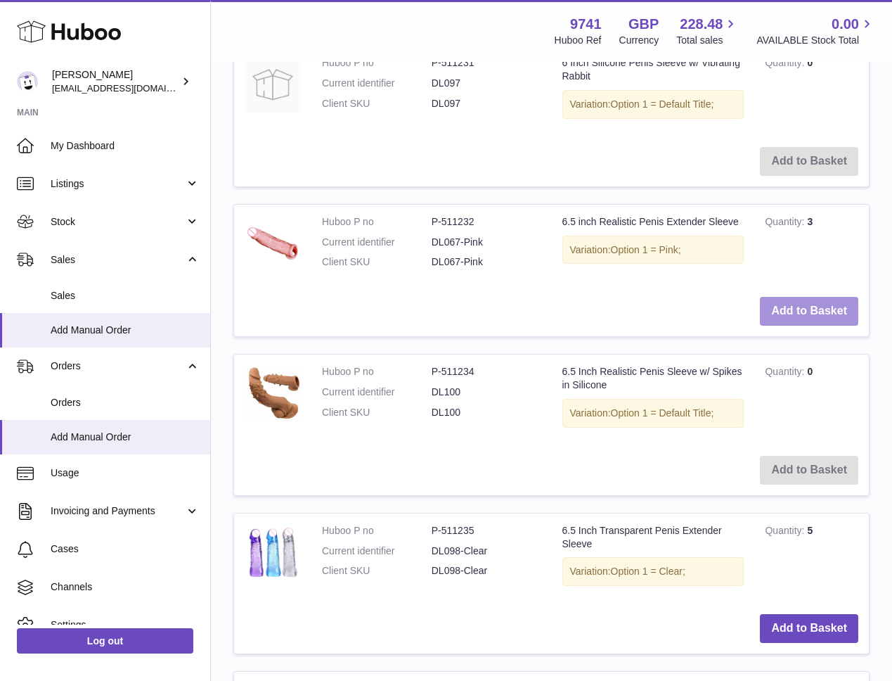
scroll to position [1499, 0]
click at [805, 309] on button "Add to Basket" at bounding box center [809, 309] width 98 height 29
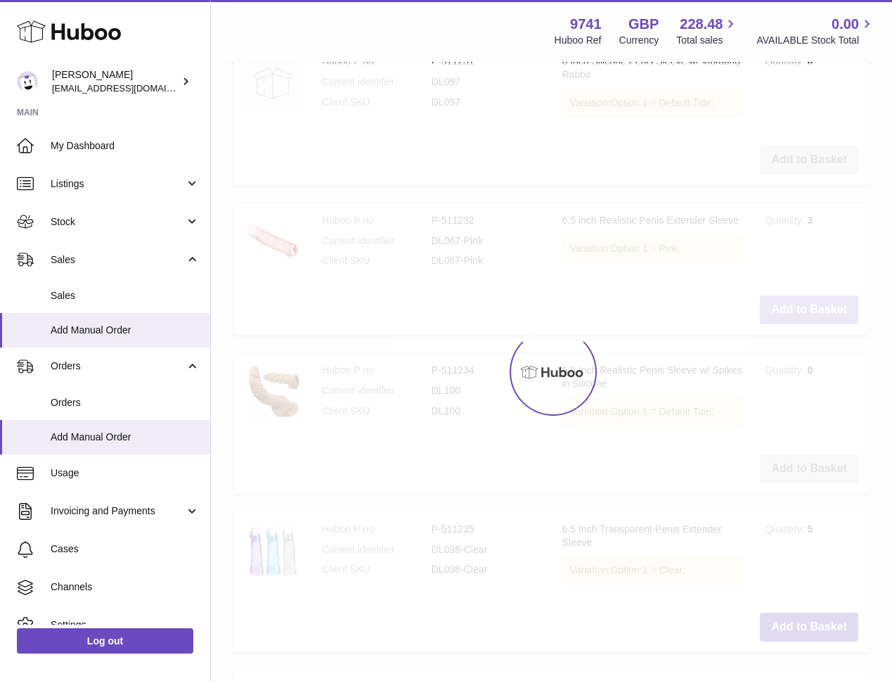
scroll to position [1655, 0]
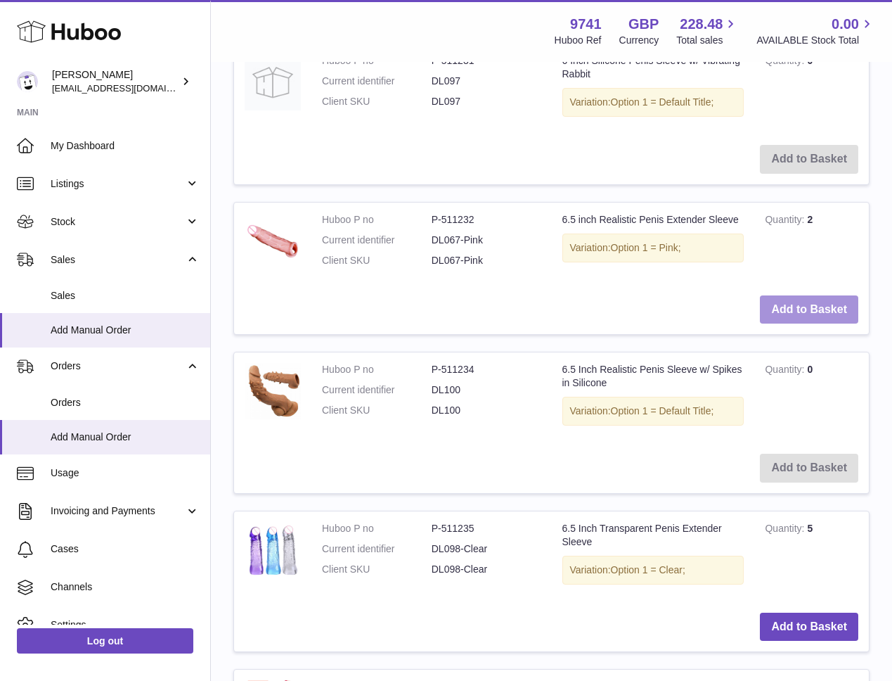
click at [805, 309] on button "Add to Basket" at bounding box center [809, 309] width 98 height 29
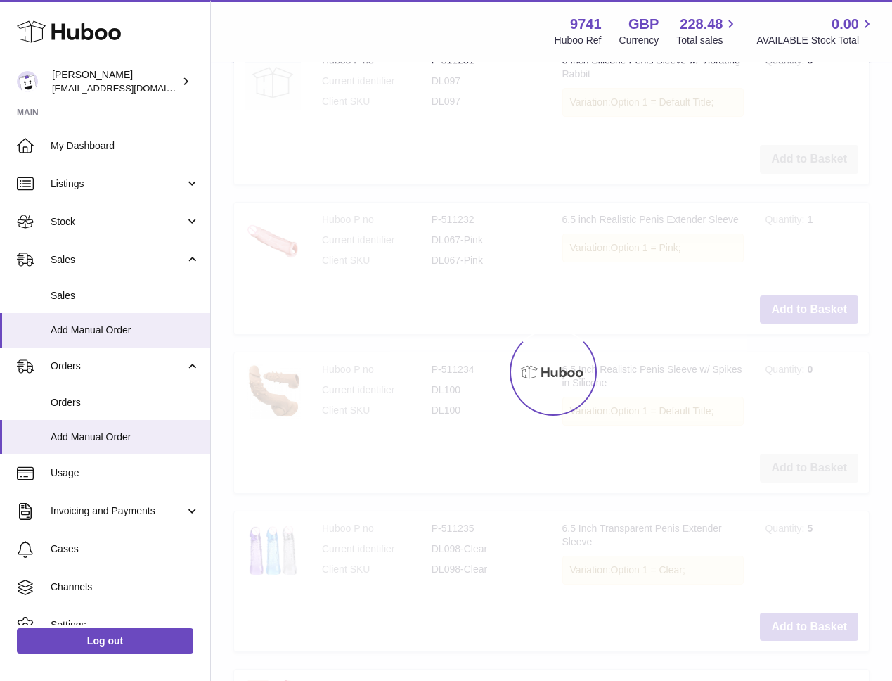
type input "*"
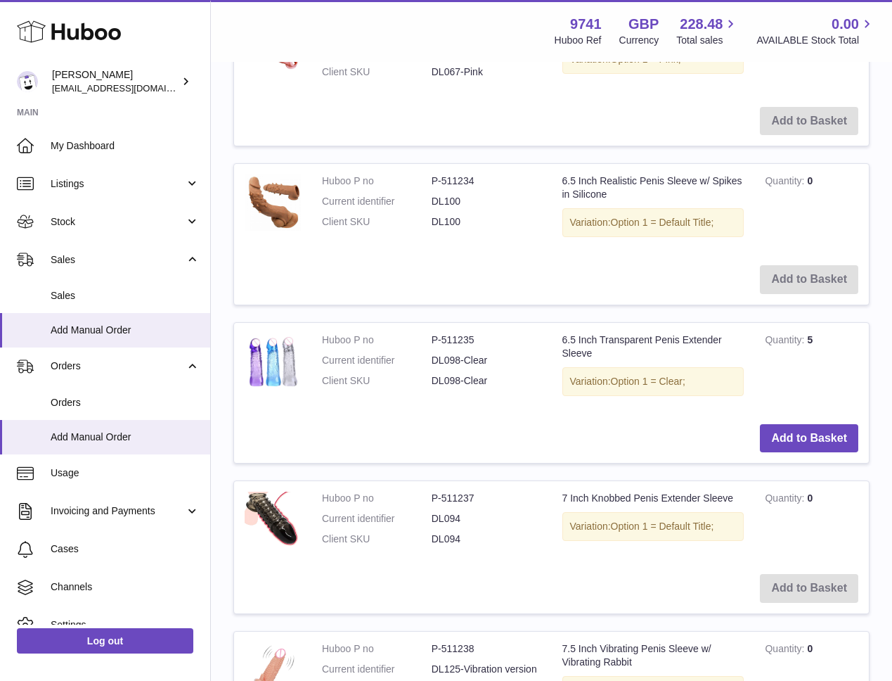
scroll to position [1862, 0]
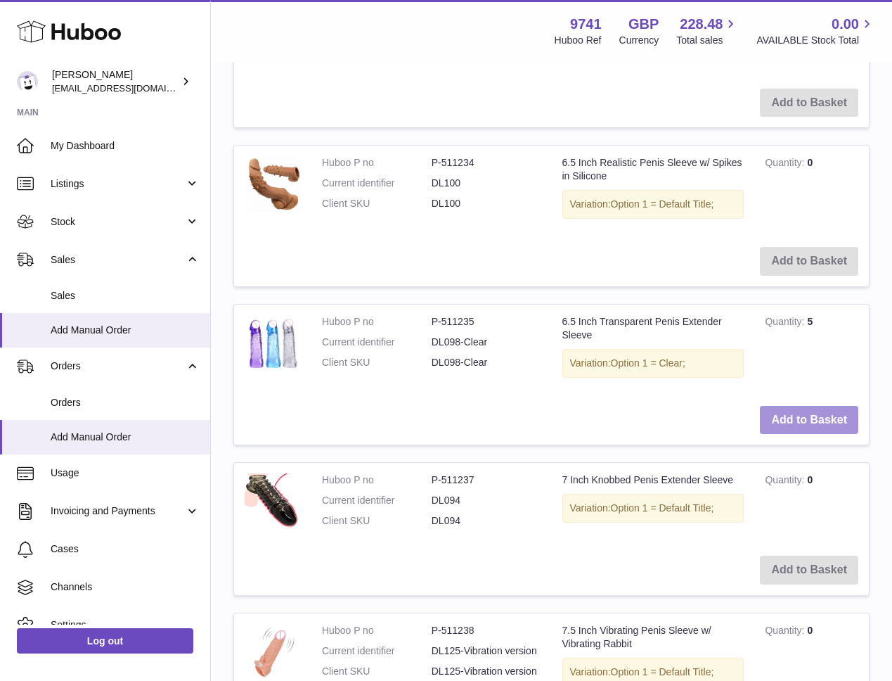
click at [798, 416] on button "Add to Basket" at bounding box center [809, 420] width 98 height 29
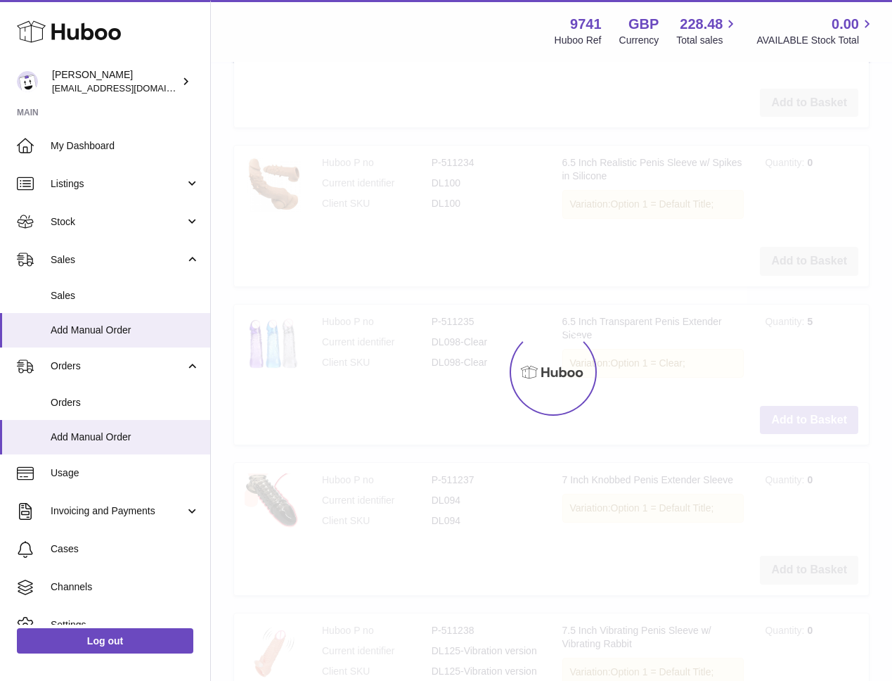
scroll to position [2020, 0]
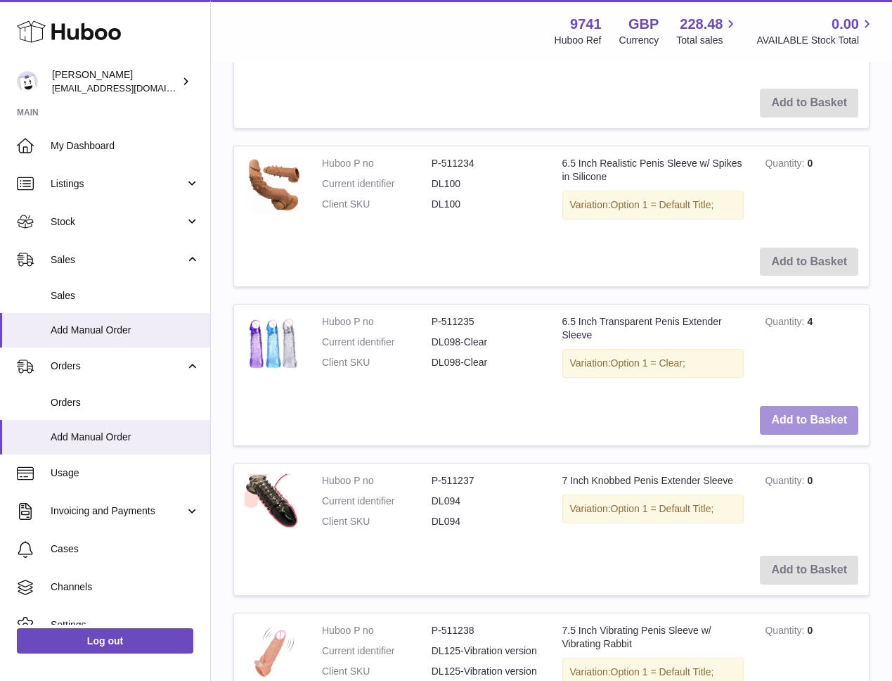
click at [798, 416] on button "Add to Basket" at bounding box center [809, 420] width 98 height 29
click at [798, 417] on button "Add to Basket" at bounding box center [809, 420] width 98 height 29
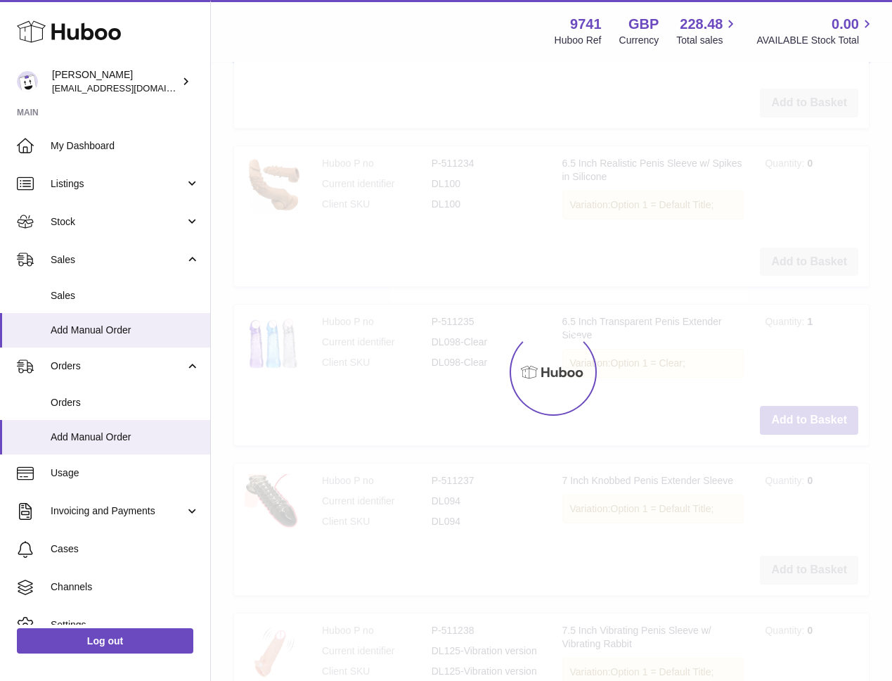
type input "*"
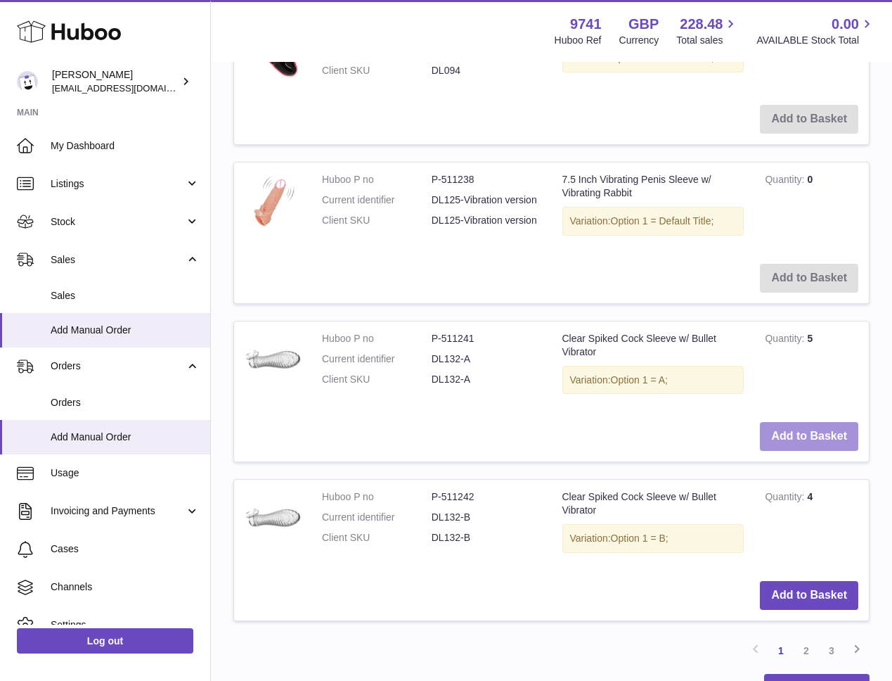
scroll to position [2476, 0]
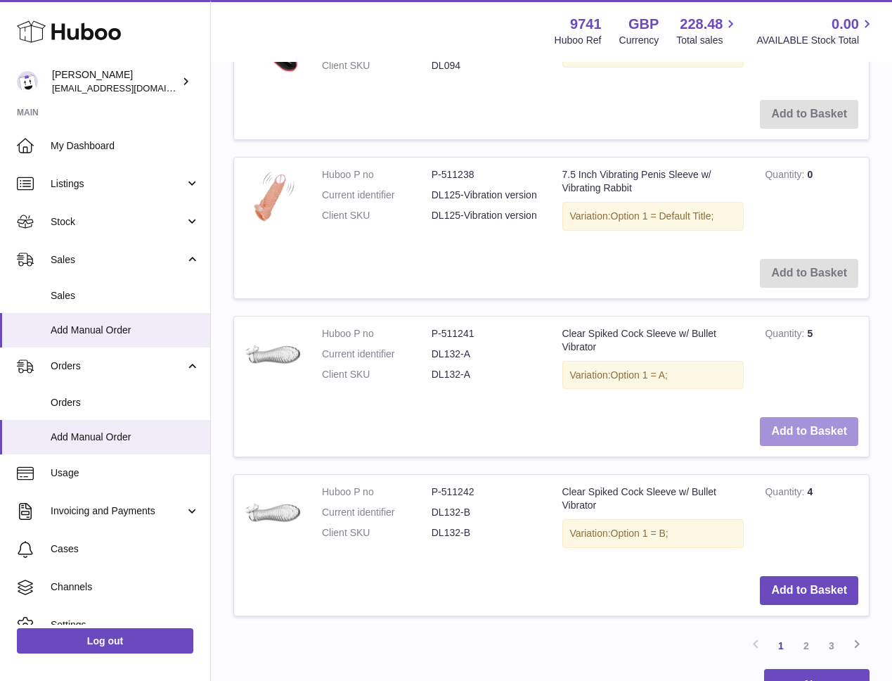
click at [804, 428] on button "Add to Basket" at bounding box center [809, 431] width 98 height 29
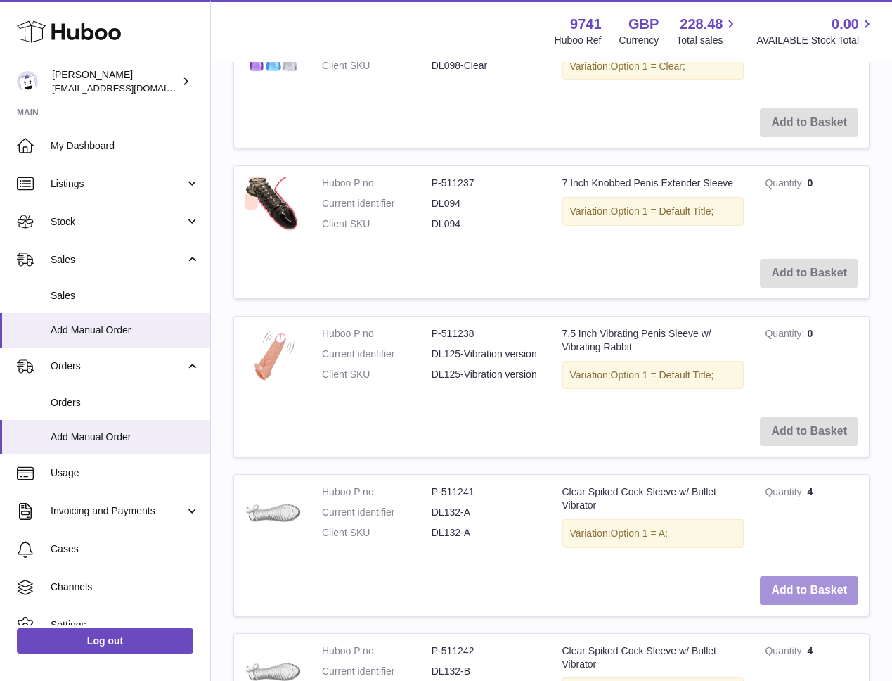
scroll to position [2634, 0]
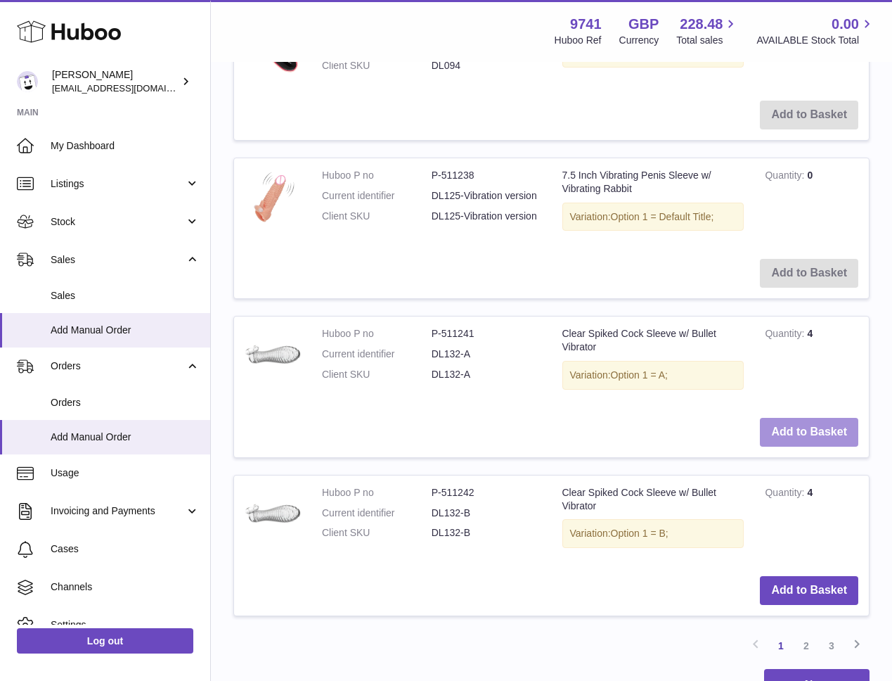
click at [803, 430] on button "Add to Basket" at bounding box center [809, 432] width 98 height 29
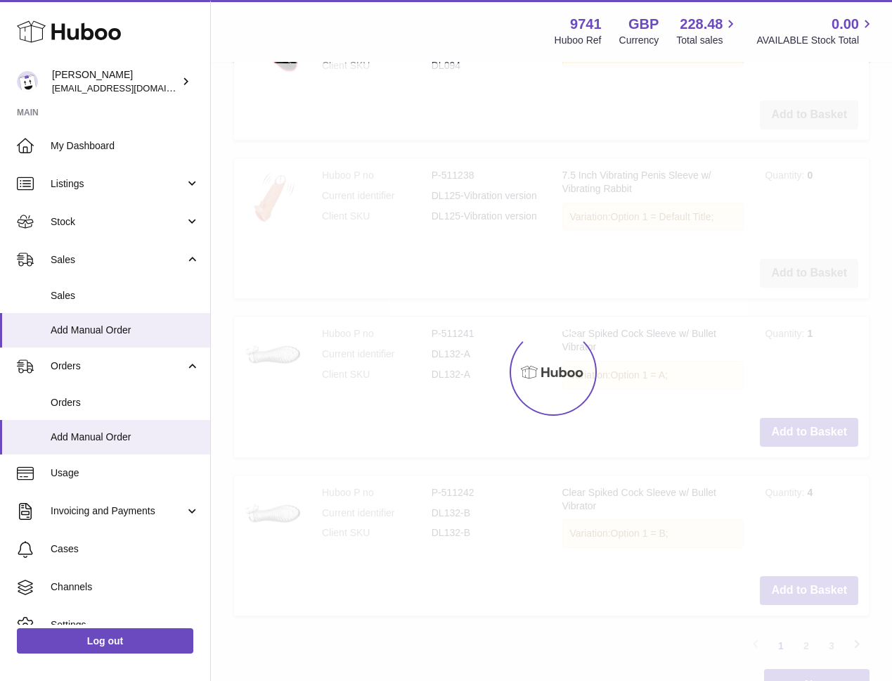
type input "*"
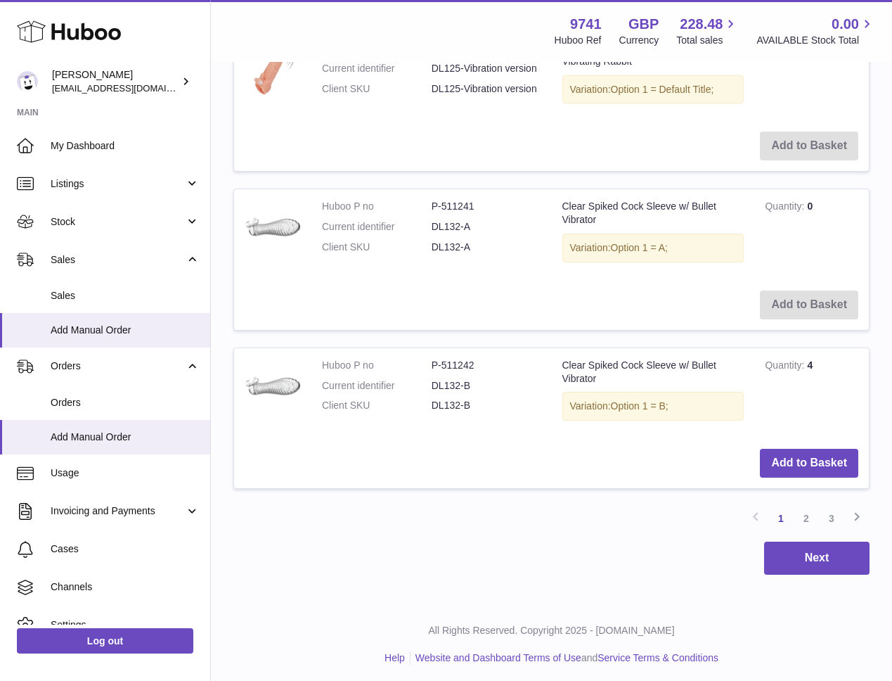
scroll to position [2766, 0]
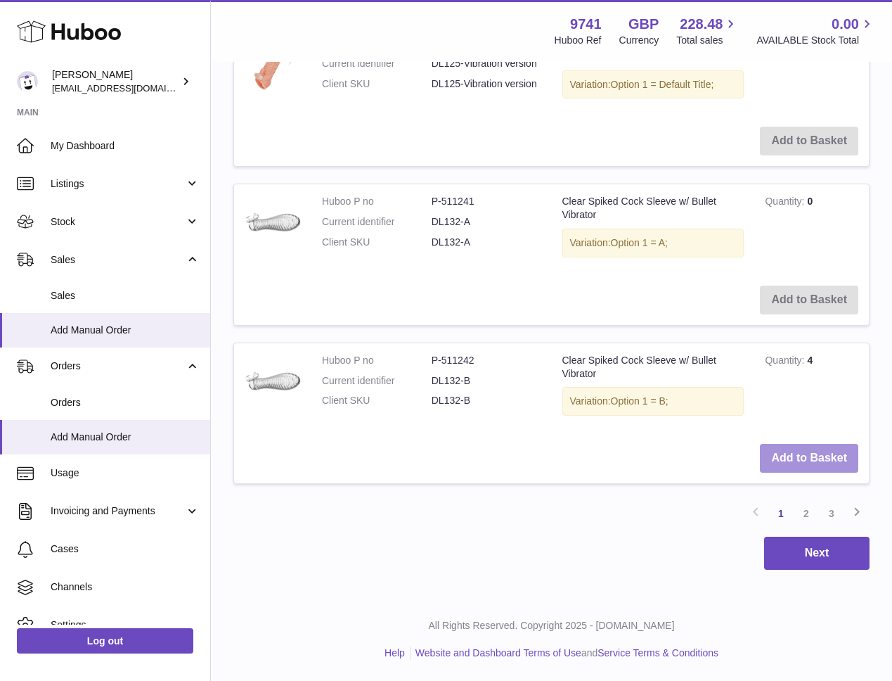
click at [791, 456] on button "Add to Basket" at bounding box center [809, 458] width 98 height 29
click at [791, 455] on button "Add to Basket" at bounding box center [809, 458] width 98 height 29
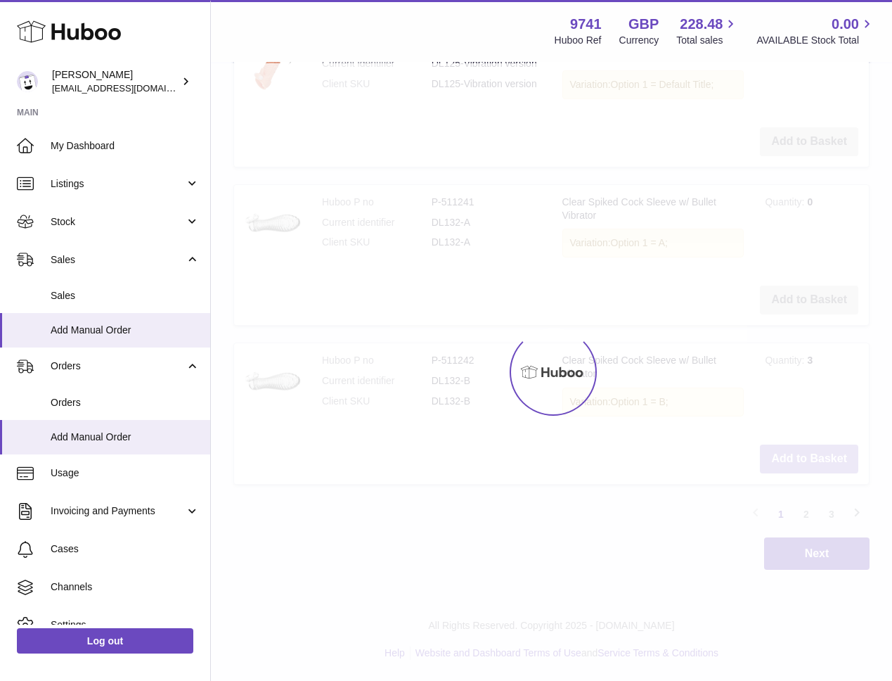
scroll to position [2922, 0]
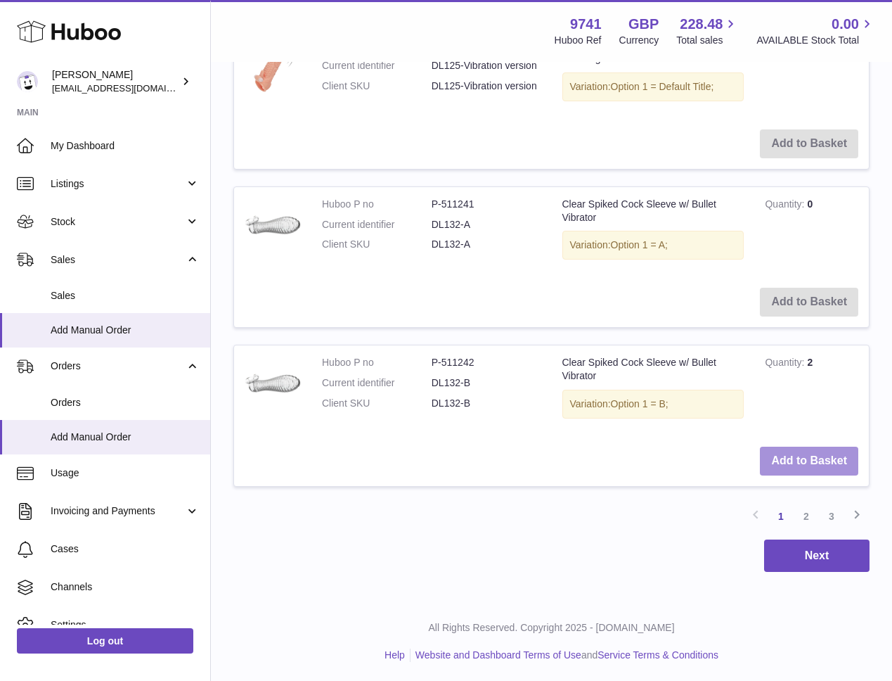
click at [790, 456] on button "Add to Basket" at bounding box center [809, 461] width 98 height 29
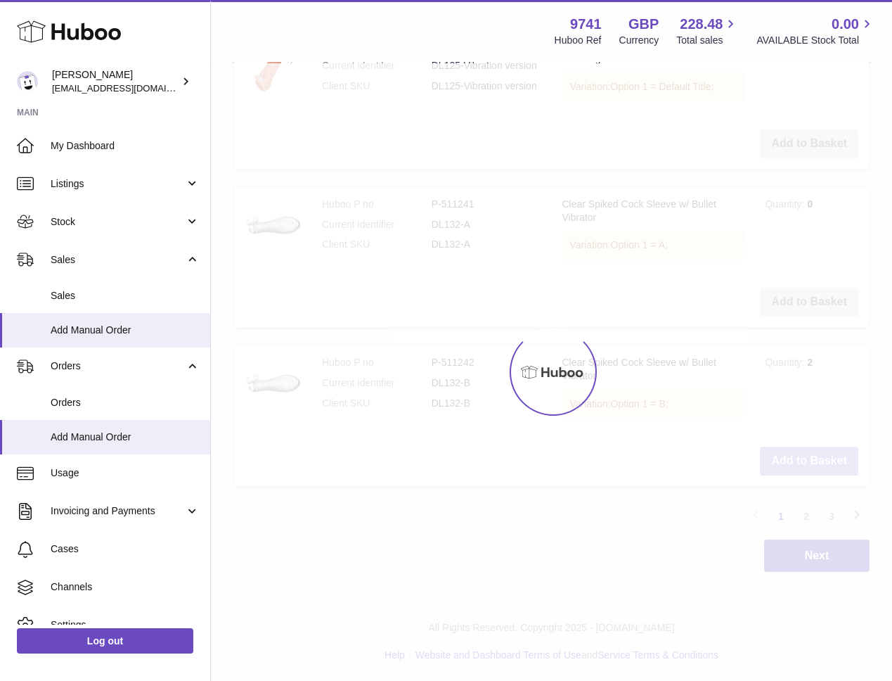
scroll to position [2921, 0]
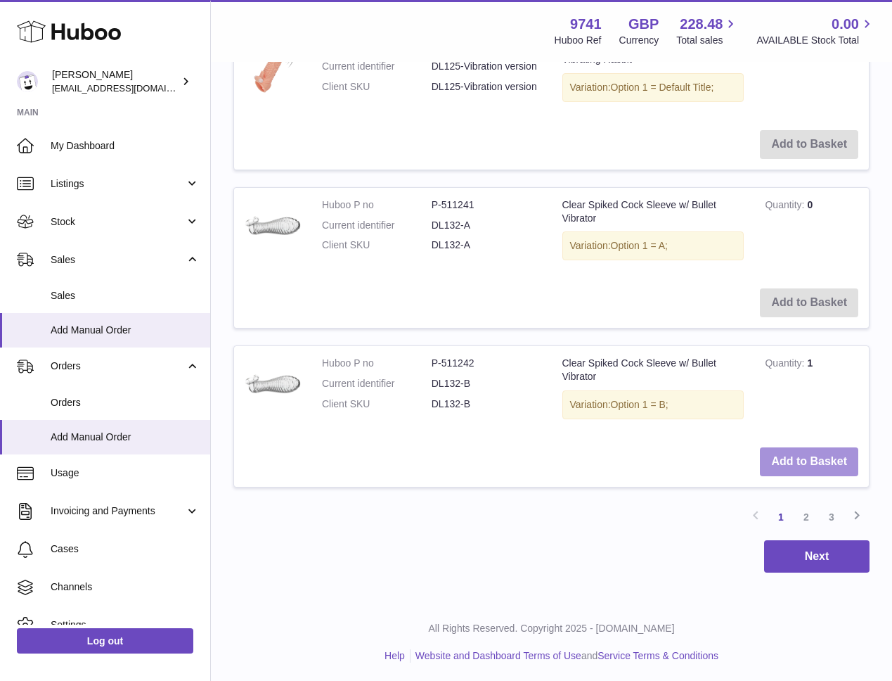
click at [790, 456] on button "Add to Basket" at bounding box center [809, 461] width 98 height 29
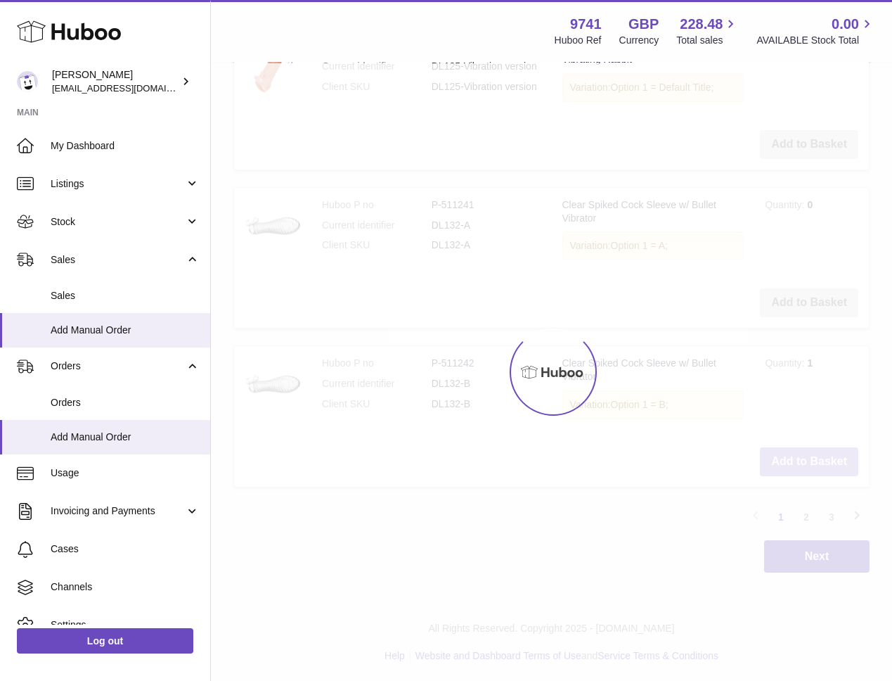
scroll to position [2920, 0]
type input "*"
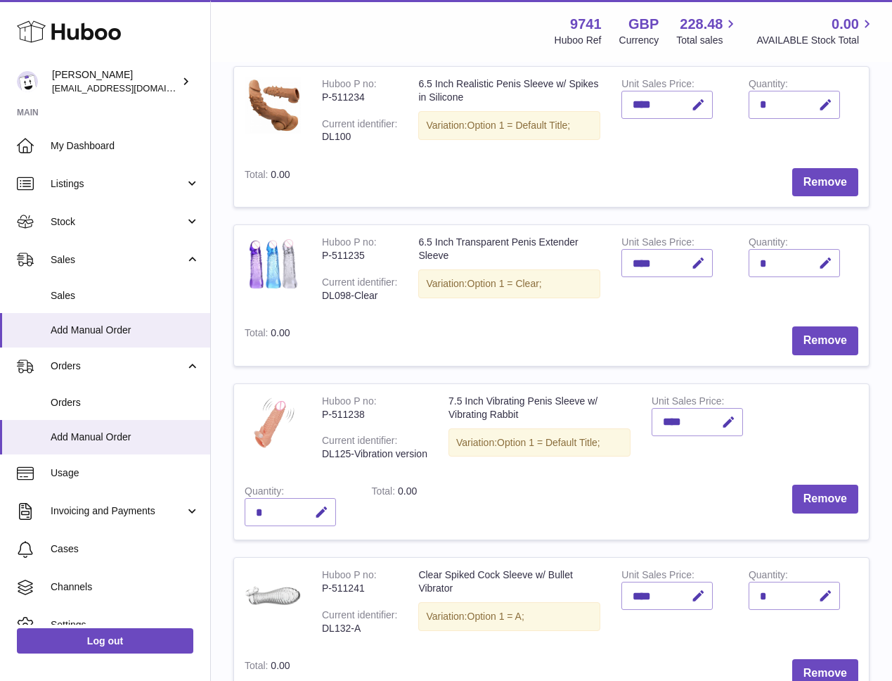
scroll to position [802, 0]
